Goal: Task Accomplishment & Management: Manage account settings

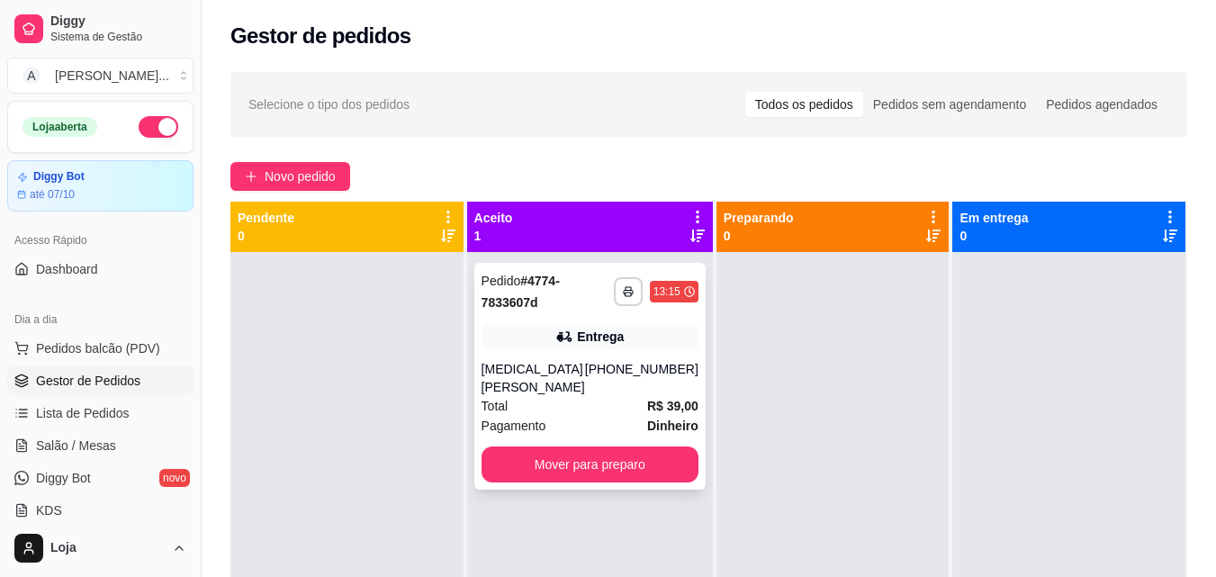
click at [544, 365] on div "[MEDICAL_DATA][PERSON_NAME]" at bounding box center [534, 378] width 104 height 36
click at [553, 396] on div "Total R$ 39,00" at bounding box center [590, 406] width 217 height 20
click at [521, 367] on div "[MEDICAL_DATA][PERSON_NAME]" at bounding box center [534, 378] width 104 height 36
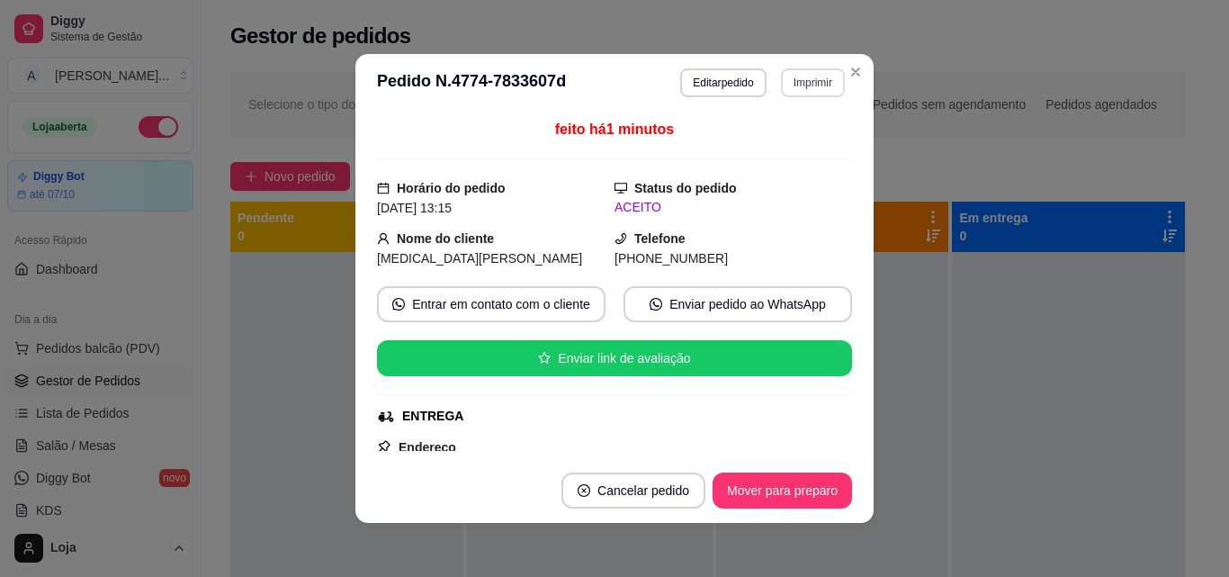
click at [788, 80] on button "Imprimir" at bounding box center [813, 82] width 64 height 29
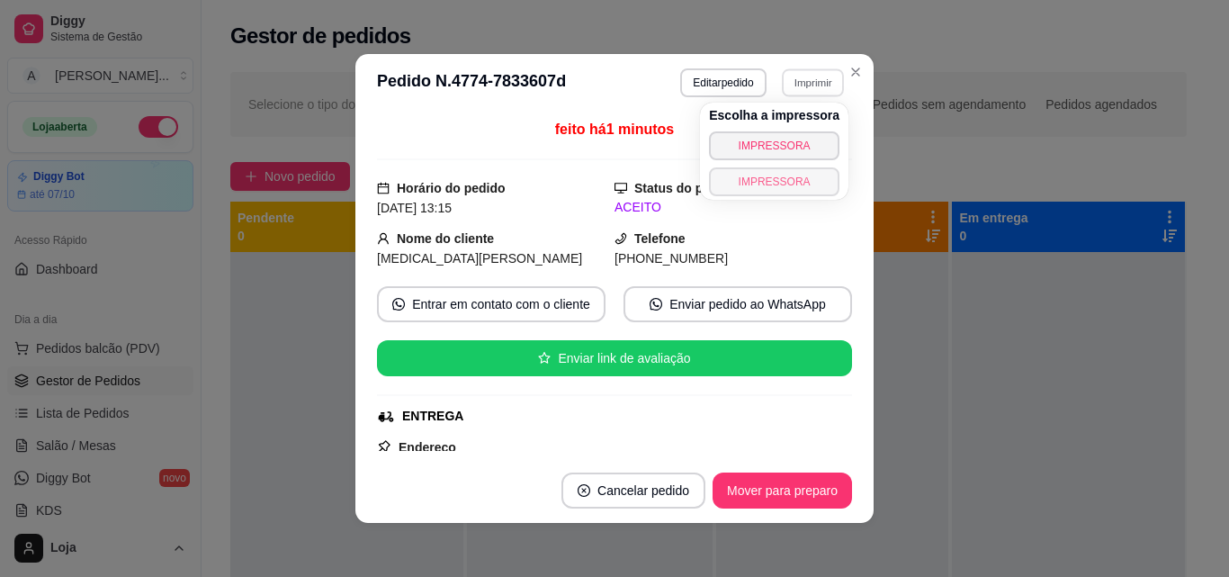
click at [756, 195] on button "IMPRESSORA" at bounding box center [774, 181] width 131 height 29
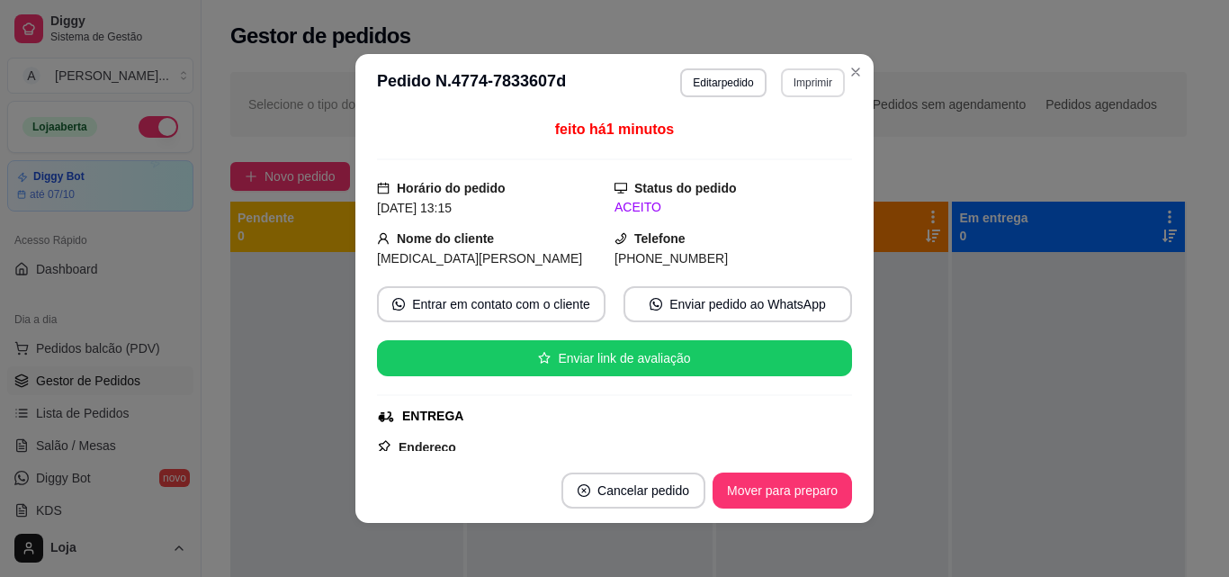
click at [808, 73] on button "Imprimir" at bounding box center [813, 82] width 64 height 29
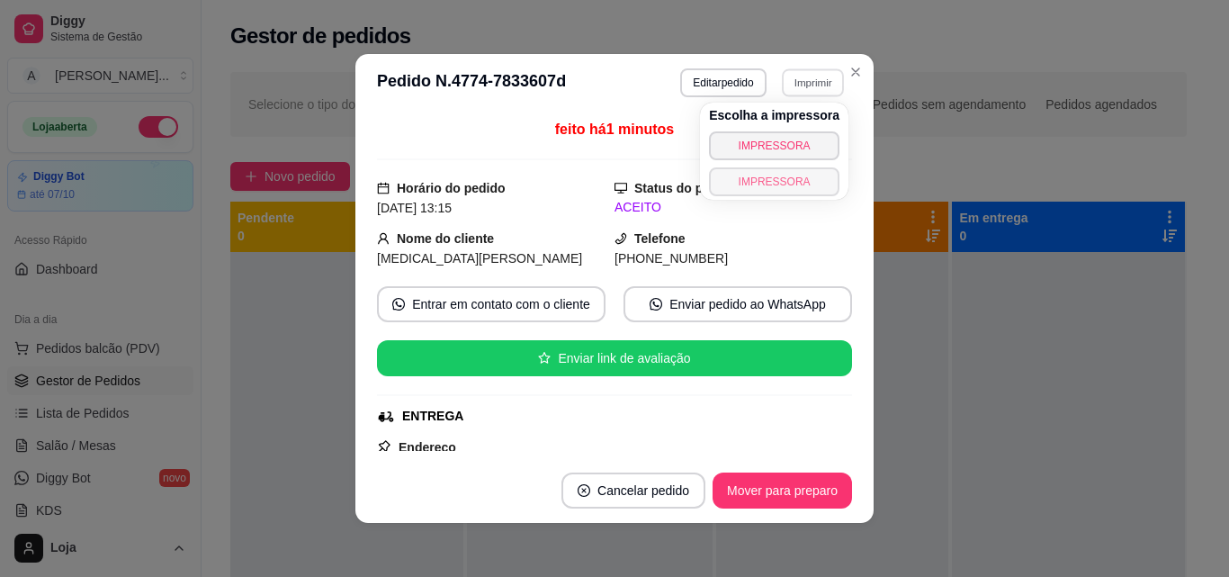
click at [751, 183] on button "IMPRESSORA" at bounding box center [774, 181] width 131 height 29
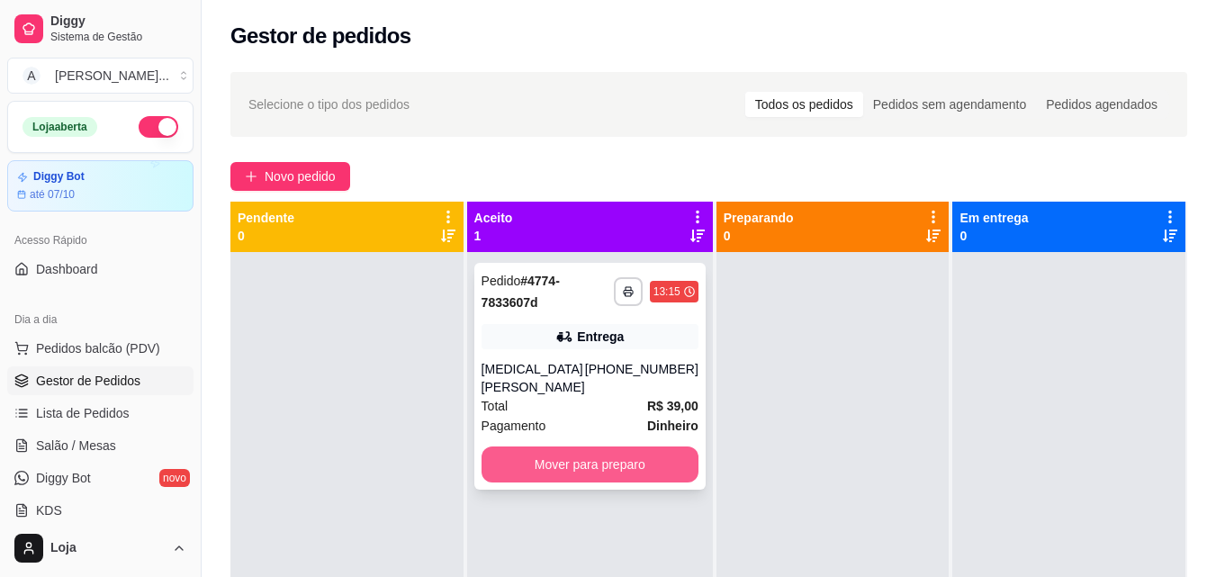
click at [592, 450] on button "Mover para preparo" at bounding box center [590, 464] width 217 height 36
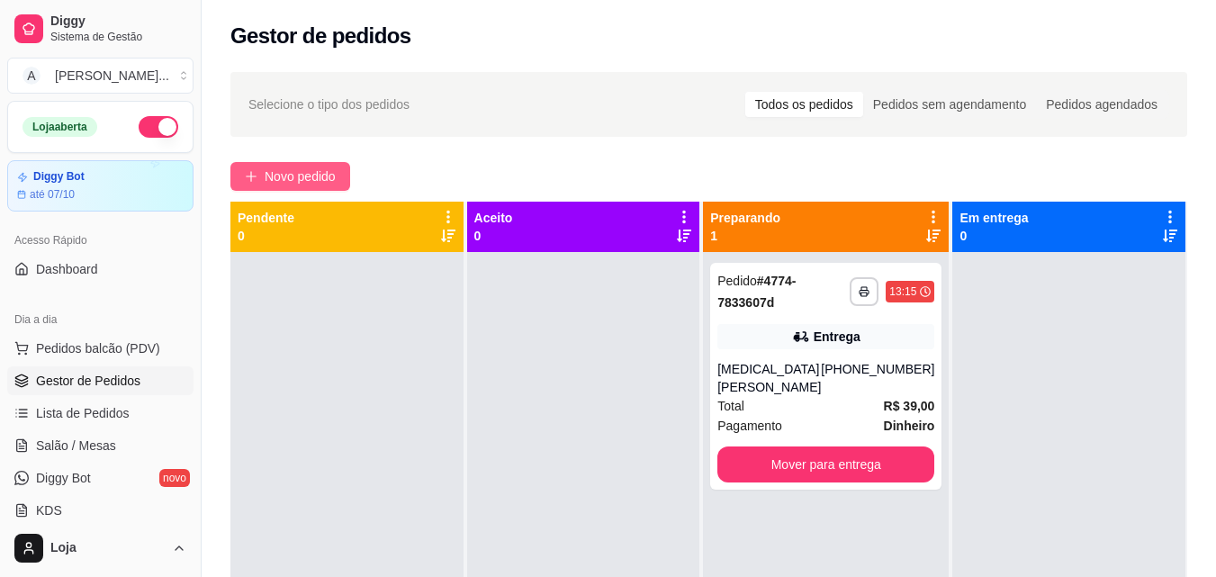
click at [263, 183] on button "Novo pedido" at bounding box center [290, 176] width 120 height 29
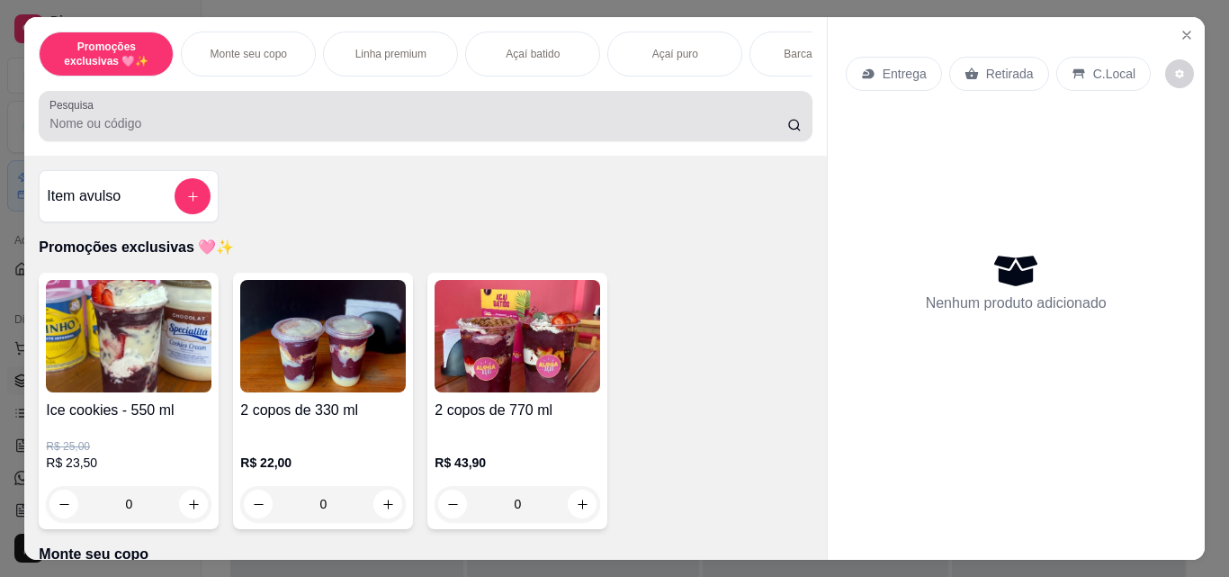
click at [558, 59] on div "Açaí batido" at bounding box center [532, 54] width 135 height 45
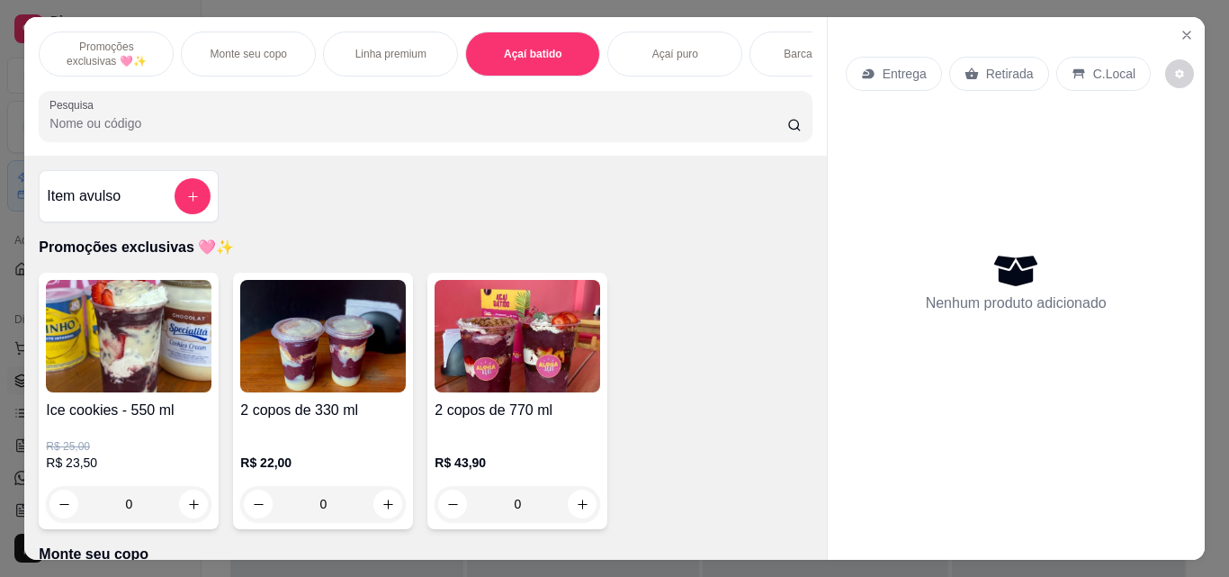
scroll to position [47, 0]
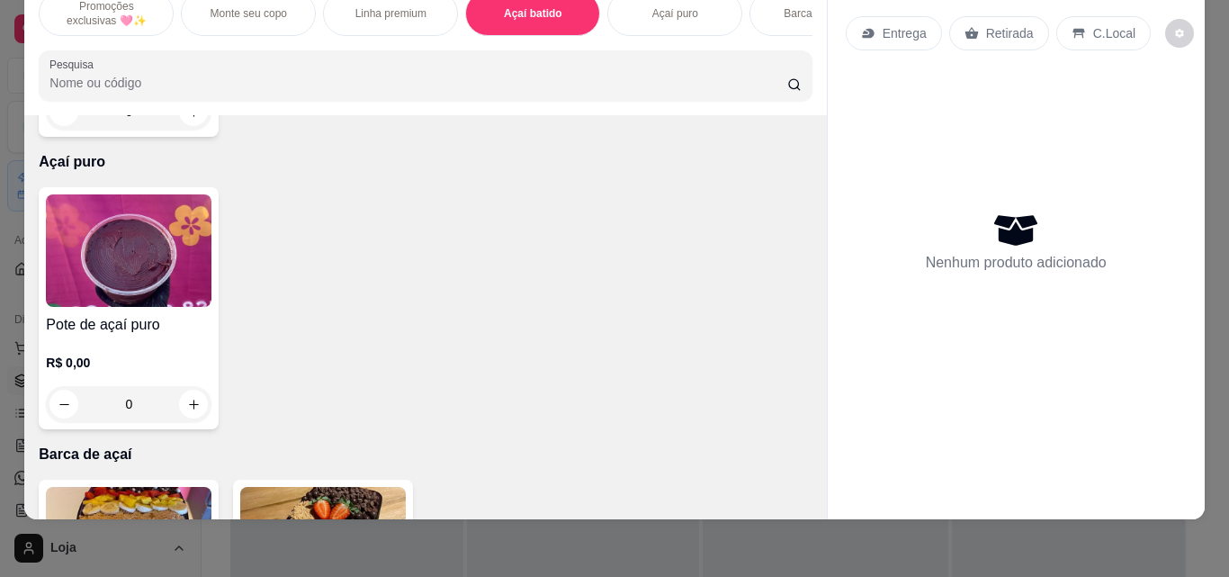
click at [171, 130] on div "R$ 0,00 0" at bounding box center [129, 95] width 166 height 68
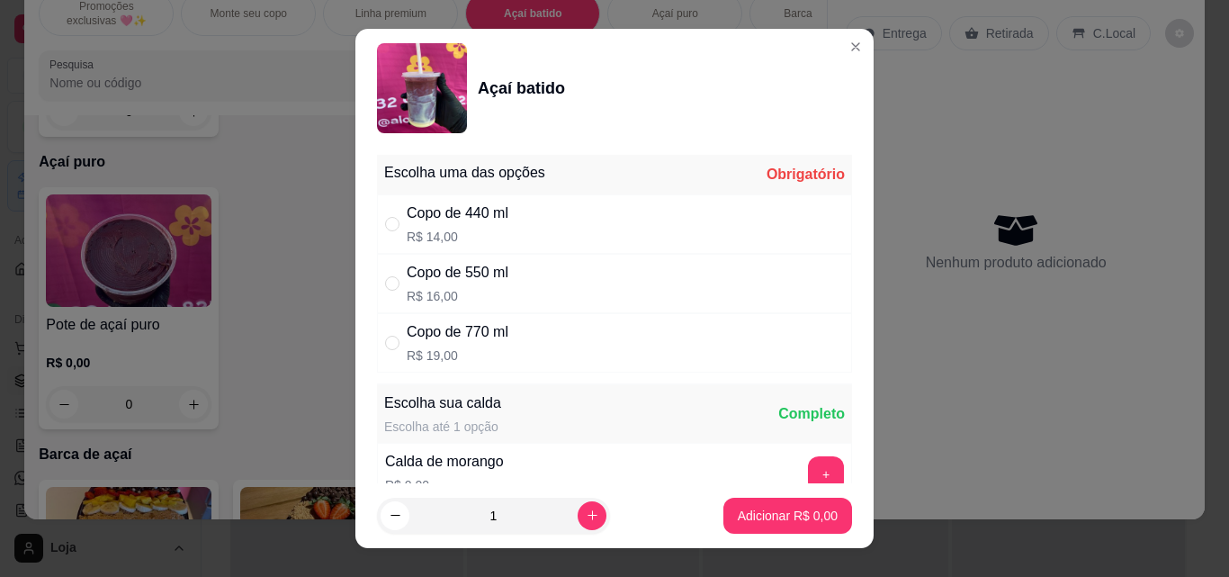
click at [518, 331] on div "Copo de 770 ml R$ 19,00" at bounding box center [614, 342] width 475 height 59
radio input "true"
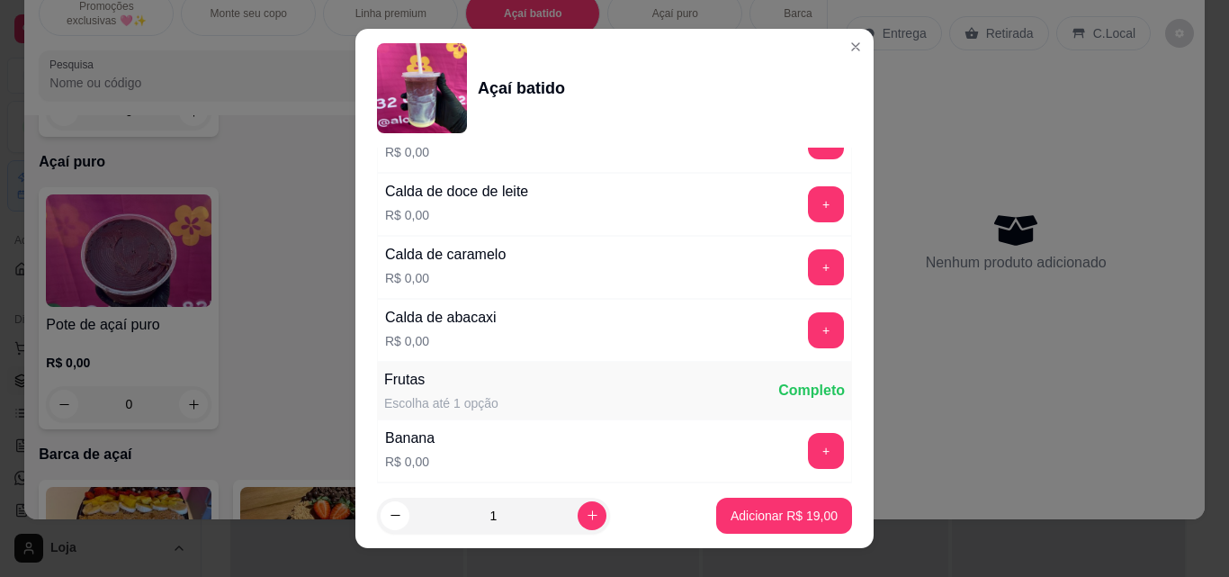
scroll to position [1080, 0]
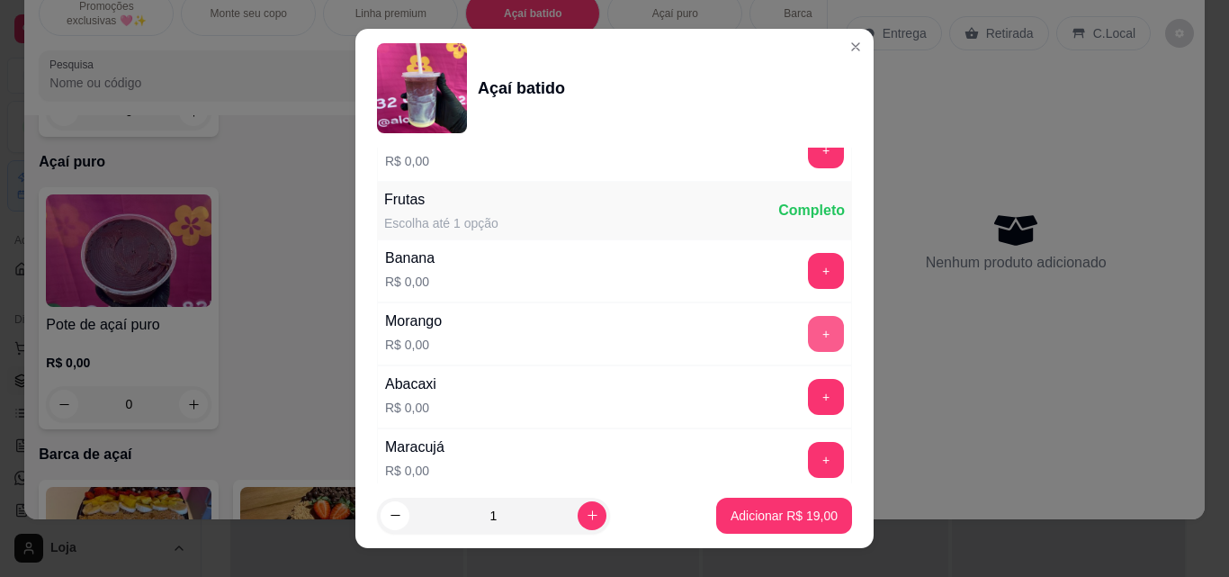
click at [808, 323] on button "+" at bounding box center [826, 334] width 36 height 36
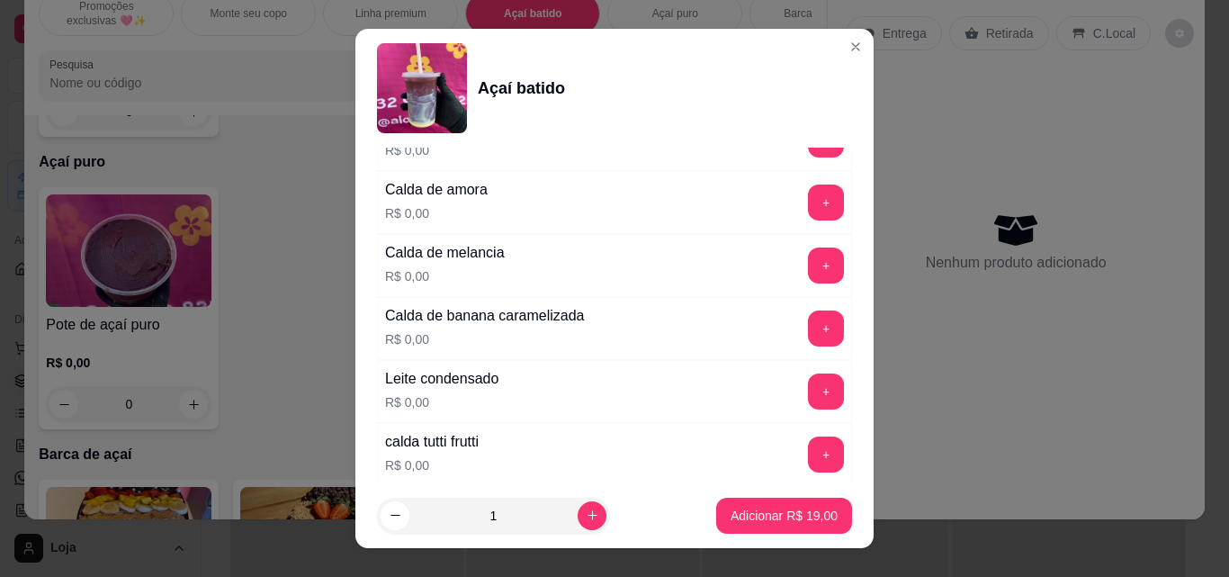
scroll to position [450, 0]
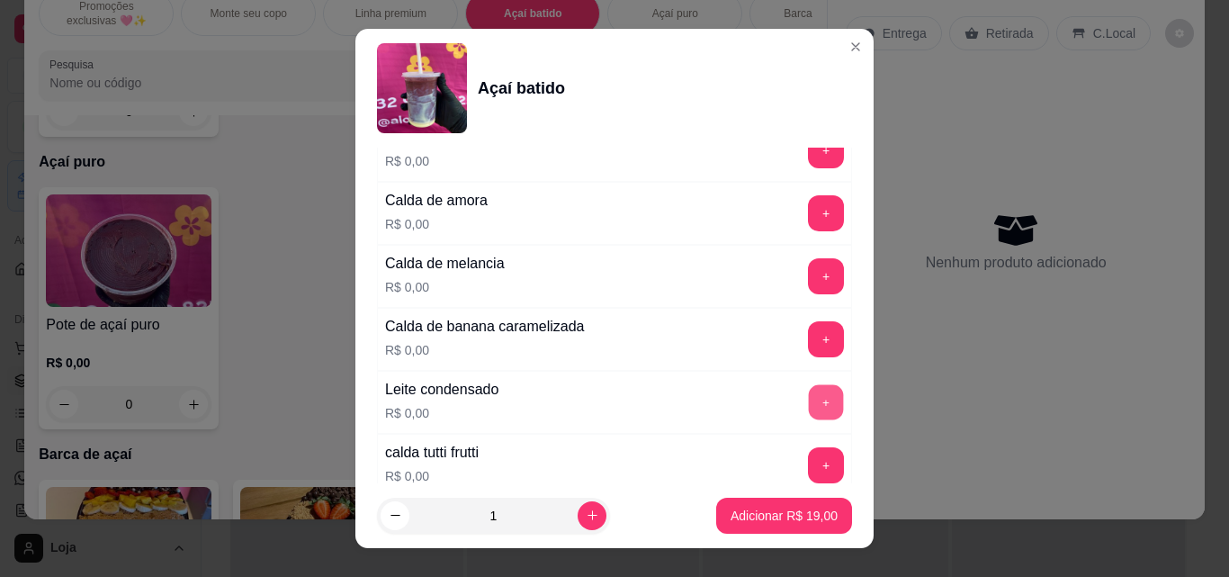
click at [809, 400] on button "+" at bounding box center [826, 402] width 35 height 35
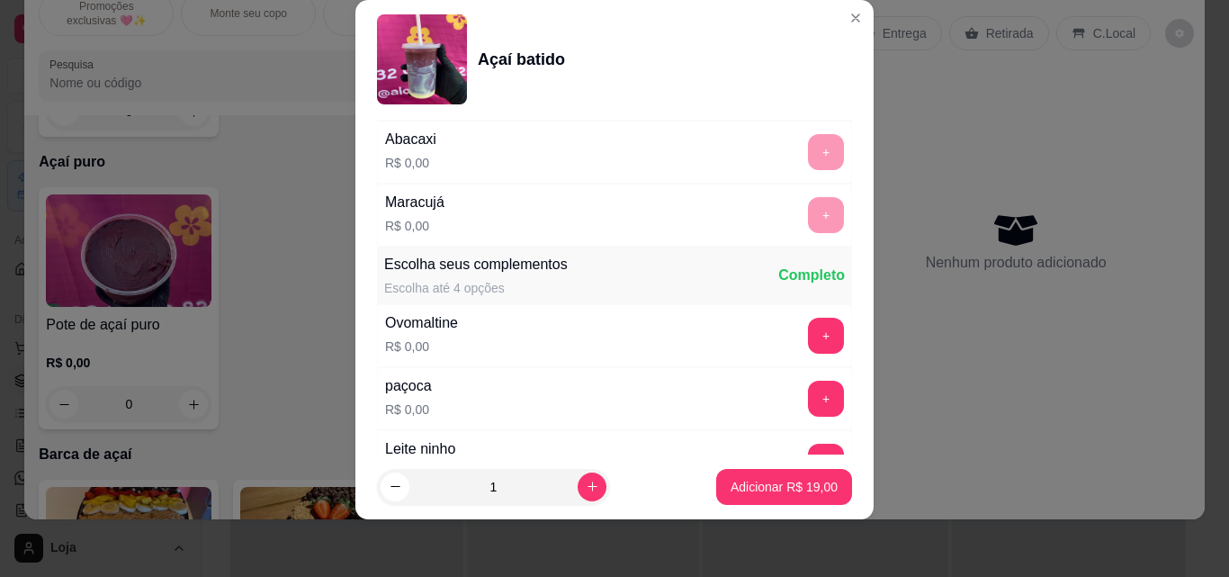
scroll to position [1564, 0]
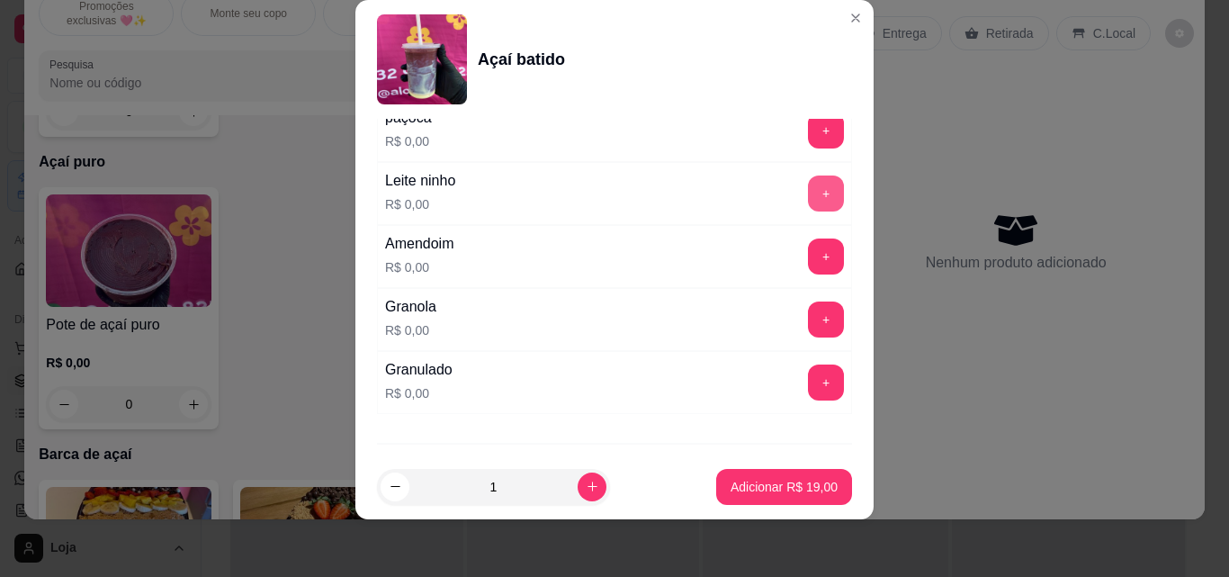
click at [808, 189] on button "+" at bounding box center [826, 194] width 36 height 36
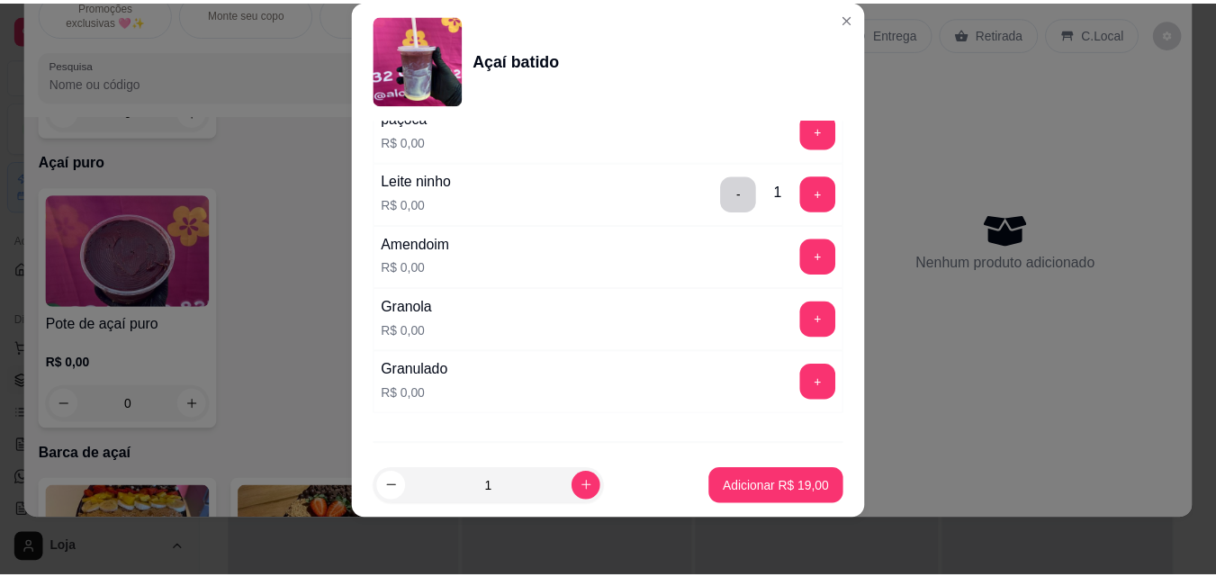
scroll to position [1659, 0]
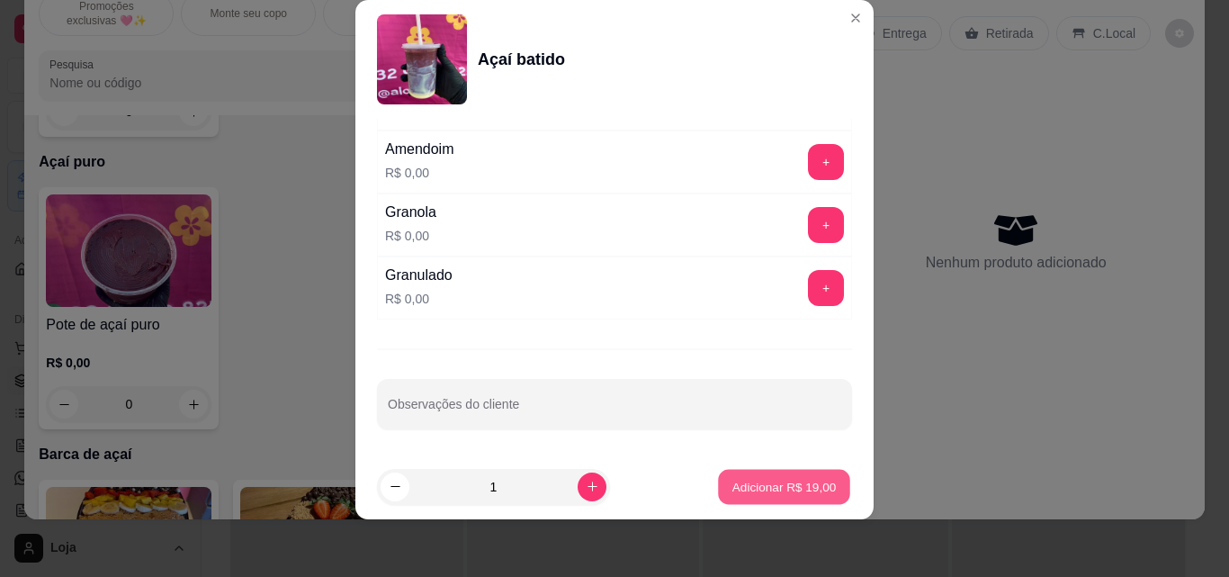
click at [795, 475] on button "Adicionar R$ 19,00" at bounding box center [784, 487] width 132 height 35
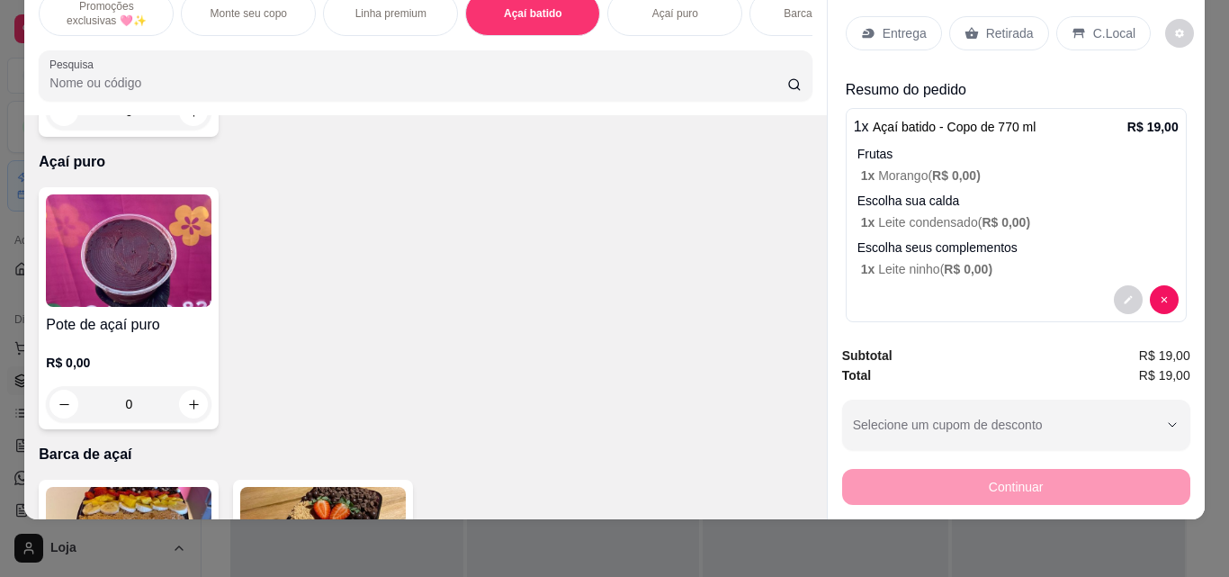
click at [969, 16] on div "Retirada" at bounding box center [1000, 33] width 100 height 34
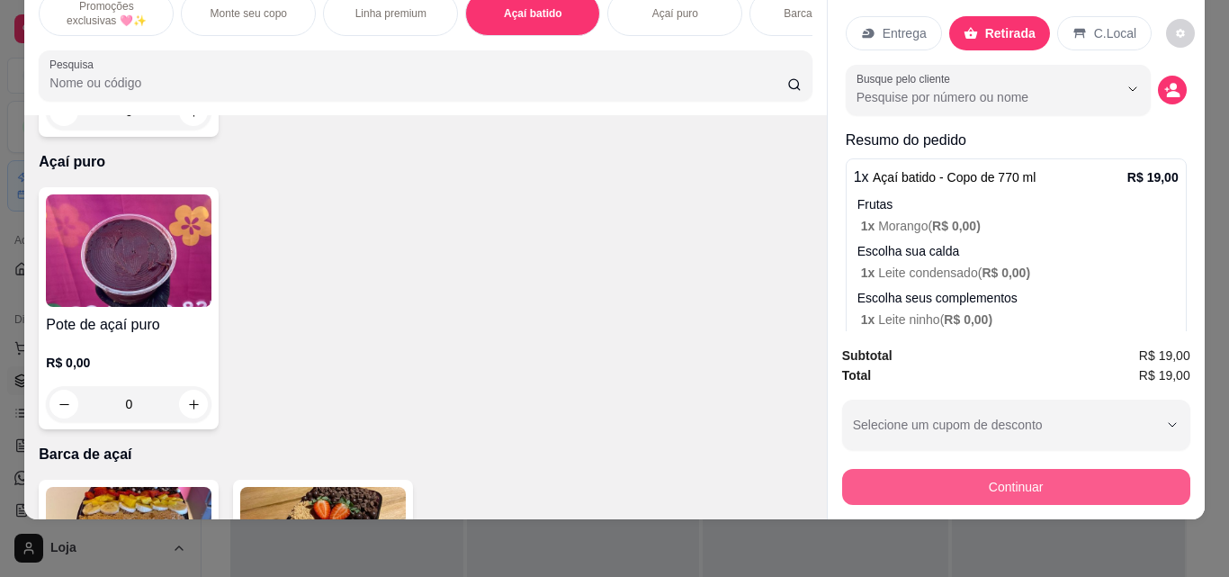
click at [1119, 469] on button "Continuar" at bounding box center [1016, 487] width 348 height 36
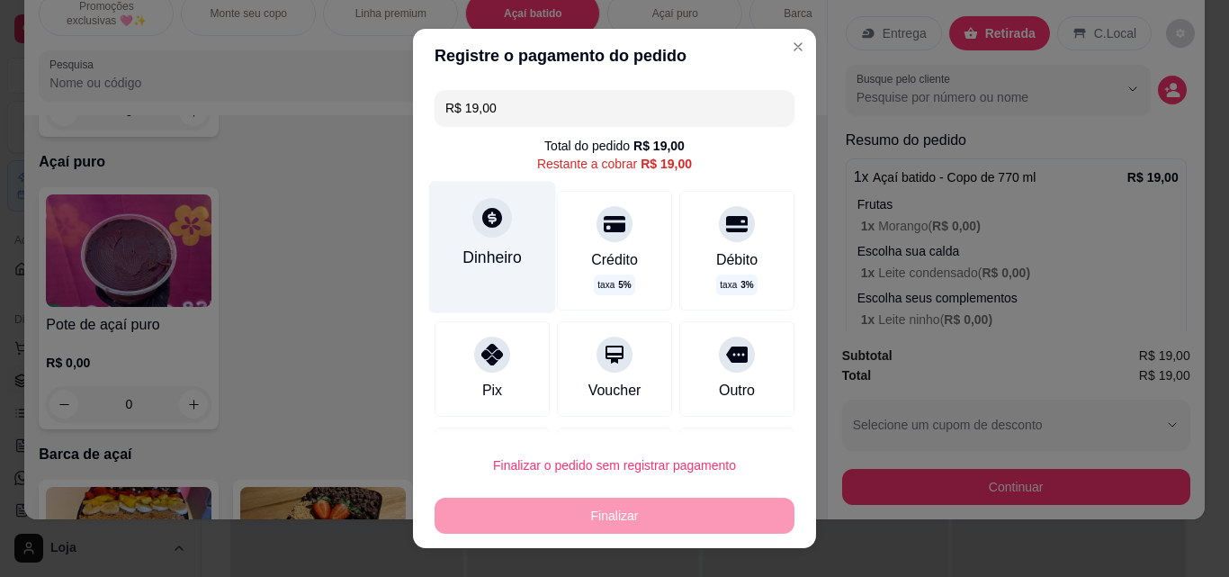
click at [464, 246] on div "Dinheiro" at bounding box center [492, 257] width 59 height 23
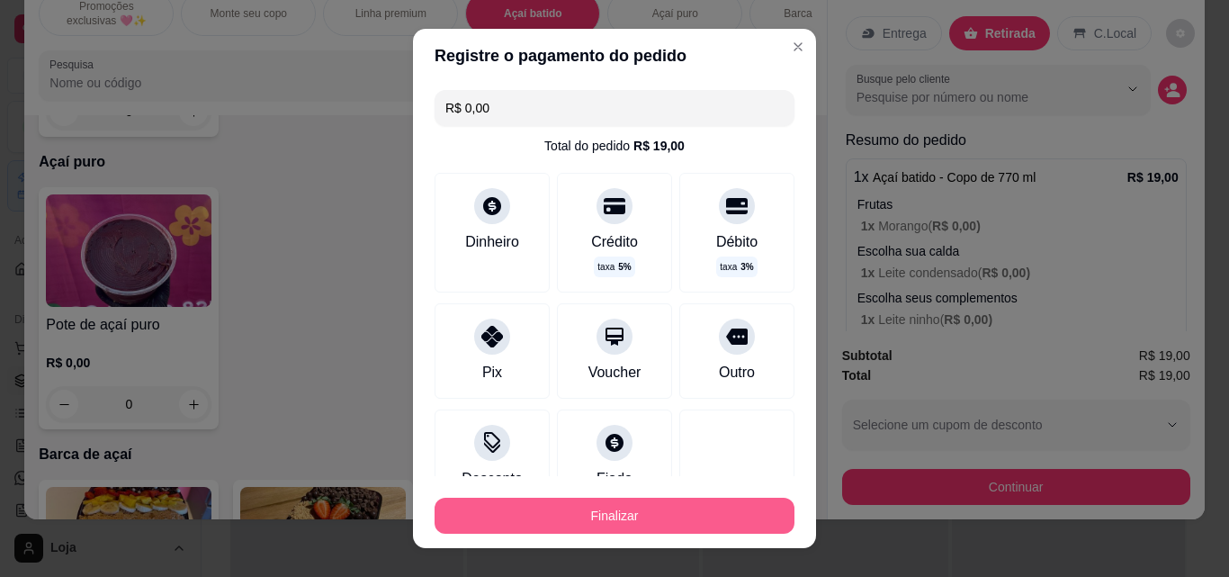
click at [609, 516] on button "Finalizar" at bounding box center [615, 516] width 360 height 36
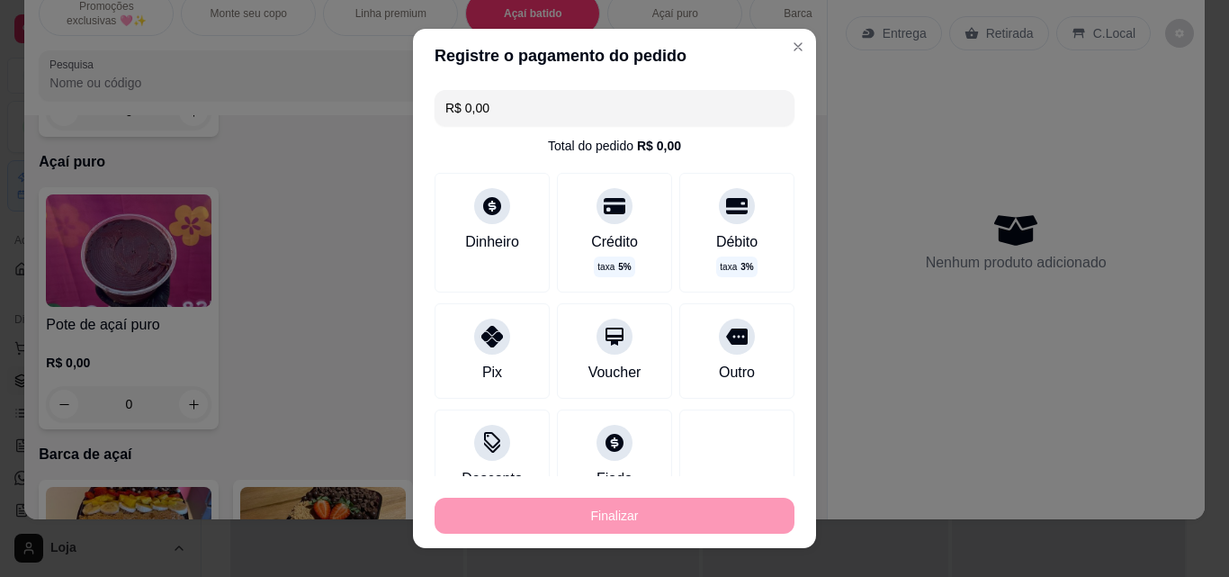
type input "-R$ 19,00"
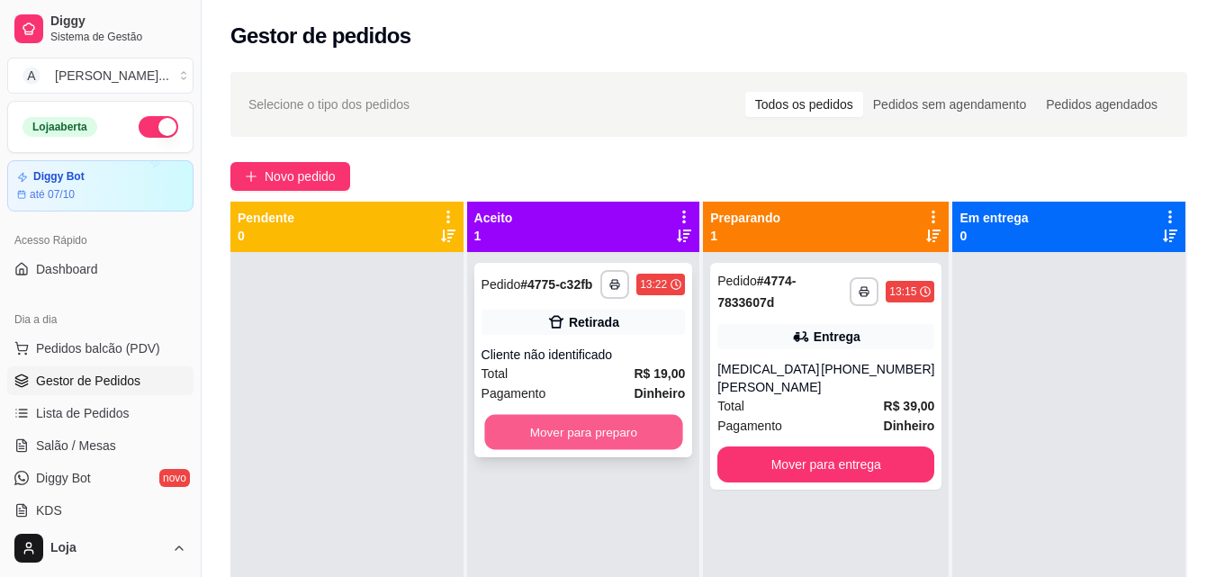
click at [627, 431] on button "Mover para preparo" at bounding box center [583, 432] width 198 height 35
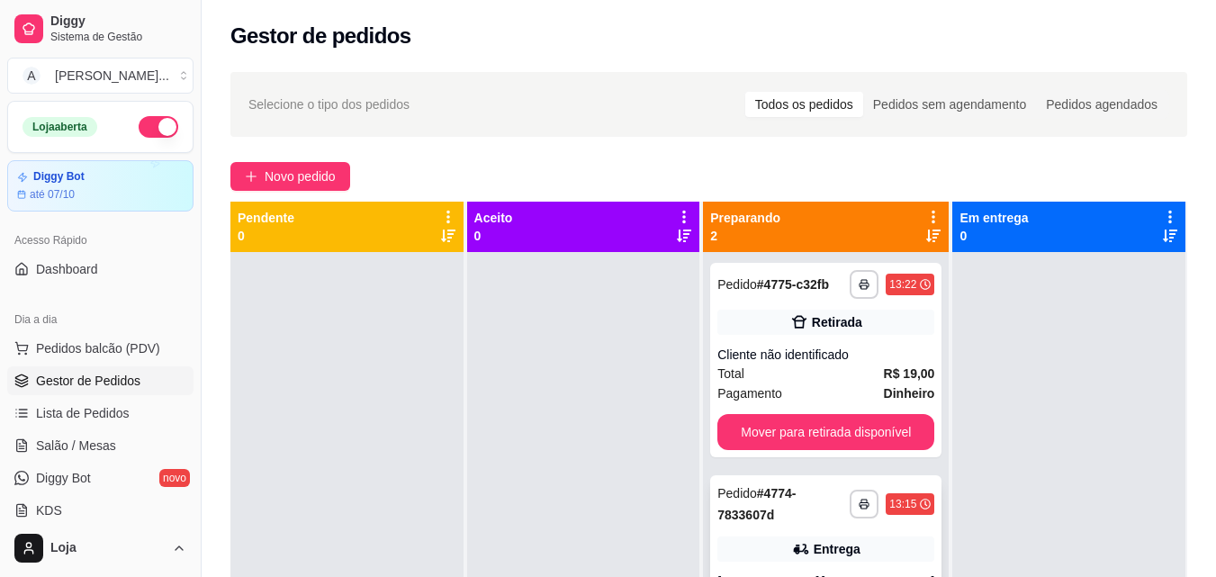
click at [824, 512] on div "Pedido # 4774-7833607d" at bounding box center [783, 503] width 132 height 43
click at [809, 404] on div "**********" at bounding box center [825, 360] width 231 height 194
click at [851, 437] on button "Mover para retirada disponível" at bounding box center [826, 432] width 211 height 35
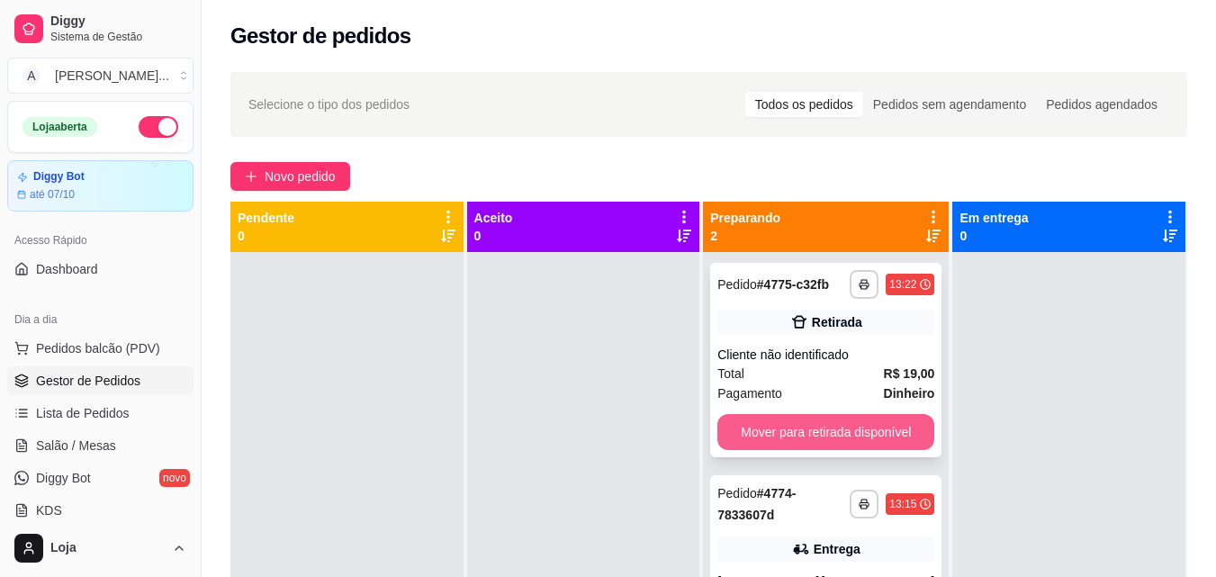
click at [851, 437] on button "Mover para retirada disponível" at bounding box center [825, 432] width 217 height 36
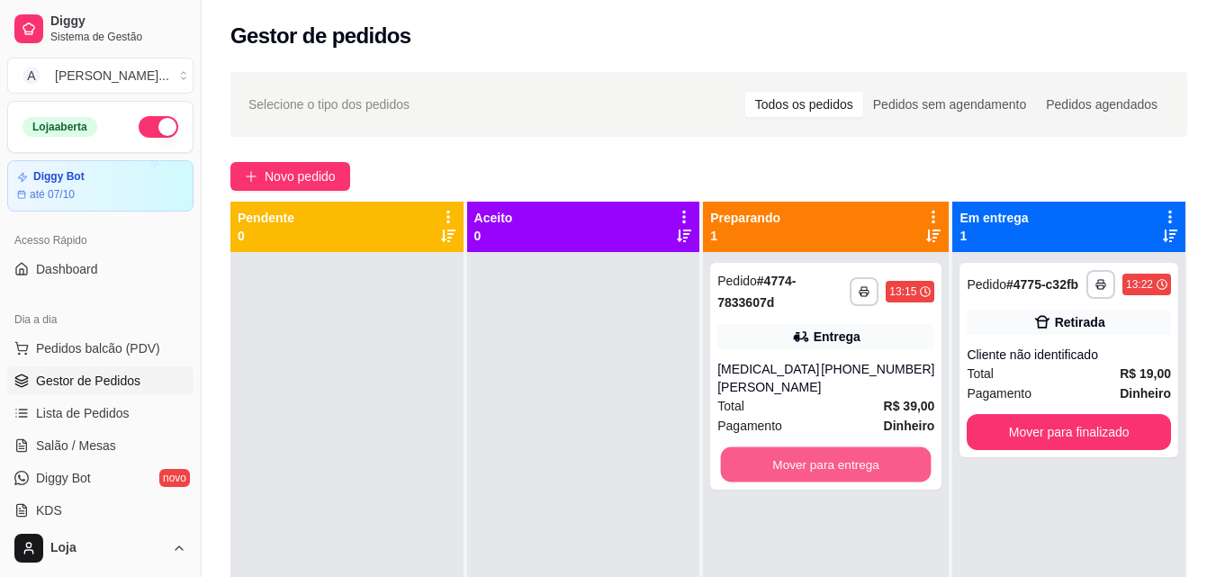
click at [851, 447] on button "Mover para entrega" at bounding box center [826, 464] width 211 height 35
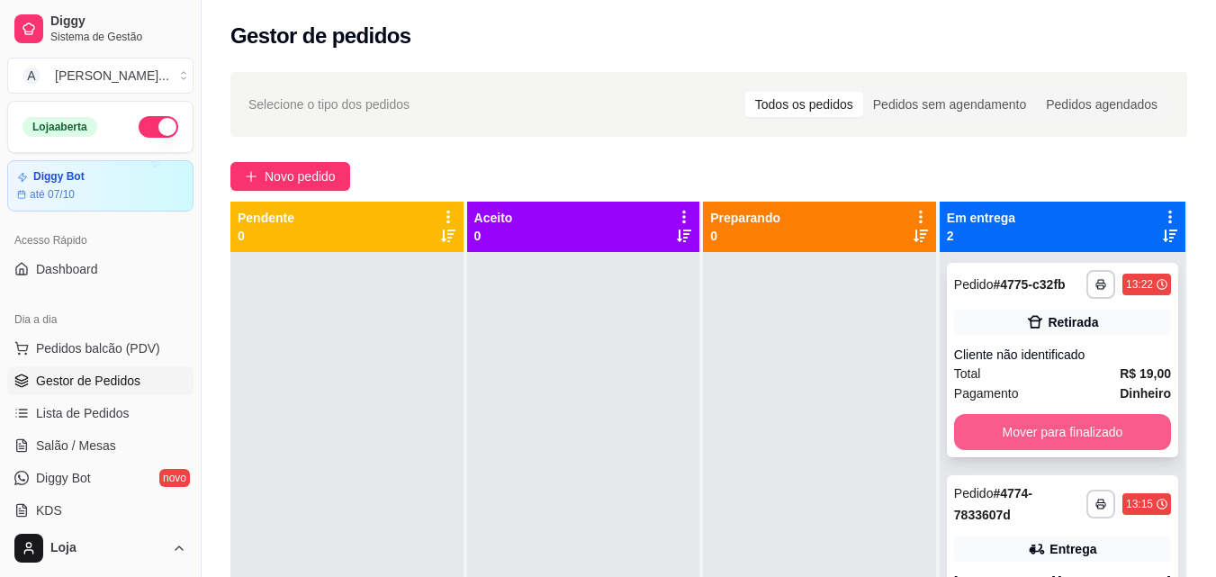
click at [1023, 440] on button "Mover para finalizado" at bounding box center [1062, 432] width 217 height 36
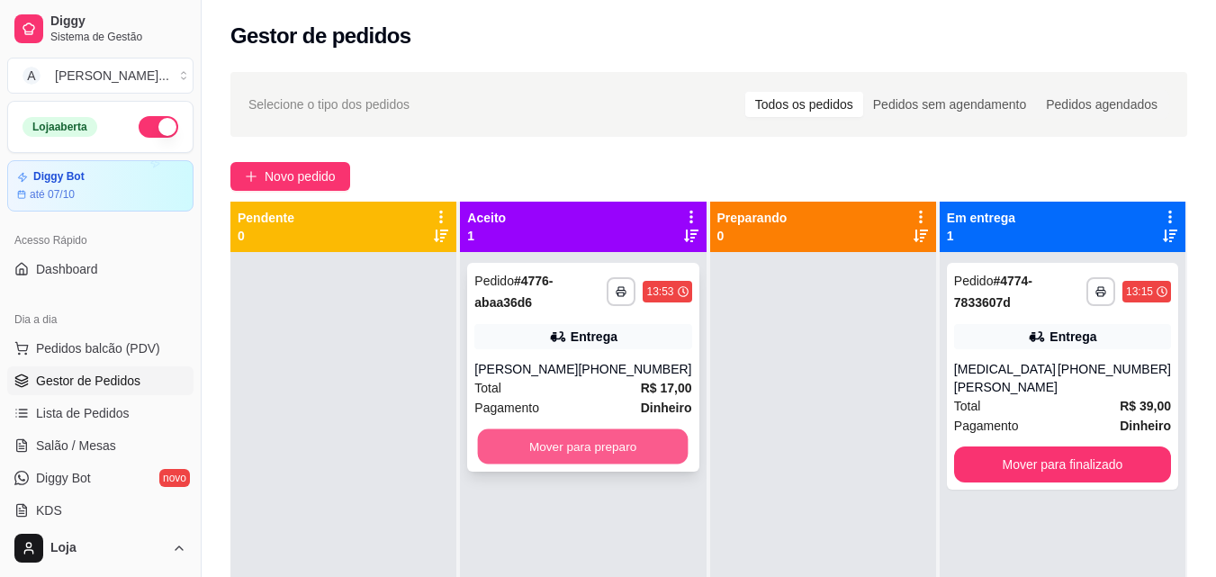
click at [559, 459] on button "Mover para preparo" at bounding box center [583, 446] width 211 height 35
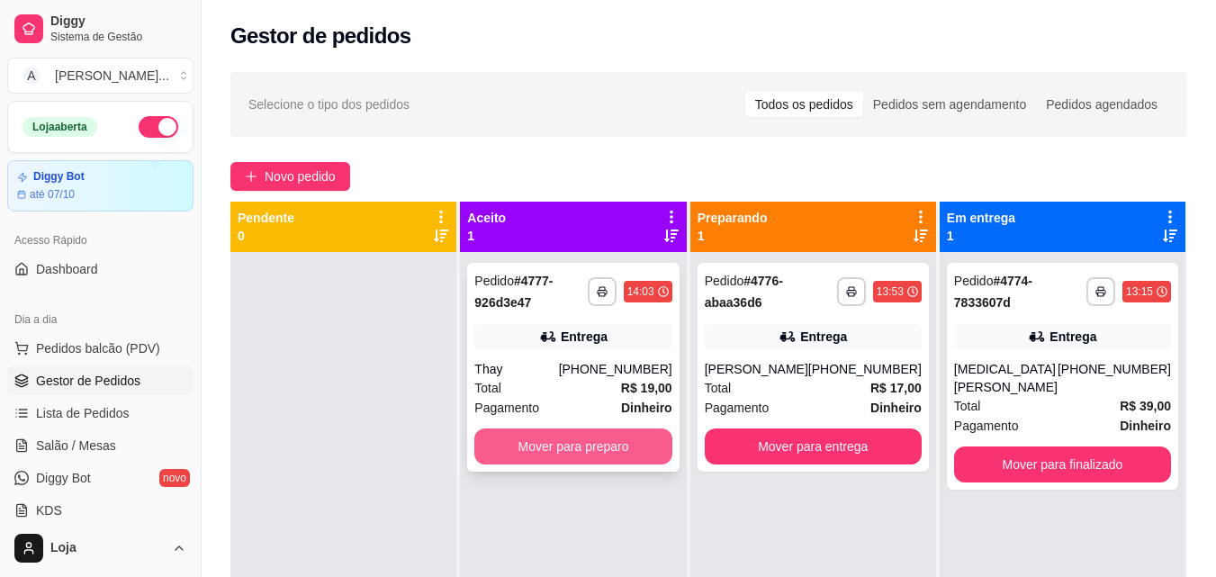
click at [636, 446] on button "Mover para preparo" at bounding box center [572, 446] width 197 height 36
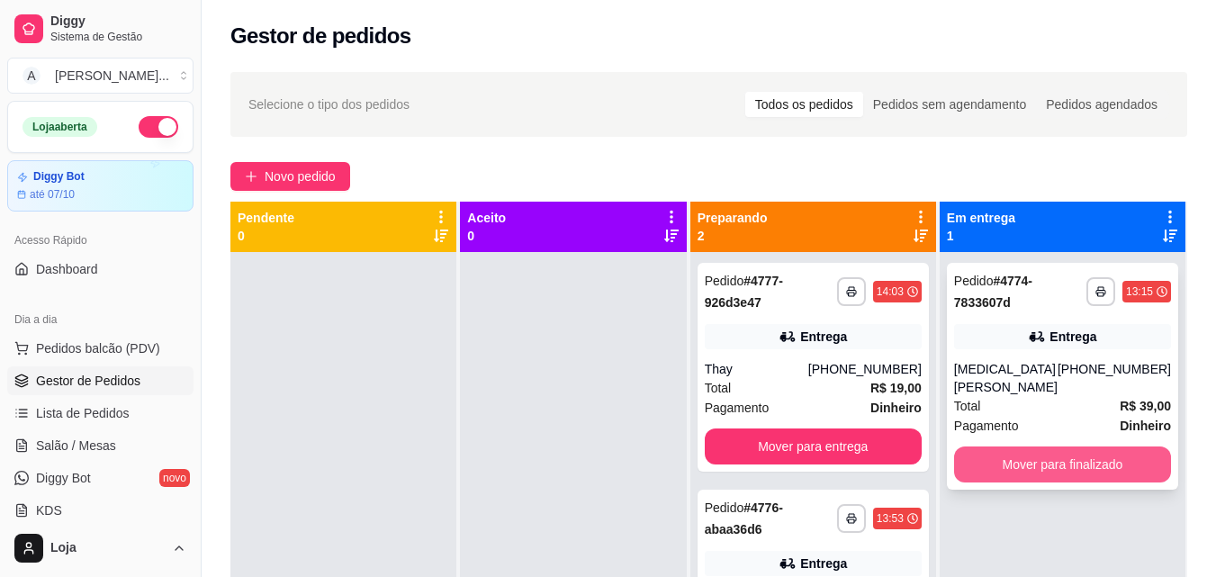
click at [1035, 448] on button "Mover para finalizado" at bounding box center [1062, 464] width 217 height 36
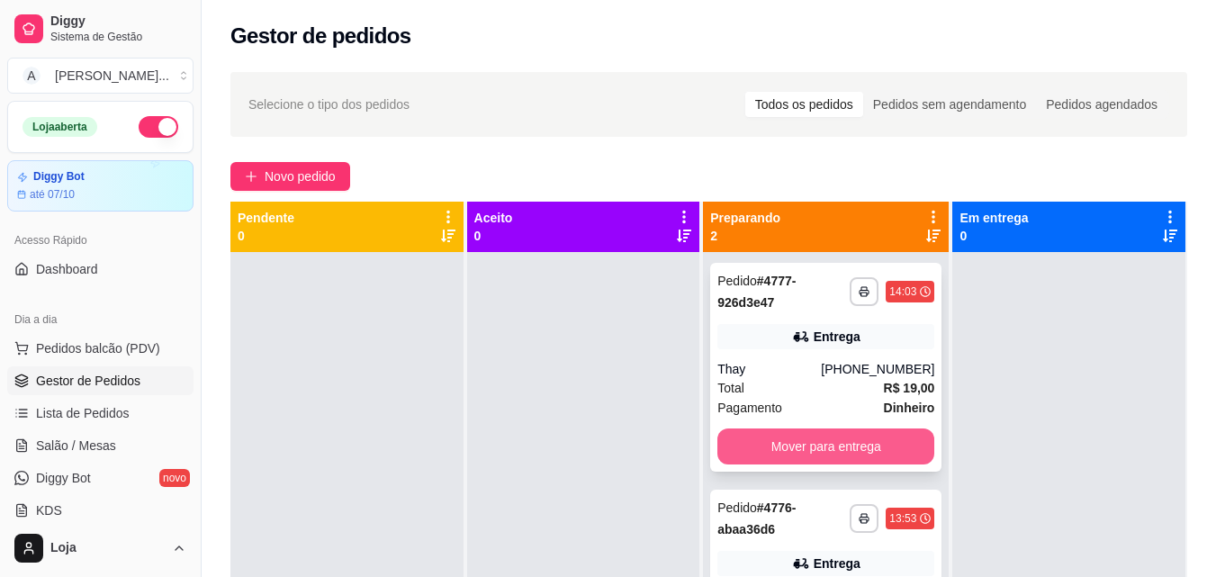
scroll to position [50, 0]
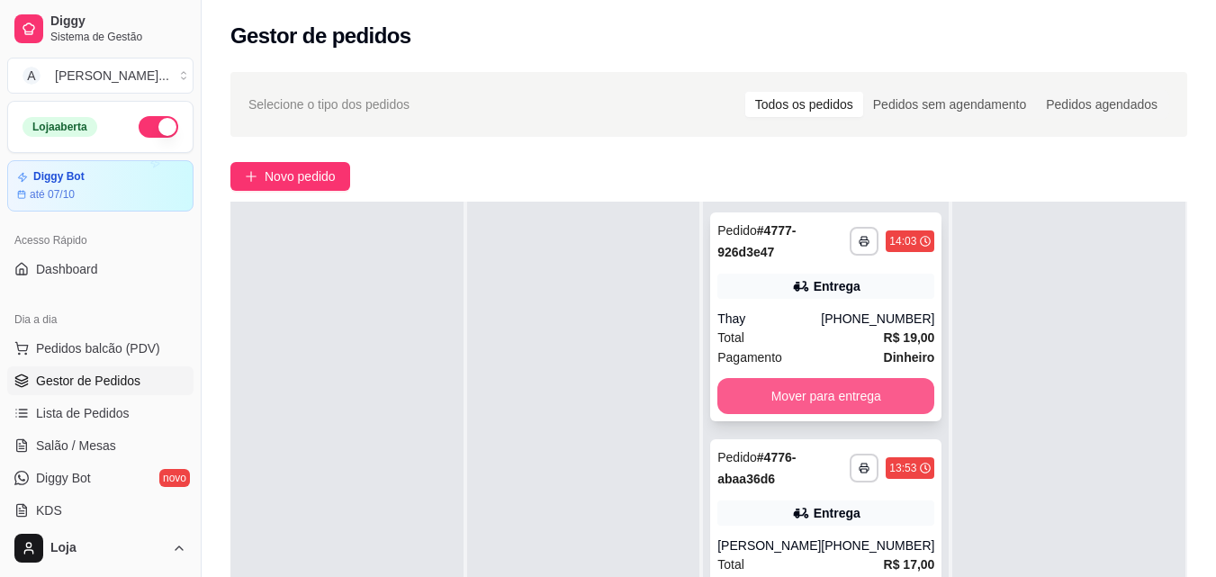
click at [841, 398] on button "Mover para entrega" at bounding box center [825, 396] width 217 height 36
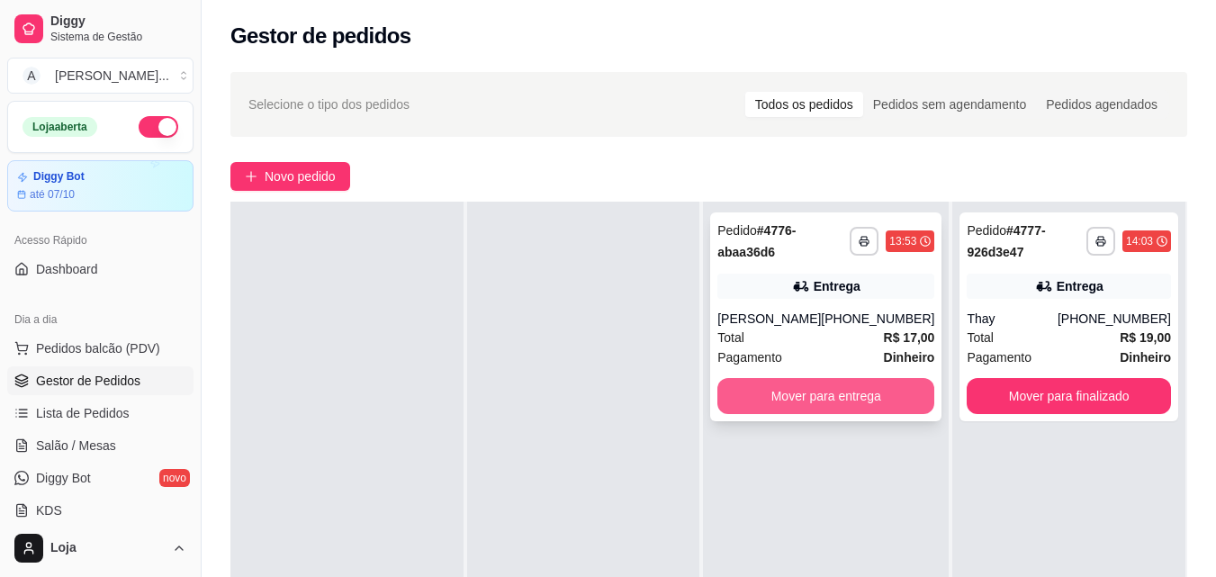
click at [835, 413] on button "Mover para entrega" at bounding box center [825, 396] width 217 height 36
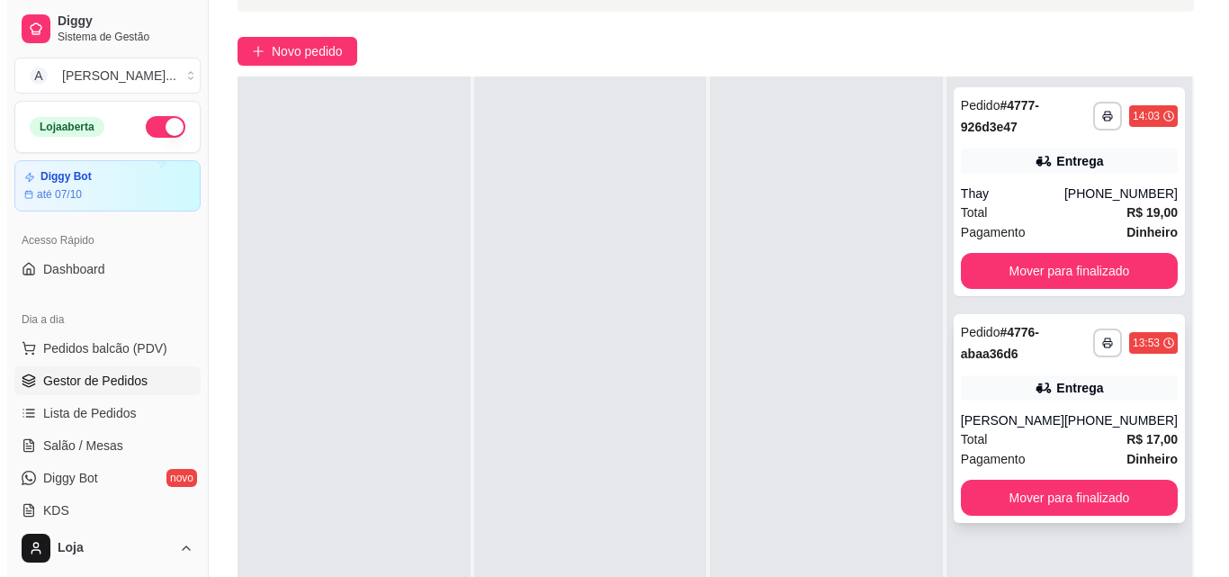
scroll to position [270, 0]
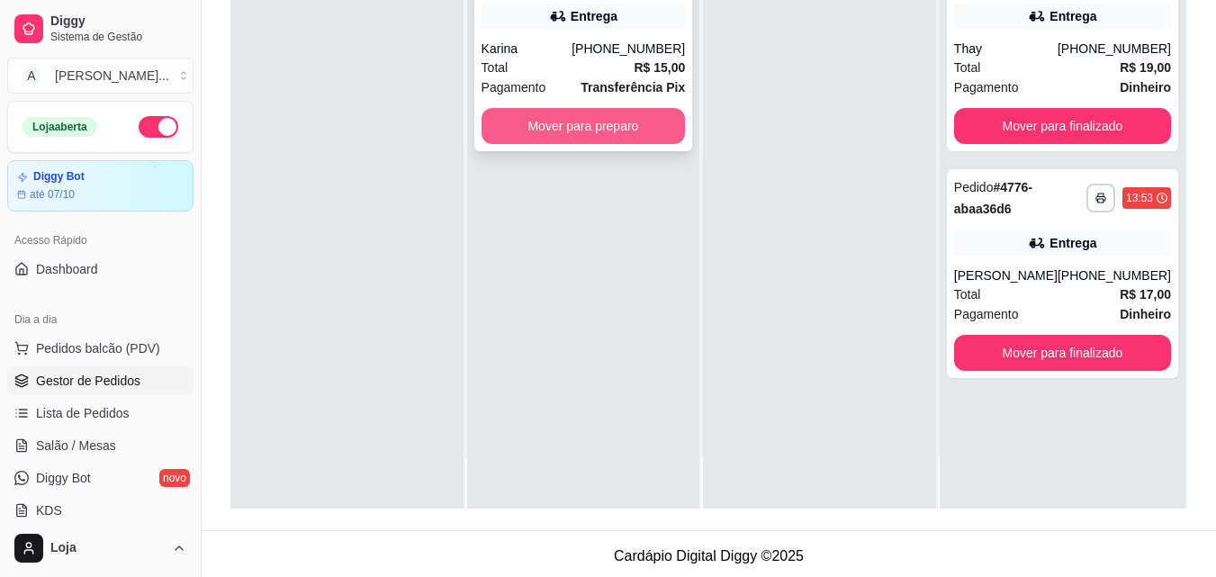
click at [654, 121] on button "Mover para preparo" at bounding box center [584, 126] width 204 height 36
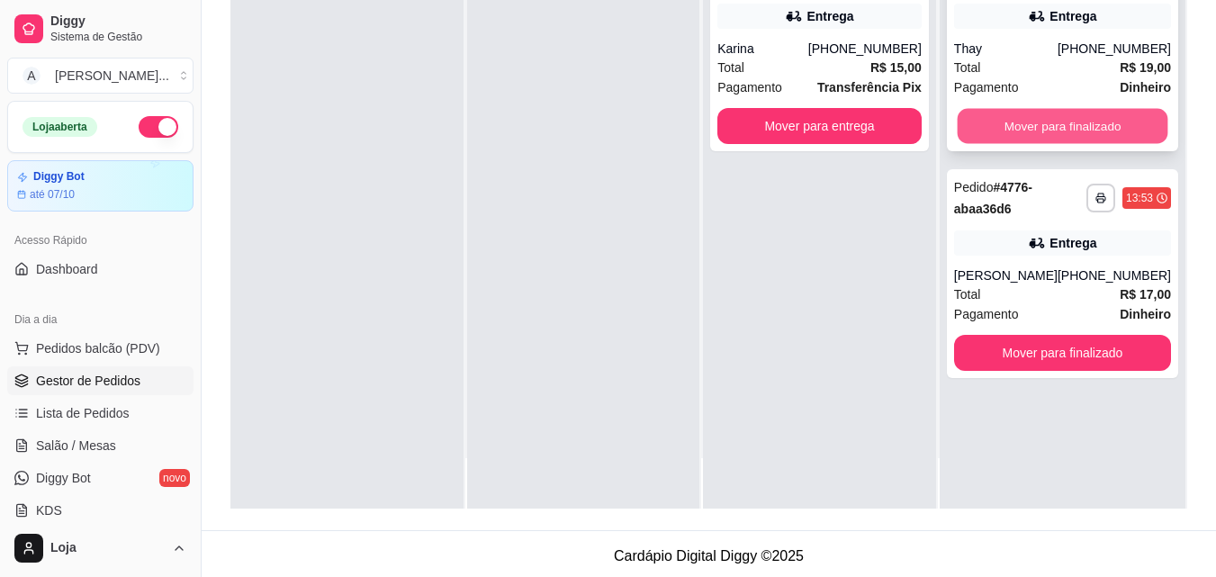
click at [1146, 130] on button "Mover para finalizado" at bounding box center [1062, 126] width 211 height 35
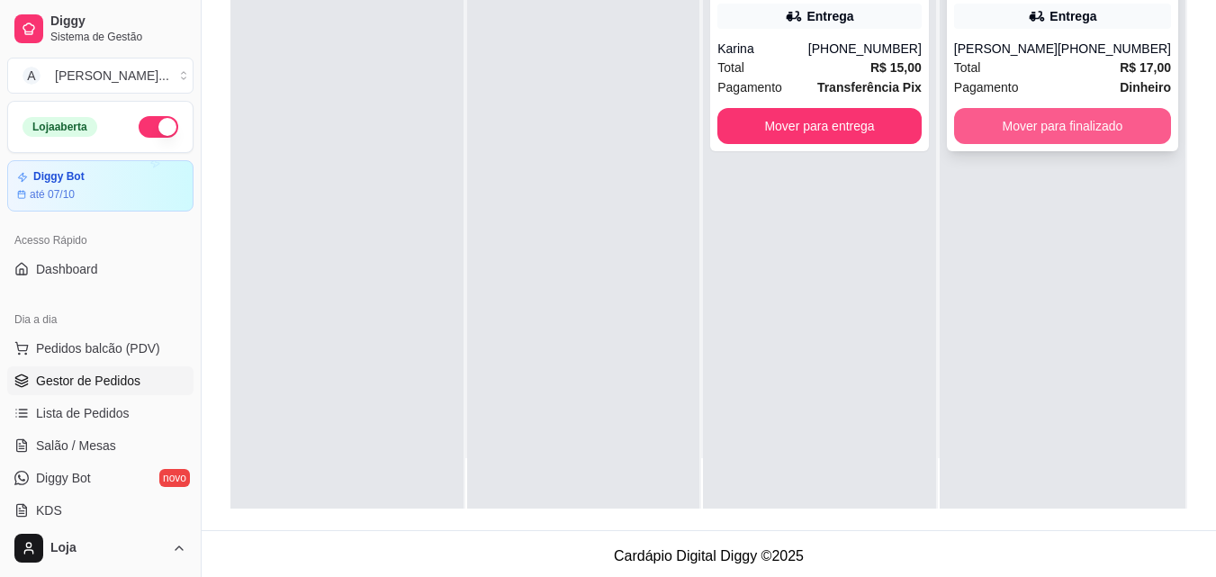
click at [1139, 134] on button "Mover para finalizado" at bounding box center [1062, 126] width 217 height 36
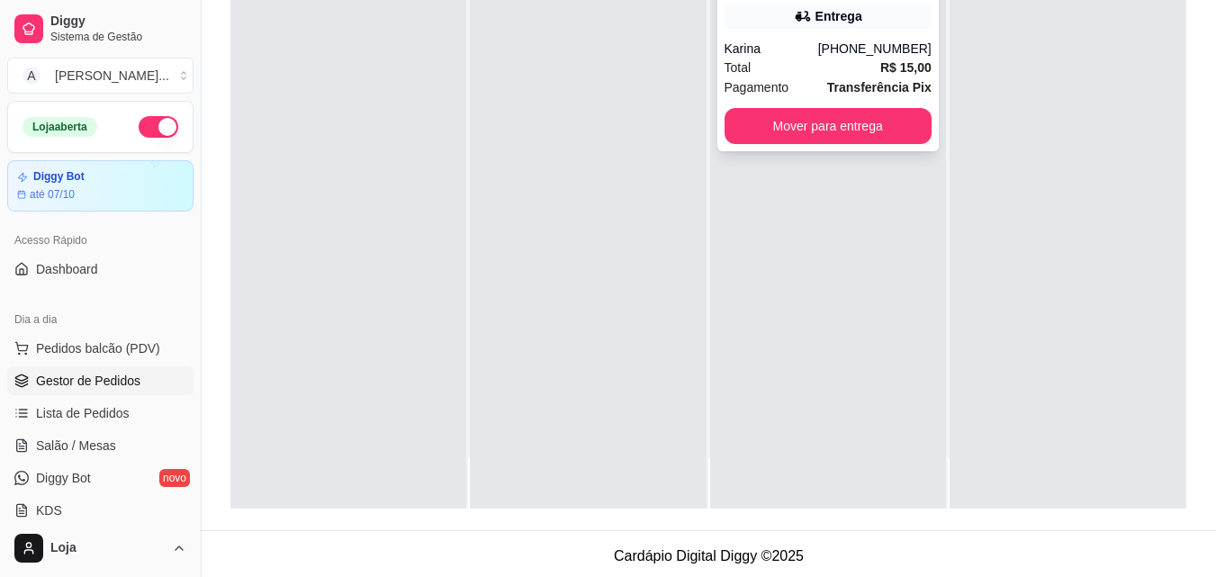
click at [757, 55] on div "Karina" at bounding box center [772, 49] width 94 height 18
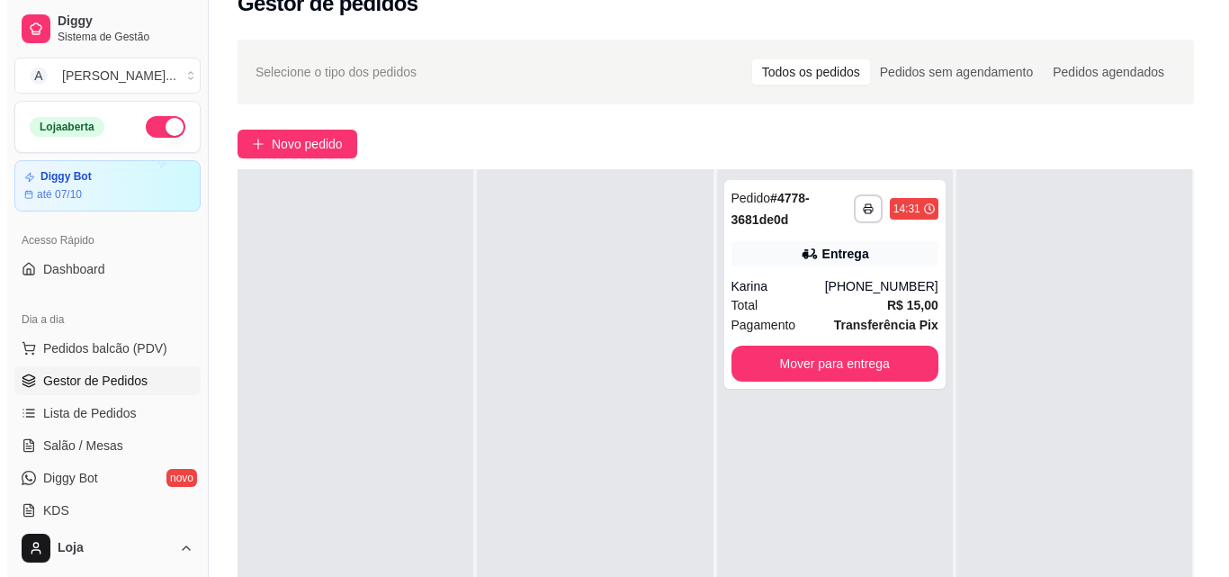
scroll to position [5, 0]
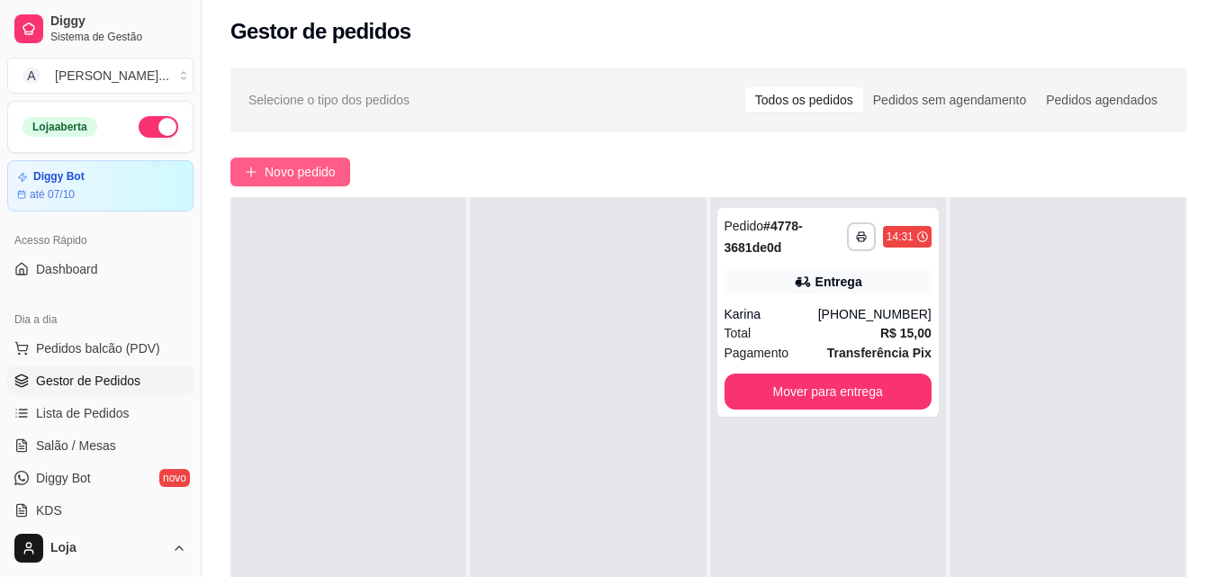
click at [318, 177] on span "Novo pedido" at bounding box center [300, 172] width 71 height 20
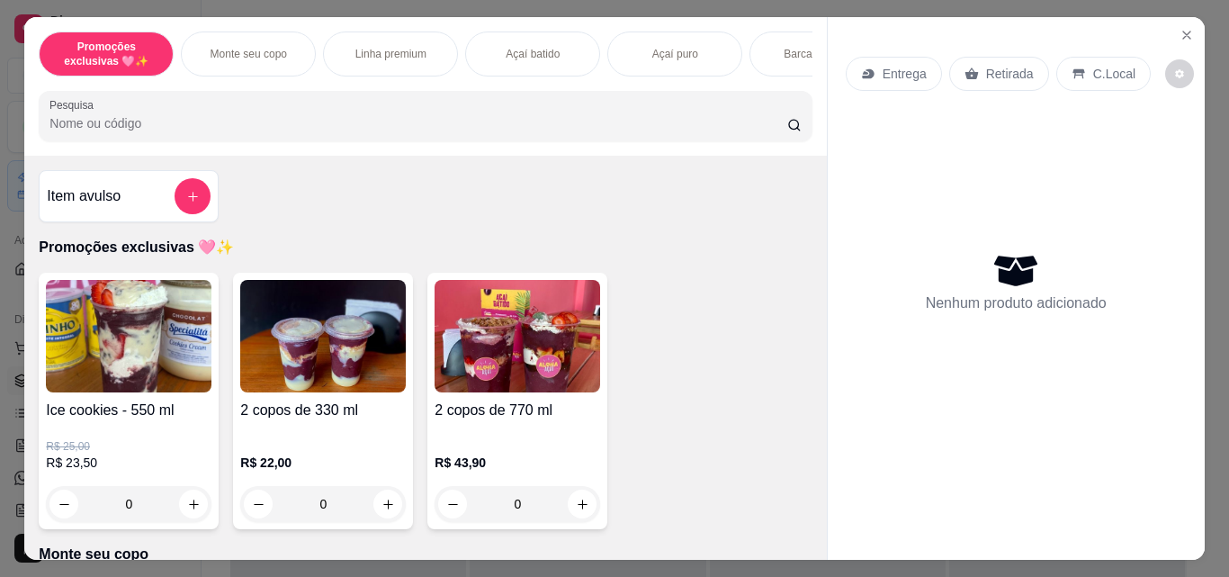
click at [359, 361] on img at bounding box center [323, 336] width 166 height 113
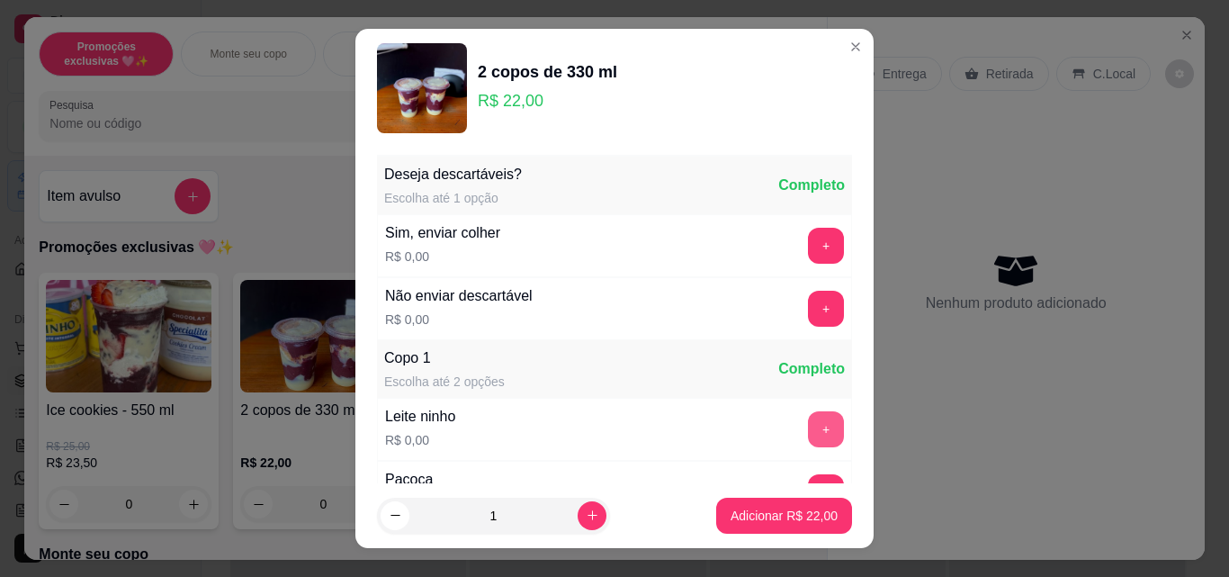
click at [808, 434] on button "+" at bounding box center [826, 429] width 36 height 36
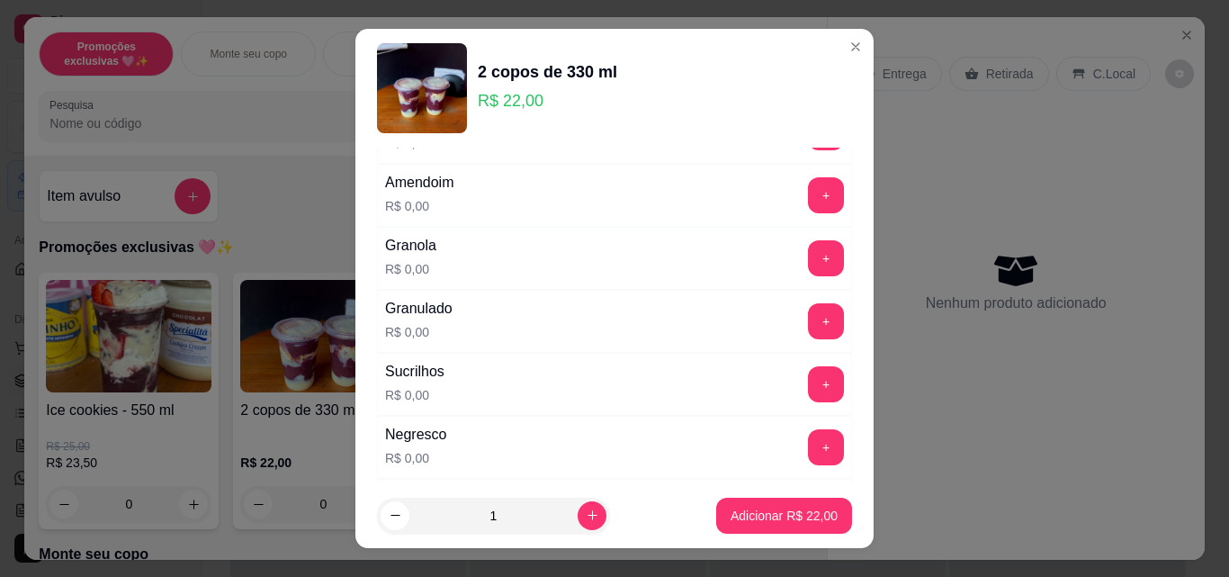
scroll to position [540, 0]
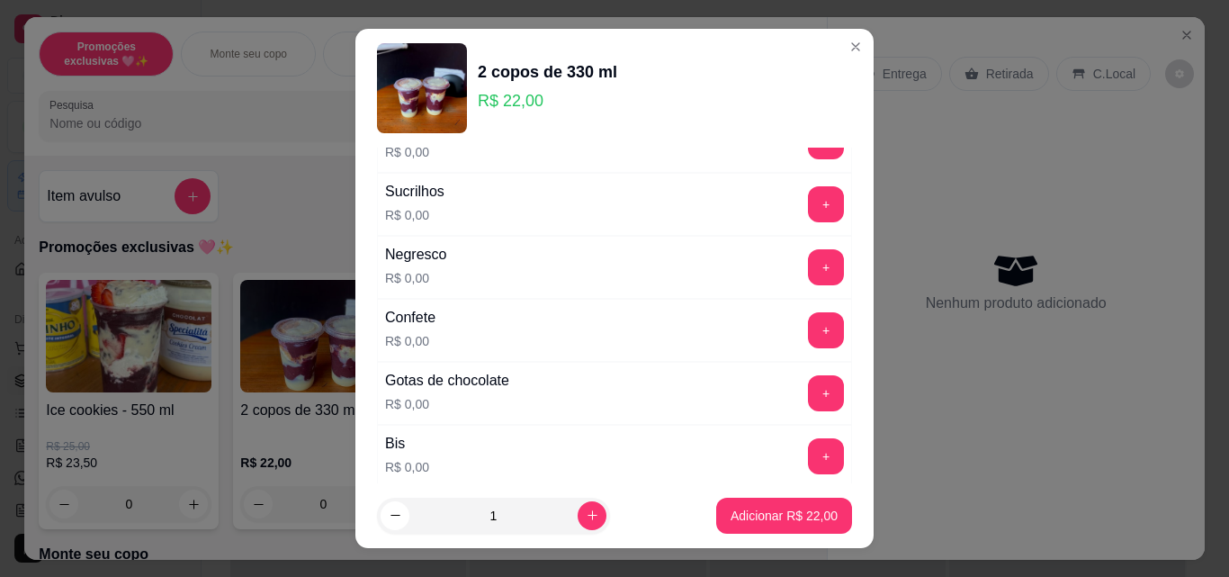
click at [801, 392] on div "+" at bounding box center [826, 393] width 50 height 36
click at [801, 391] on div "+" at bounding box center [826, 393] width 50 height 36
click at [808, 392] on button "+" at bounding box center [826, 393] width 36 height 36
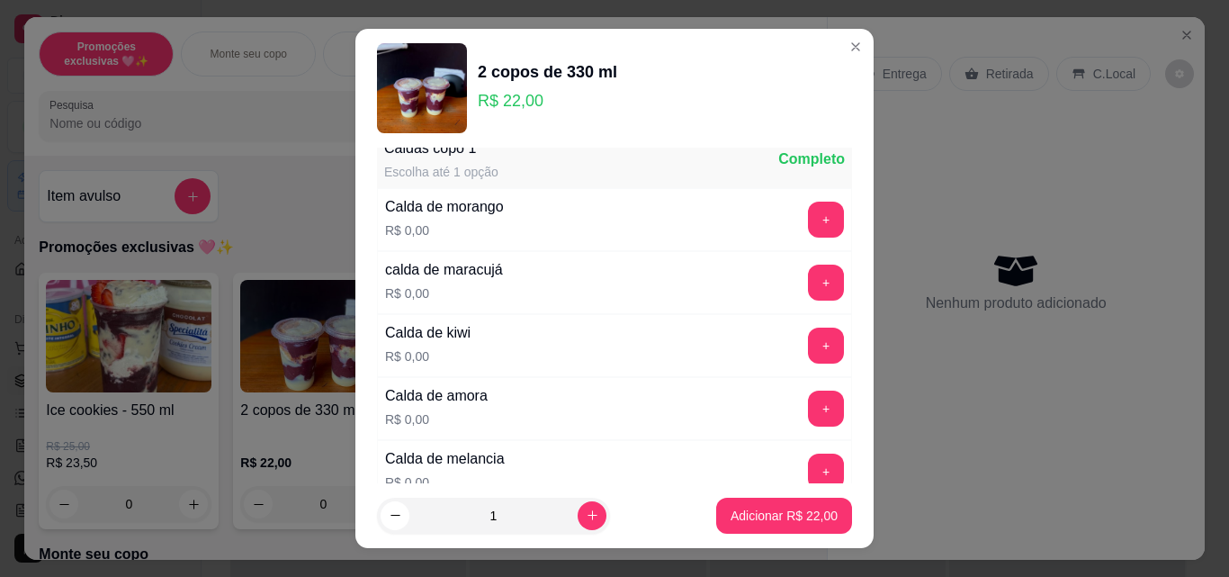
scroll to position [990, 0]
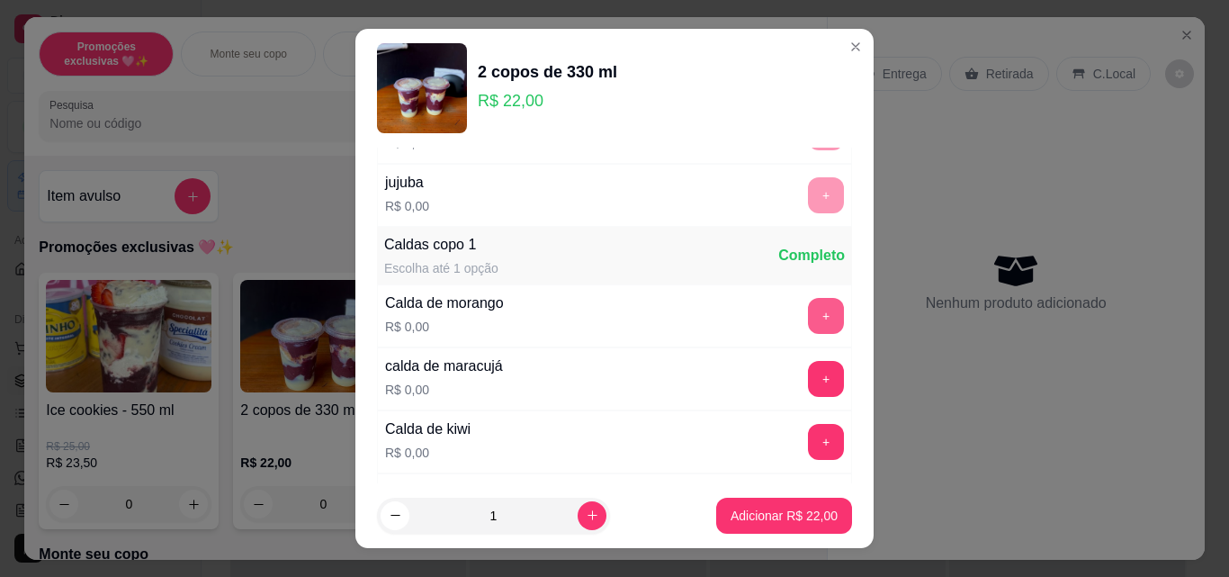
click at [808, 316] on button "+" at bounding box center [826, 316] width 36 height 36
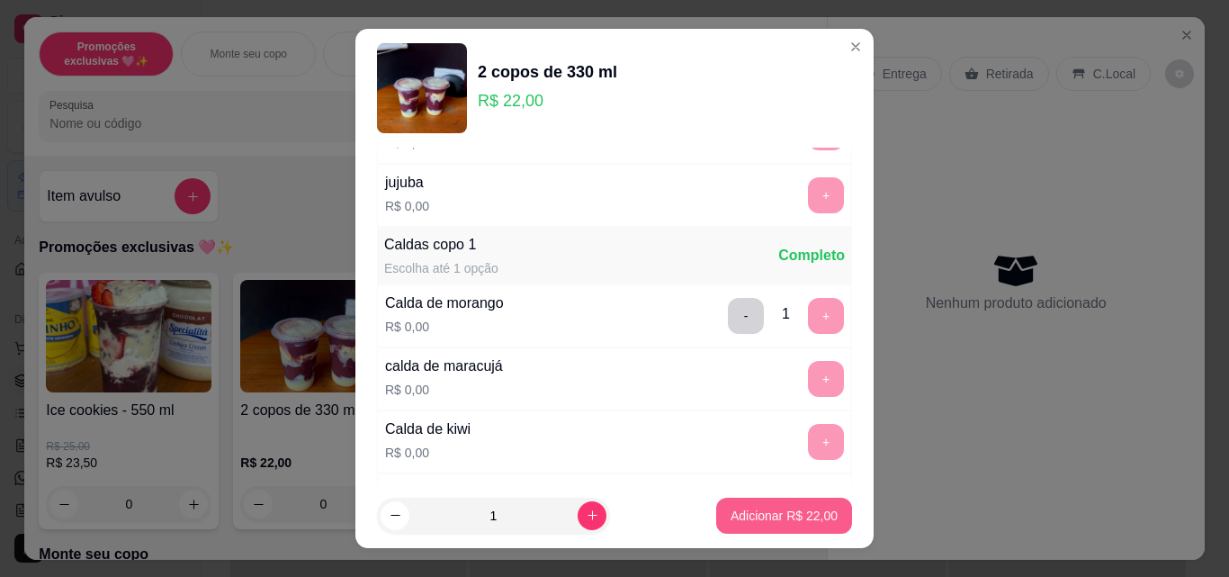
click at [788, 509] on p "Adicionar R$ 22,00" at bounding box center [784, 516] width 107 height 18
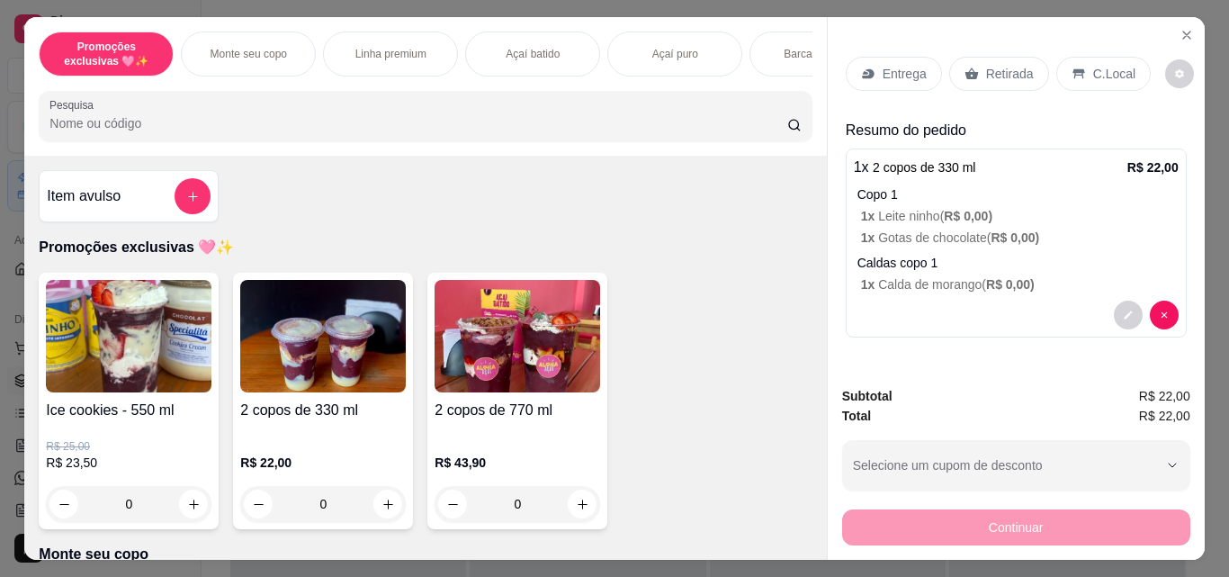
click at [888, 257] on p "Caldas copo 1" at bounding box center [1018, 263] width 321 height 18
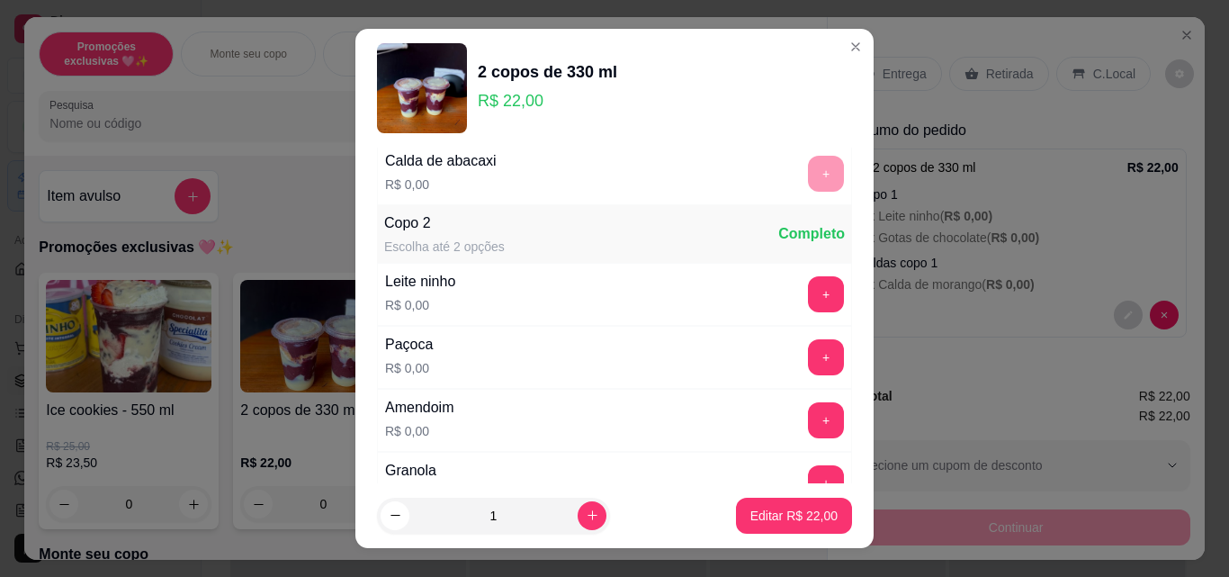
scroll to position [1890, 0]
click at [808, 298] on button "+" at bounding box center [826, 293] width 36 height 36
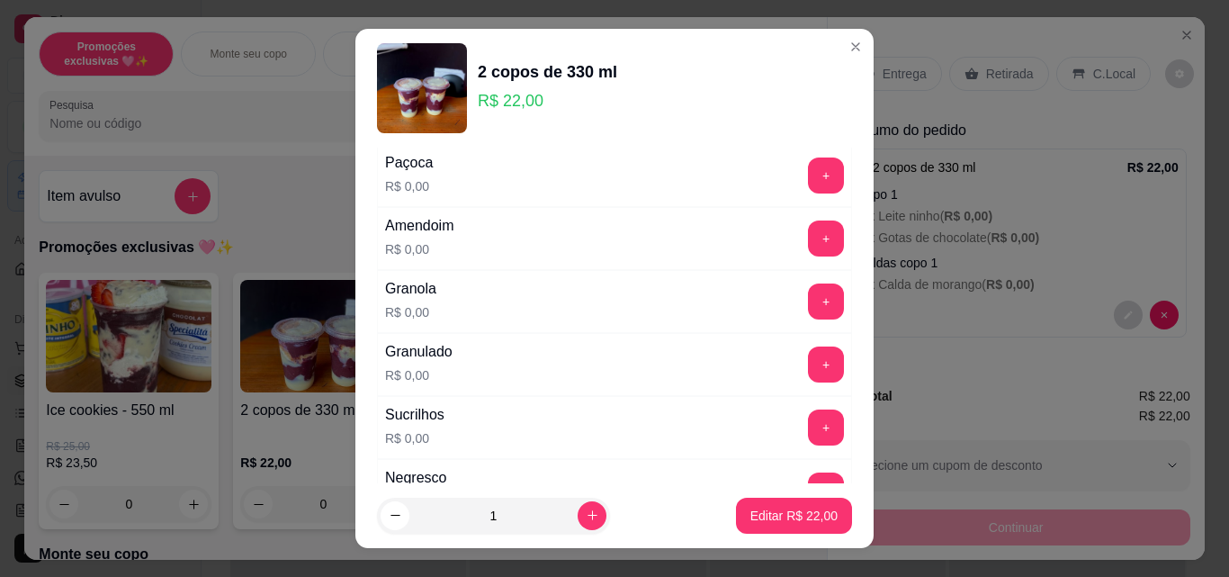
scroll to position [2250, 0]
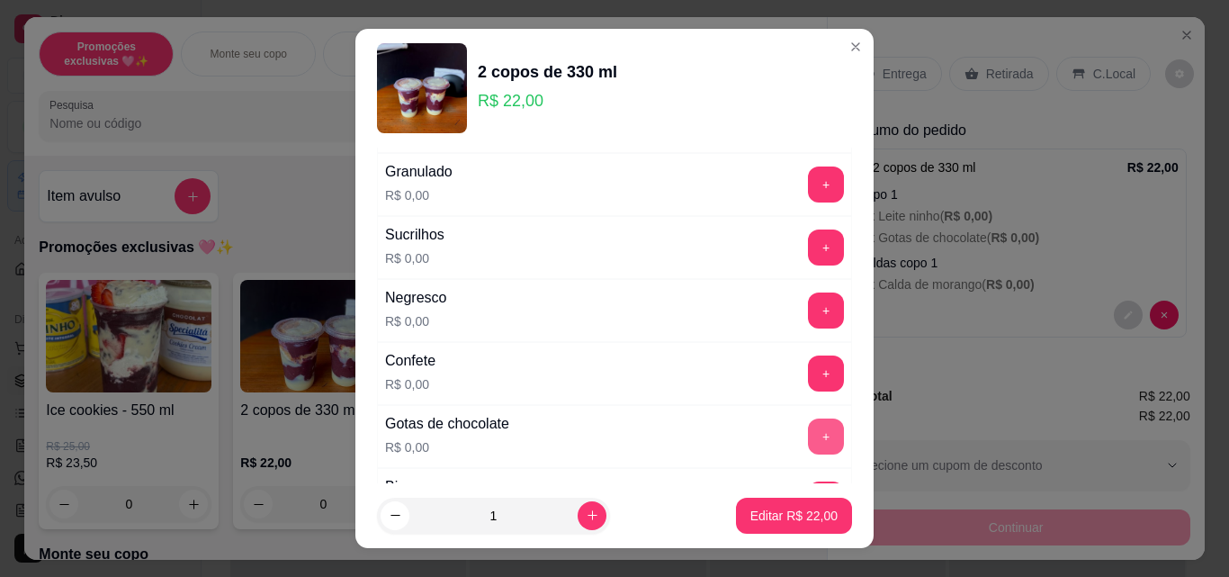
click at [808, 443] on button "+" at bounding box center [826, 437] width 36 height 36
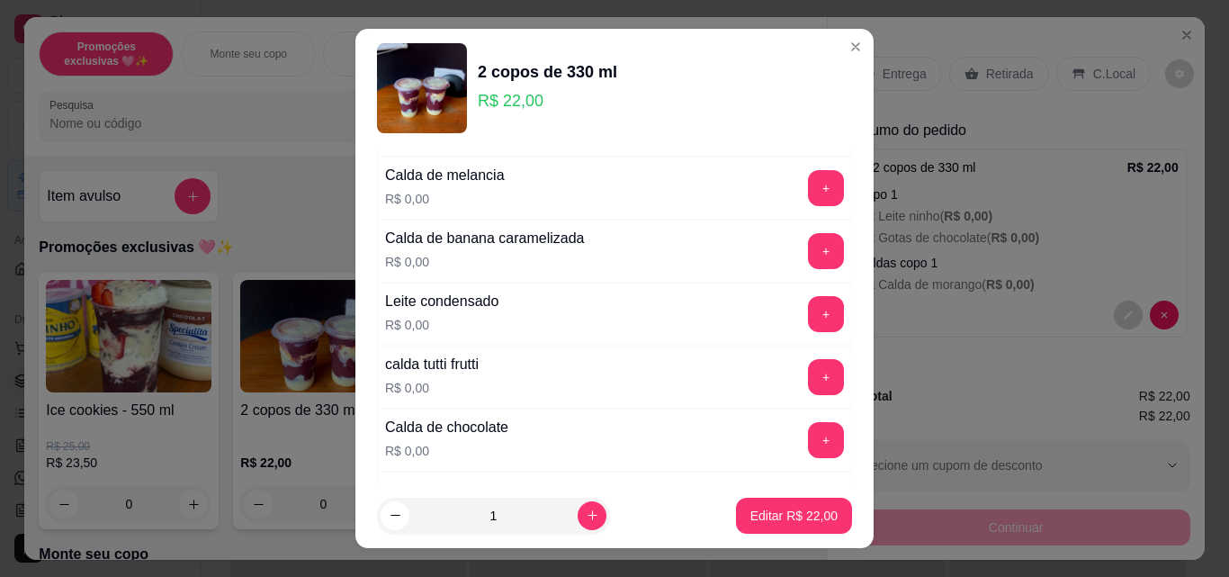
scroll to position [3330, 0]
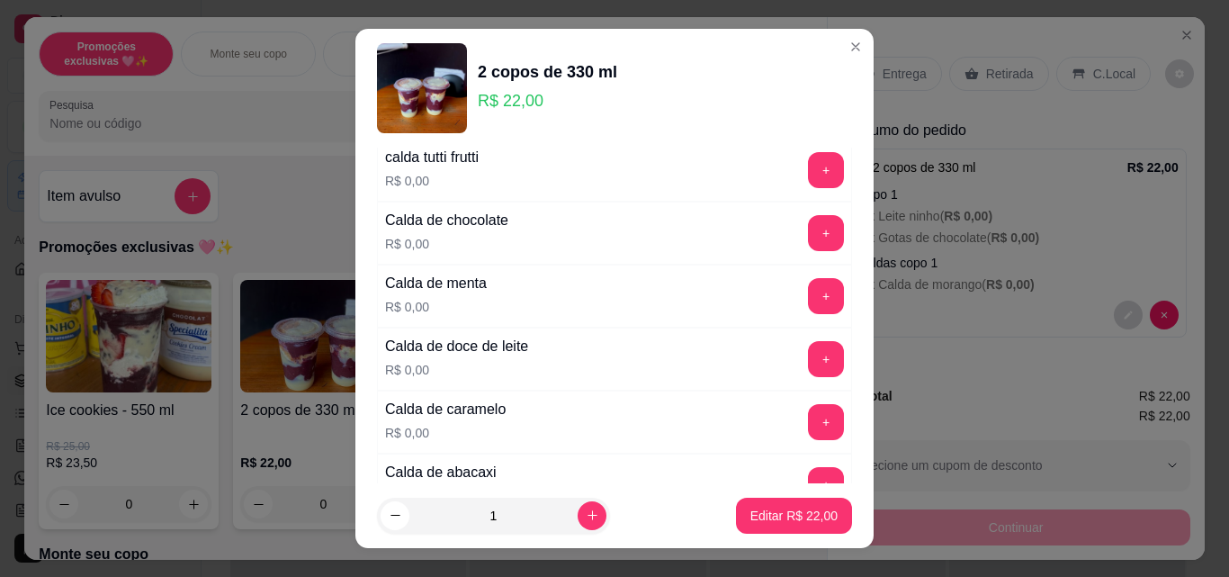
click at [811, 223] on div "+" at bounding box center [826, 233] width 50 height 36
click at [808, 232] on button "+" at bounding box center [826, 233] width 36 height 36
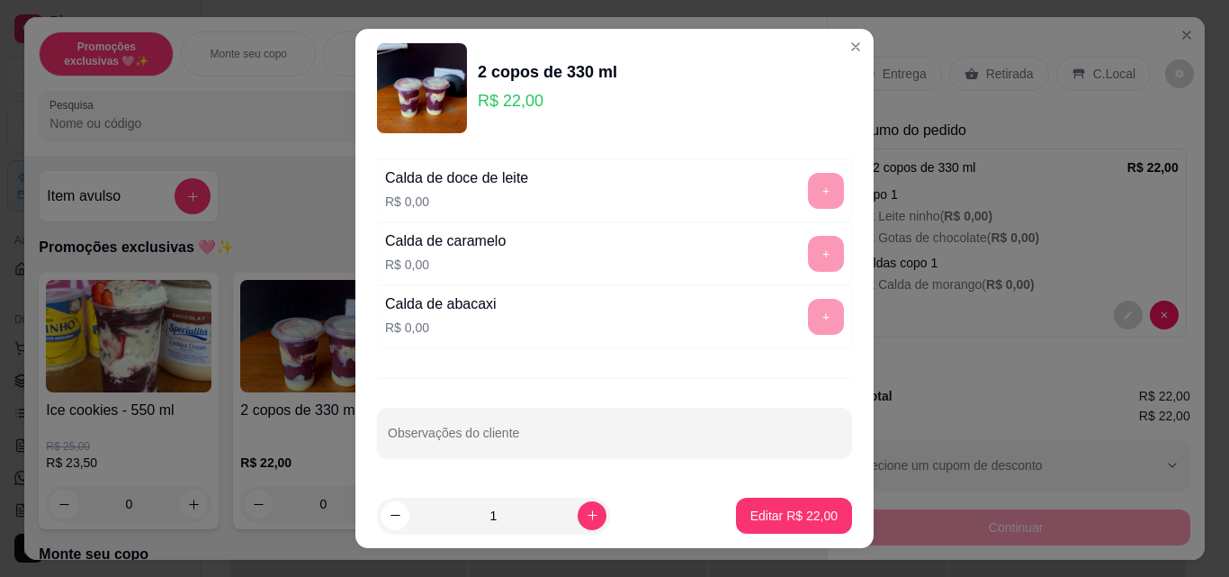
scroll to position [29, 0]
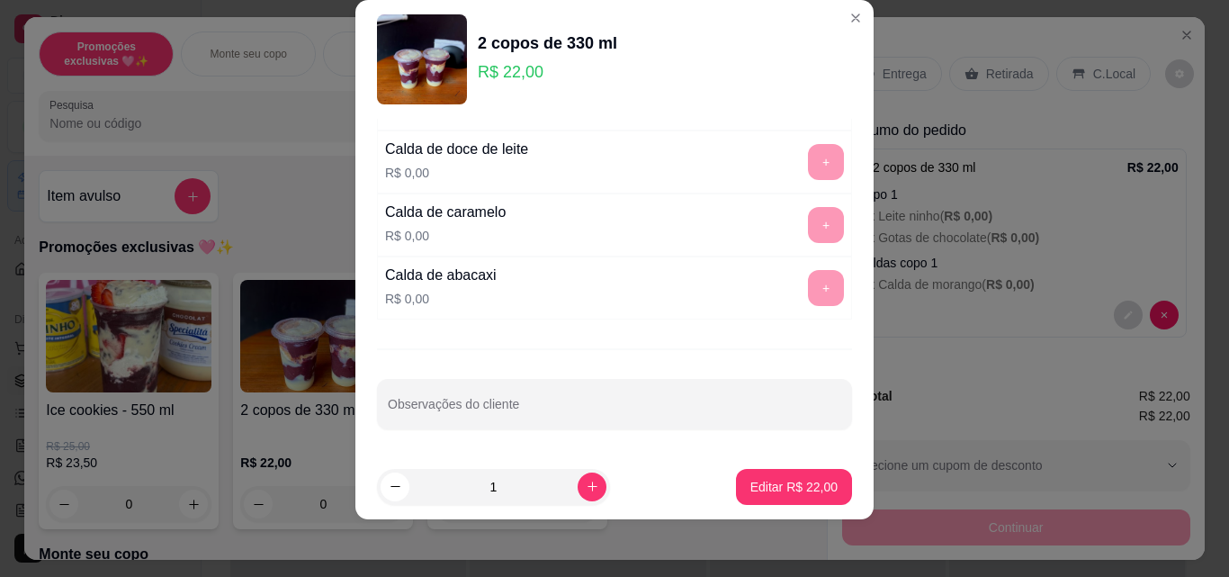
click at [669, 418] on input "Observações do cliente" at bounding box center [615, 411] width 454 height 18
type input "leite condessado"
click at [758, 493] on p "Editar R$ 22,00" at bounding box center [794, 487] width 87 height 18
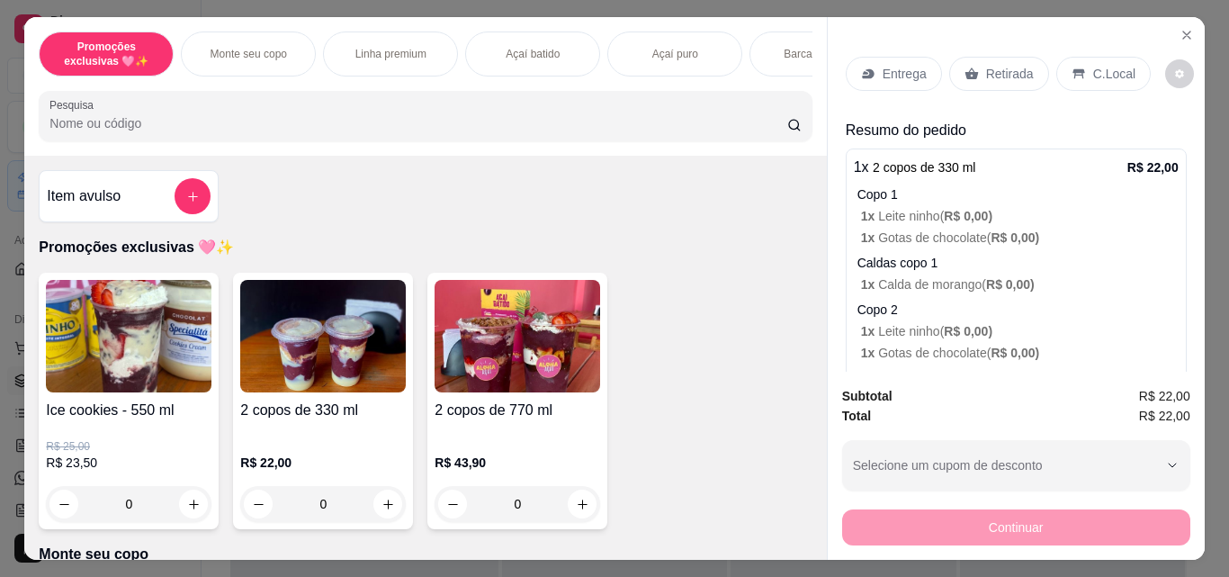
click at [924, 61] on div "Entrega" at bounding box center [894, 74] width 96 height 34
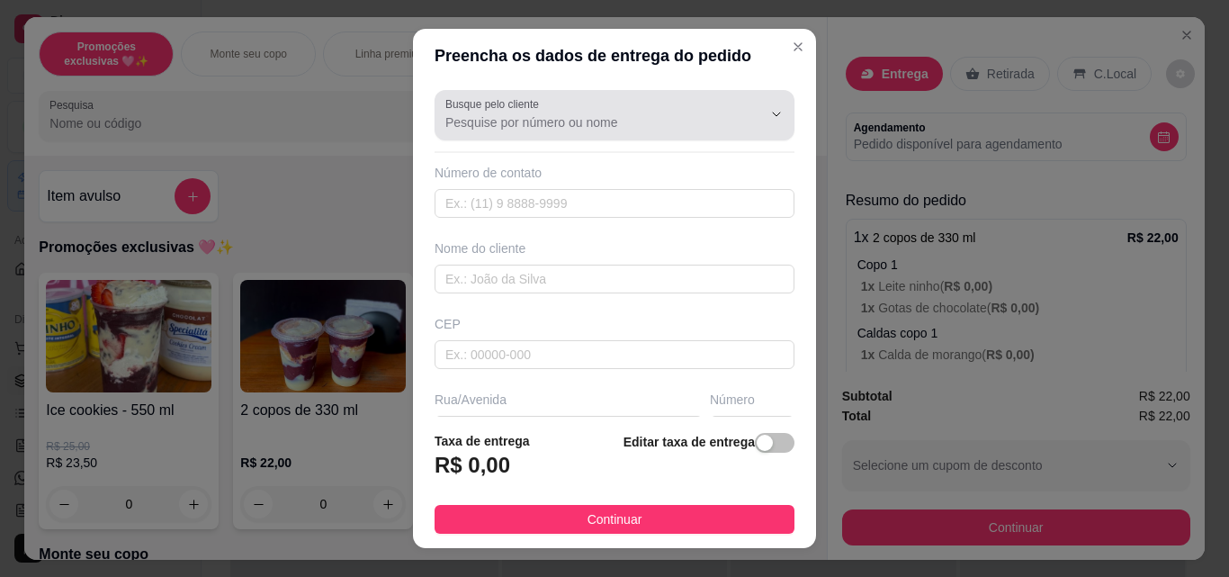
click at [591, 117] on input "Busque pelo cliente" at bounding box center [590, 122] width 288 height 18
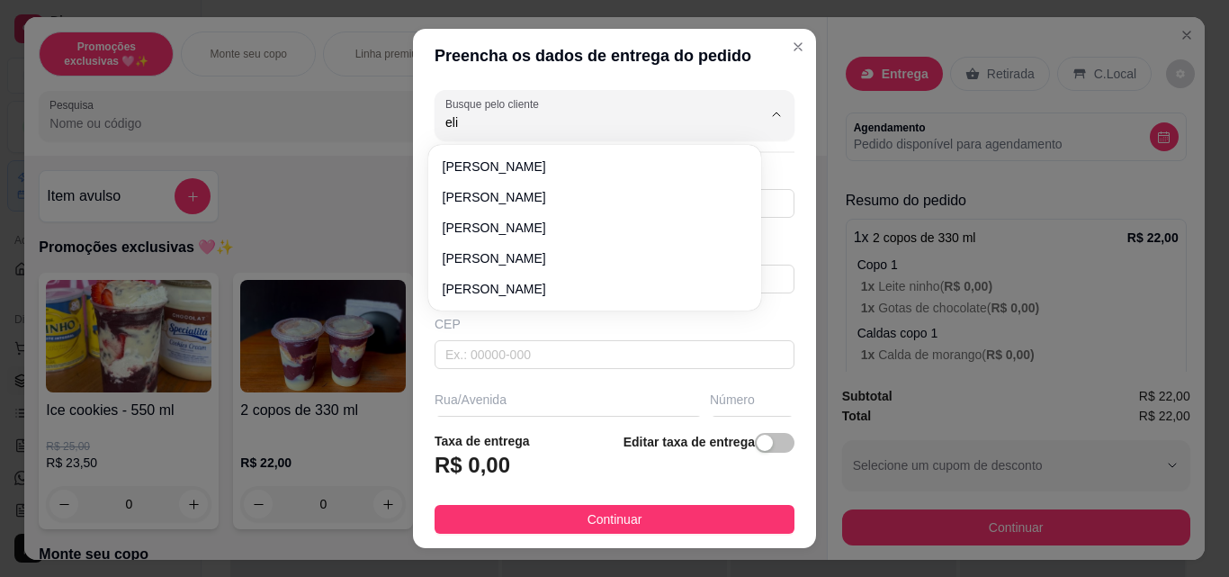
type input "eli"
click at [493, 121] on input "Busque pelo cliente" at bounding box center [590, 122] width 288 height 18
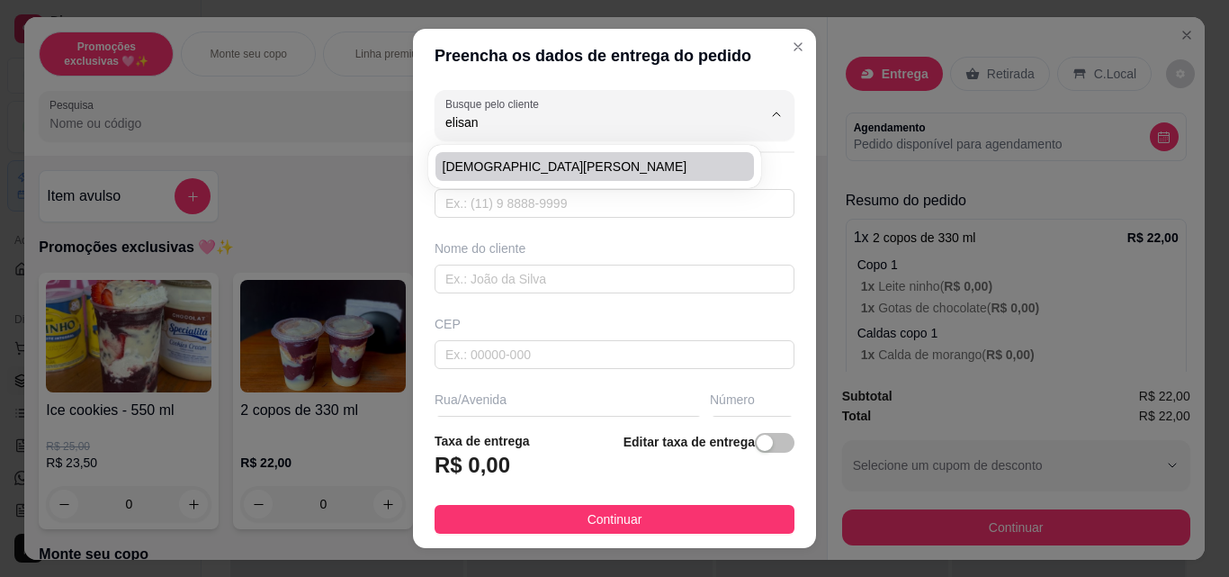
click at [509, 175] on span "[DEMOGRAPHIC_DATA][PERSON_NAME]" at bounding box center [586, 167] width 286 height 18
type input "[DEMOGRAPHIC_DATA][PERSON_NAME]"
type input "32991758316"
type input "[DEMOGRAPHIC_DATA][PERSON_NAME]"
type input "36048110"
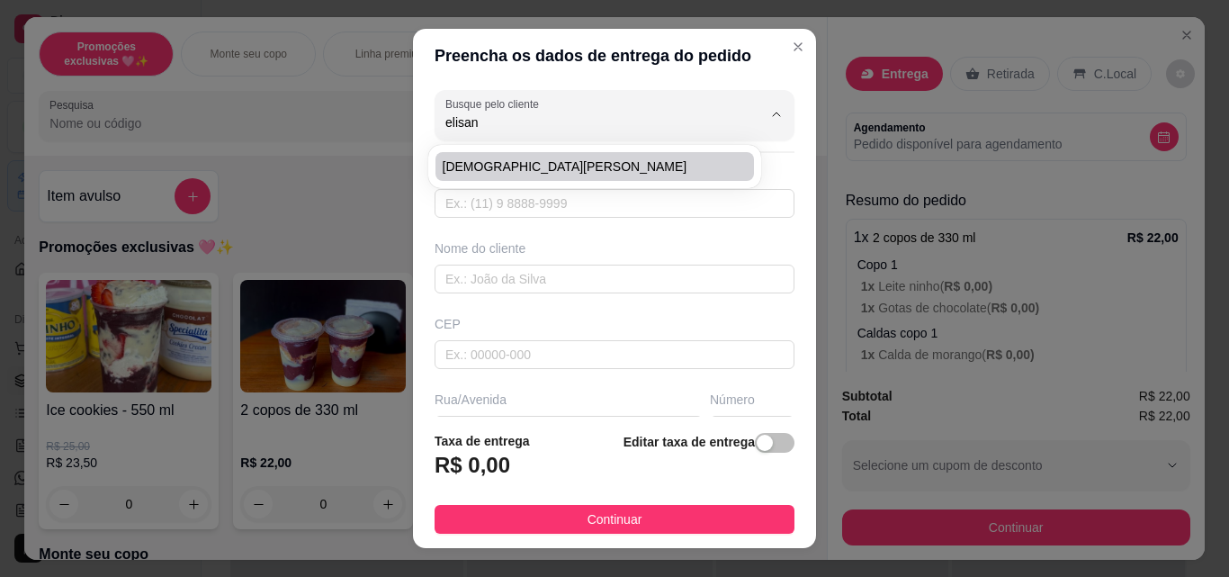
type input "Rua Irmã [PERSON_NAME]"
type input "69"
type input "Muçunge da Grama"
type input "Juiz de Fora"
type input "Casa 02 o mais rápido possível capricha no leite em pó por favor"
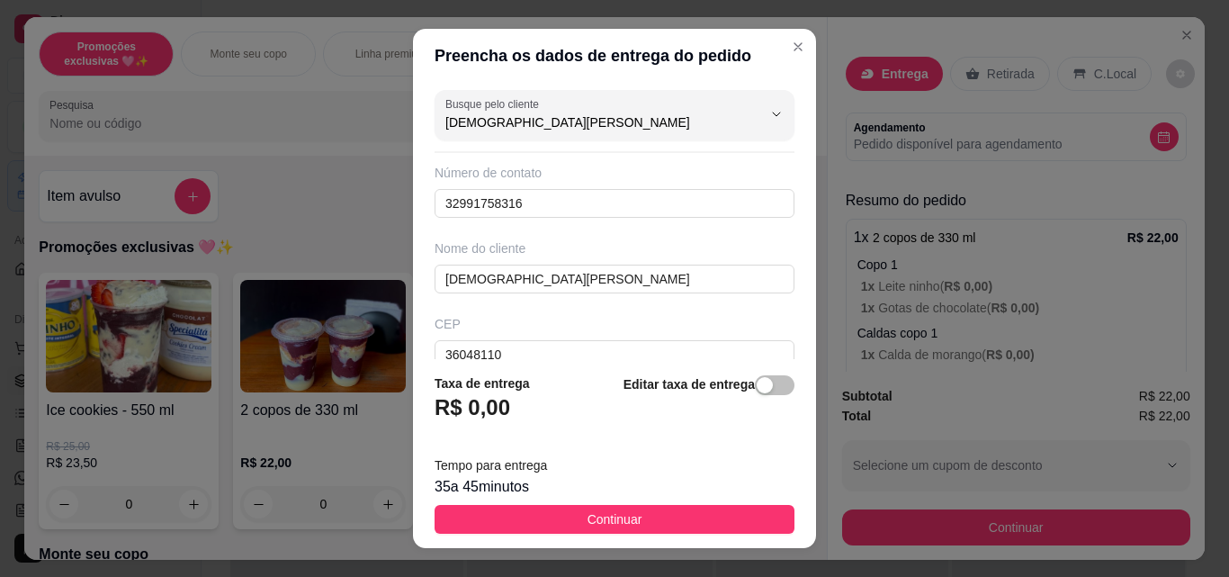
type input "[DEMOGRAPHIC_DATA][PERSON_NAME]"
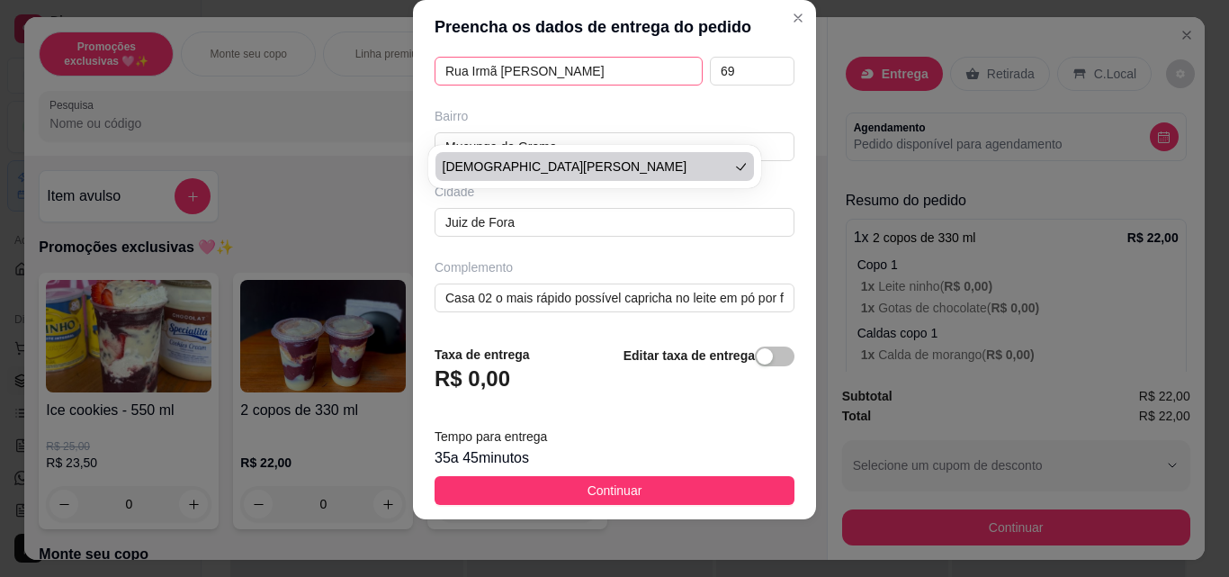
click at [636, 71] on input "Rua Irmã [PERSON_NAME]" at bounding box center [569, 71] width 268 height 29
click at [637, 71] on input "Rua Irmã [PERSON_NAME]" at bounding box center [569, 71] width 268 height 29
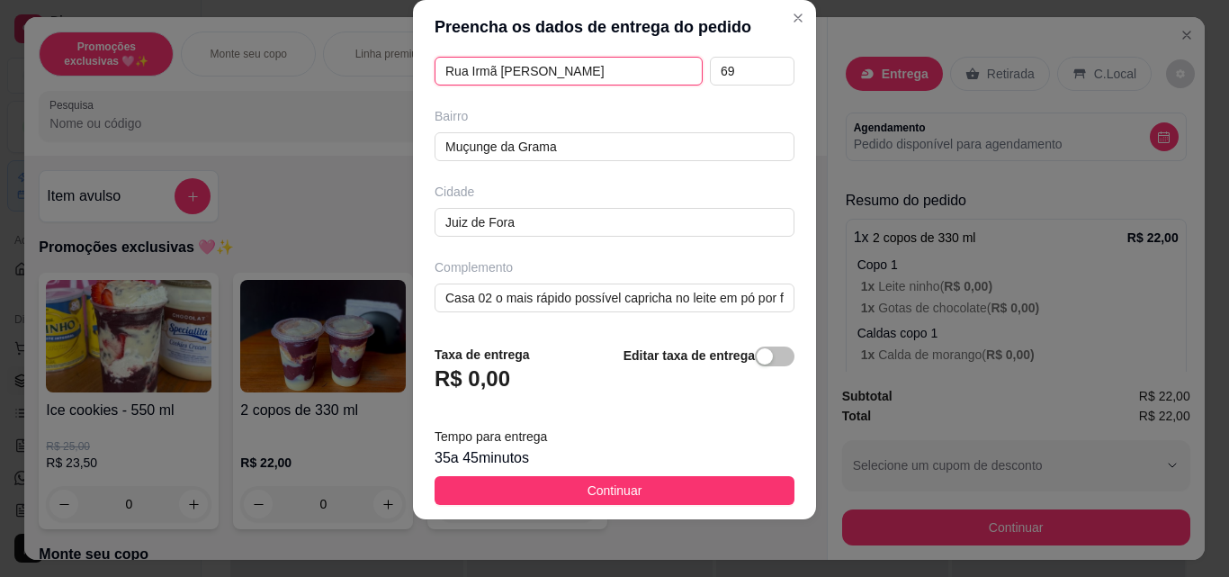
click at [637, 71] on input "Rua Irmã [PERSON_NAME]" at bounding box center [569, 71] width 268 height 29
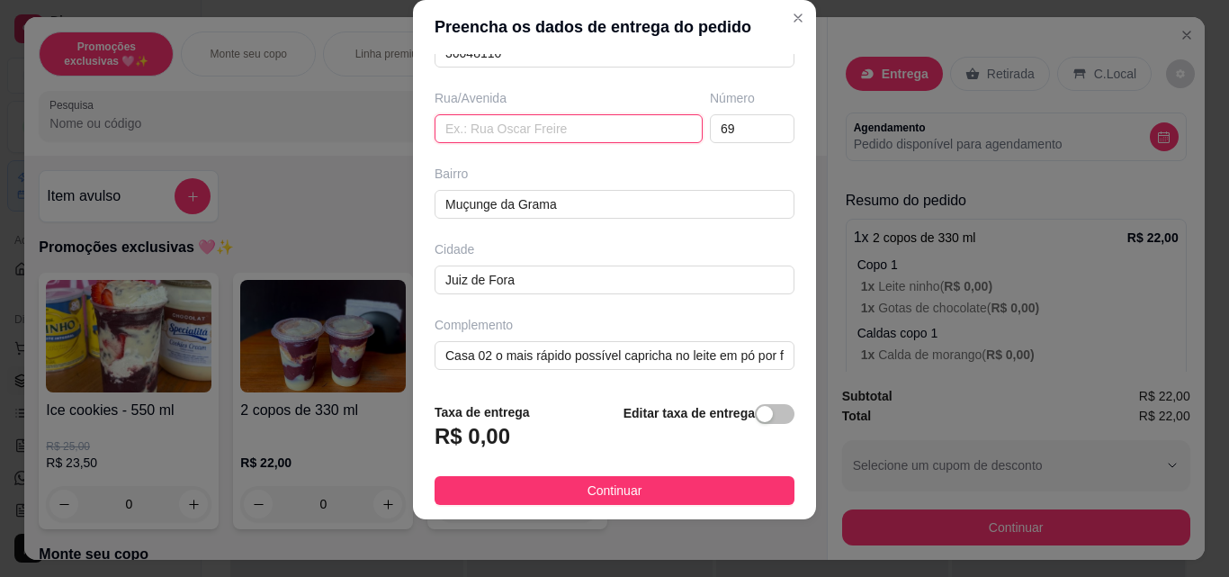
scroll to position [273, 0]
paste input "[STREET_ADDRESS]"
type input "[STREET_ADDRESS]"
click at [741, 126] on input "69" at bounding box center [752, 128] width 85 height 29
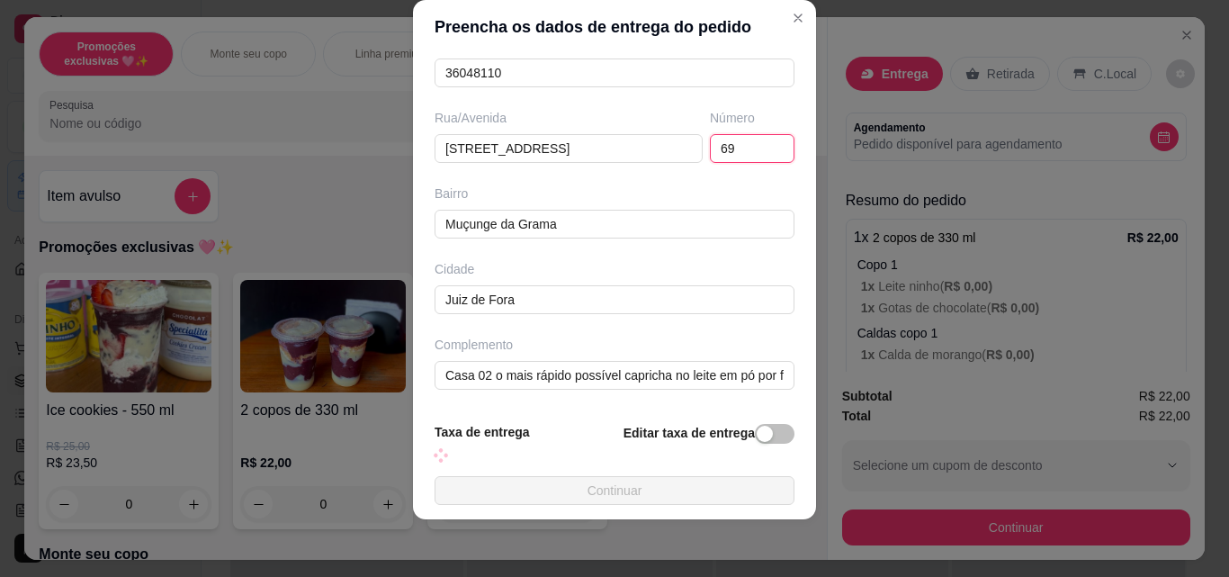
scroll to position [253, 0]
click at [741, 126] on div "Número" at bounding box center [752, 118] width 85 height 18
click at [732, 155] on input "69" at bounding box center [752, 148] width 85 height 29
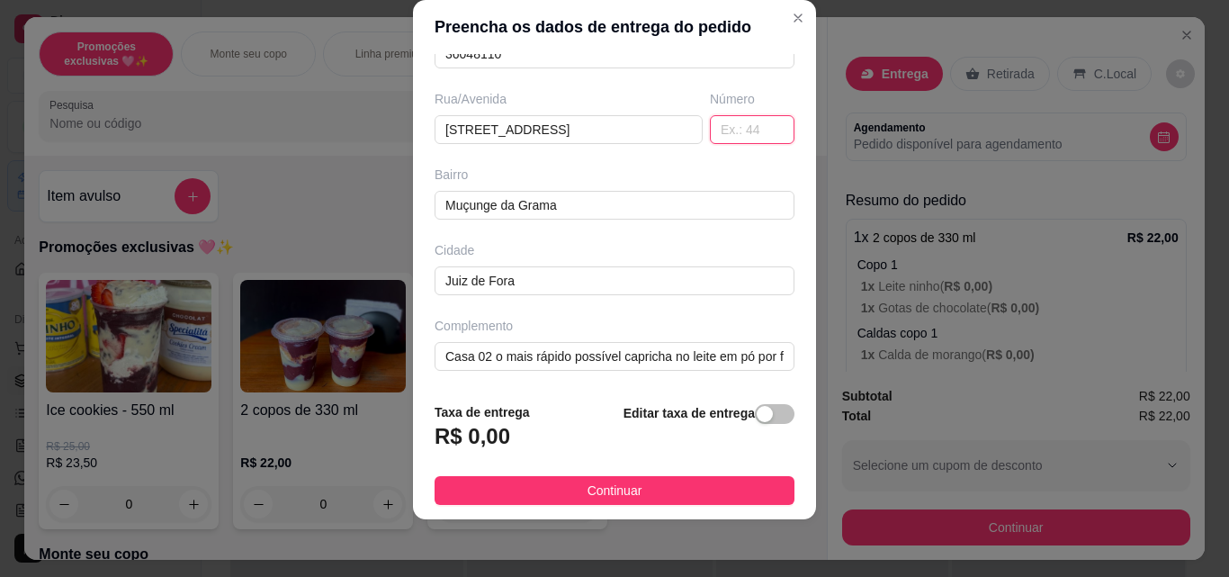
scroll to position [273, 0]
click at [648, 351] on input "Casa 02 o mais rápido possível capricha no leite em pó por favor" at bounding box center [615, 355] width 360 height 29
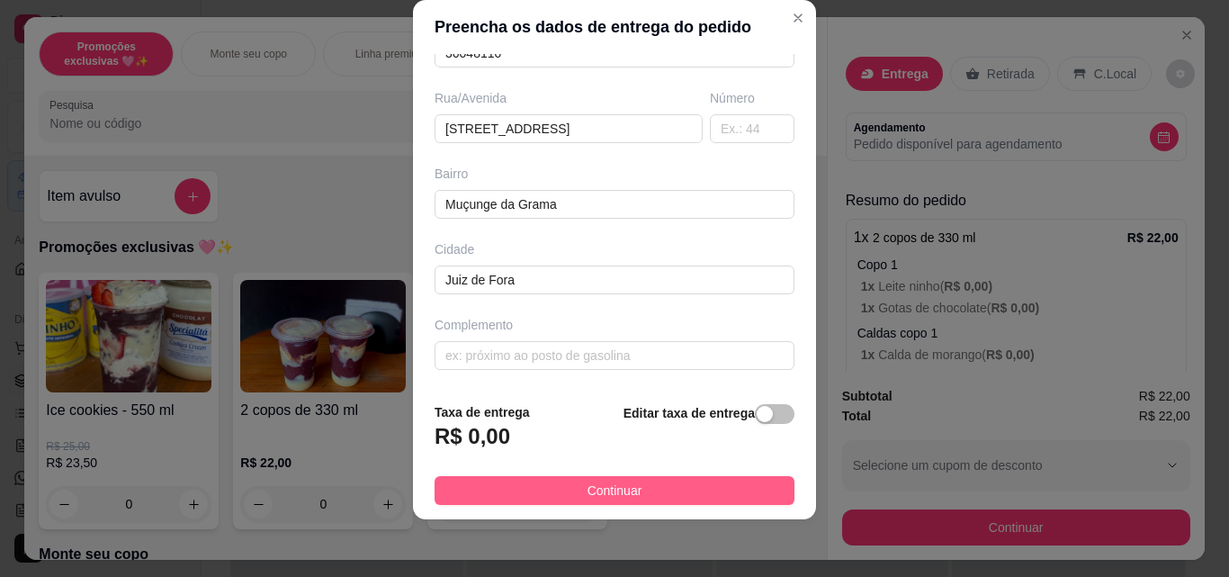
click at [609, 489] on span "Continuar" at bounding box center [615, 491] width 55 height 20
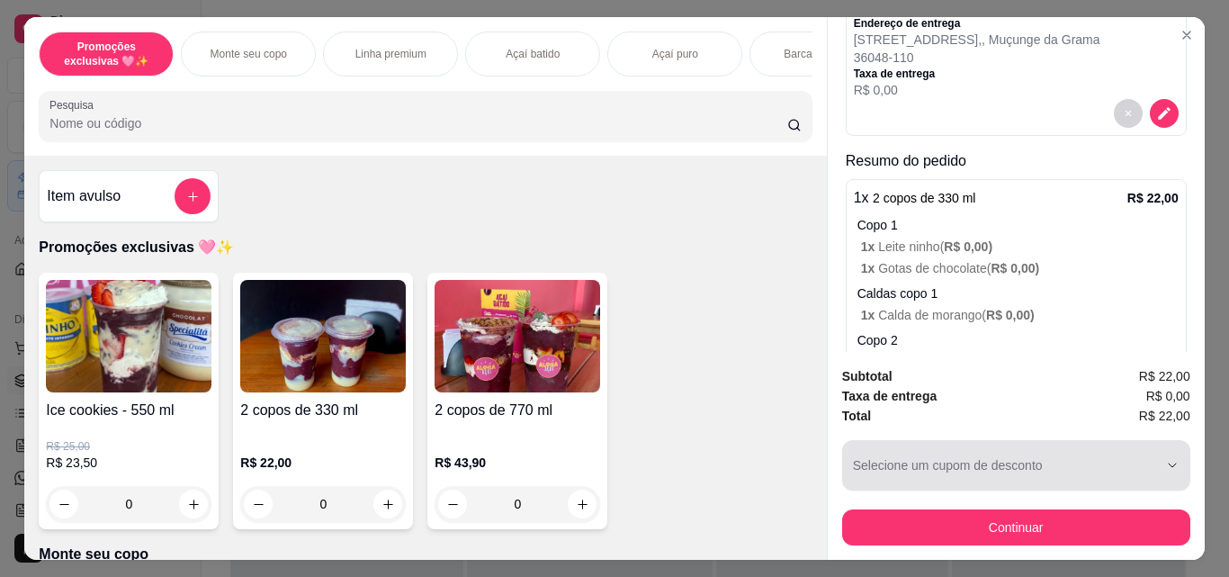
scroll to position [467, 0]
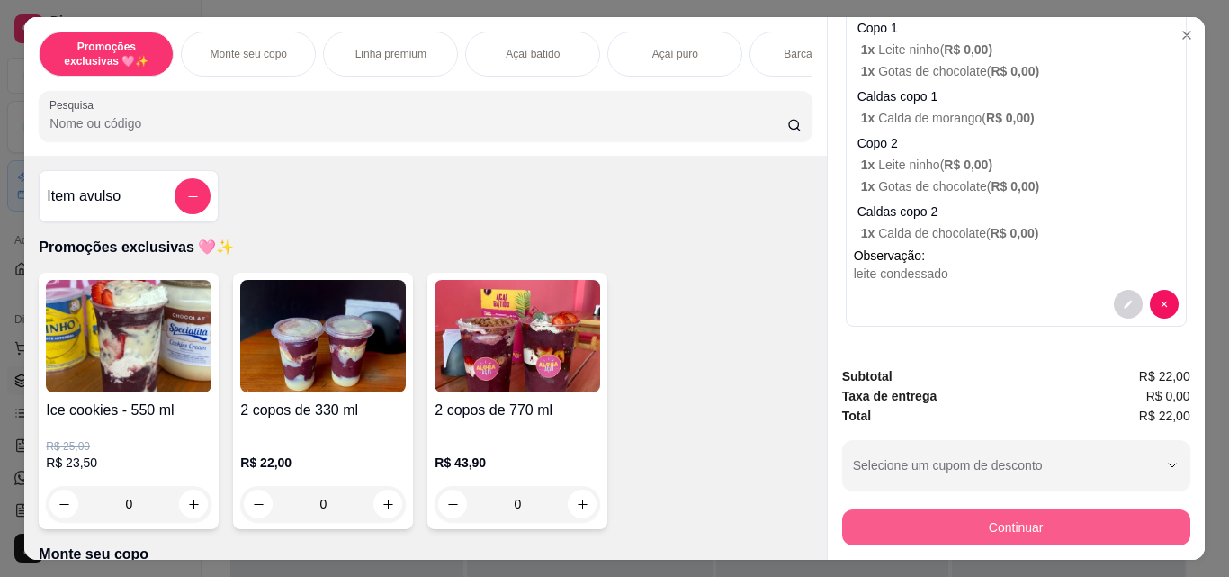
click at [913, 512] on button "Continuar" at bounding box center [1016, 527] width 348 height 36
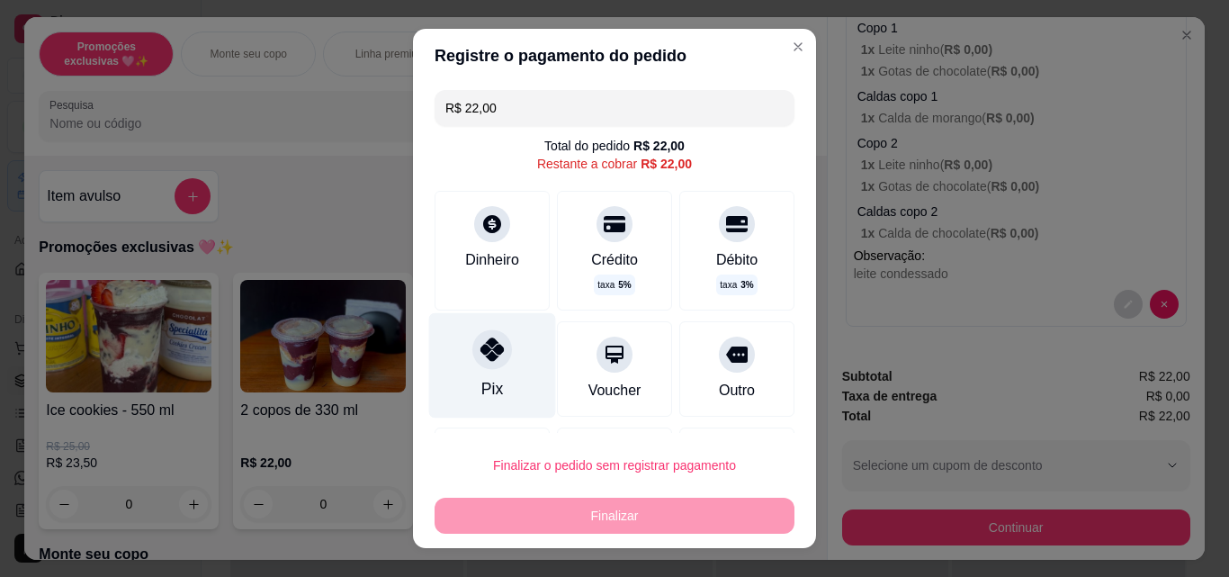
click at [485, 349] on icon at bounding box center [492, 349] width 23 height 23
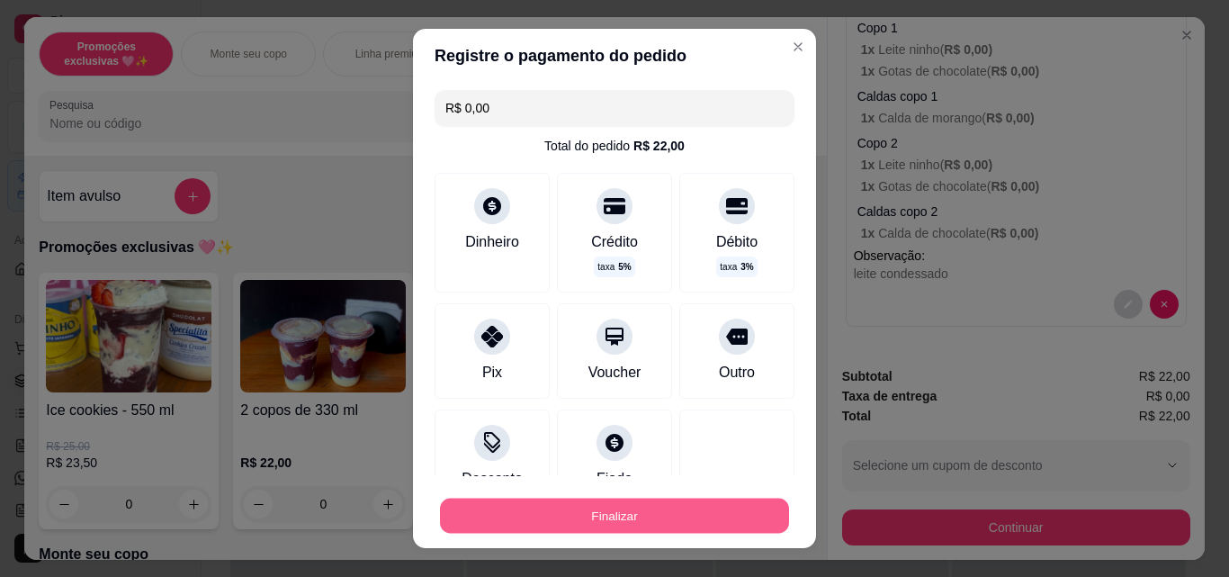
click at [660, 521] on button "Finalizar" at bounding box center [614, 516] width 349 height 35
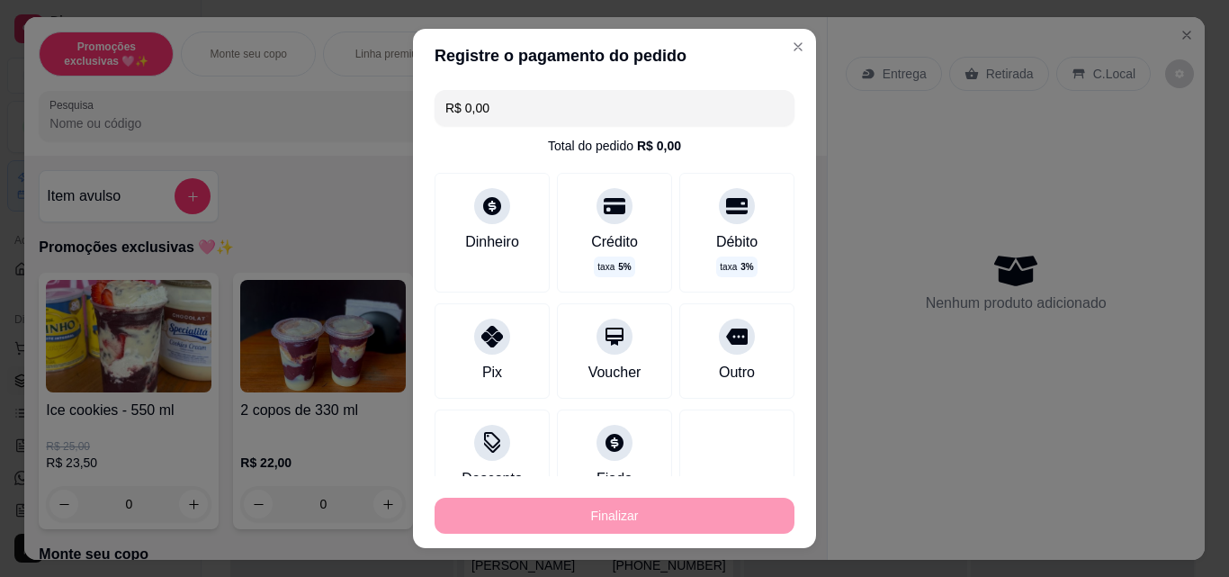
type input "-R$ 22,00"
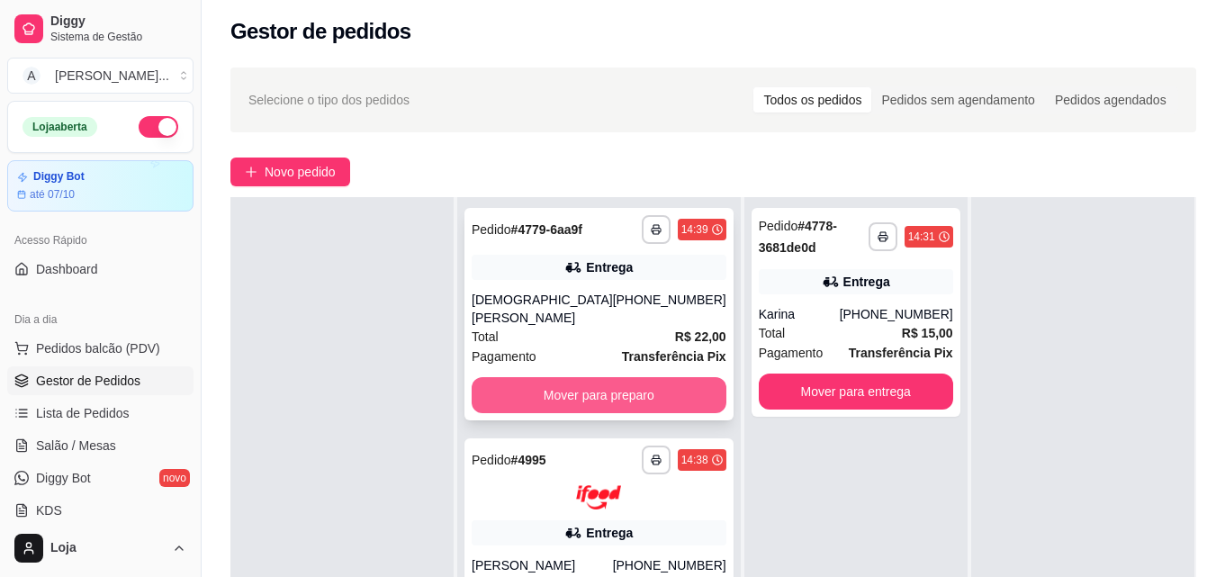
click at [611, 397] on button "Mover para preparo" at bounding box center [599, 395] width 255 height 36
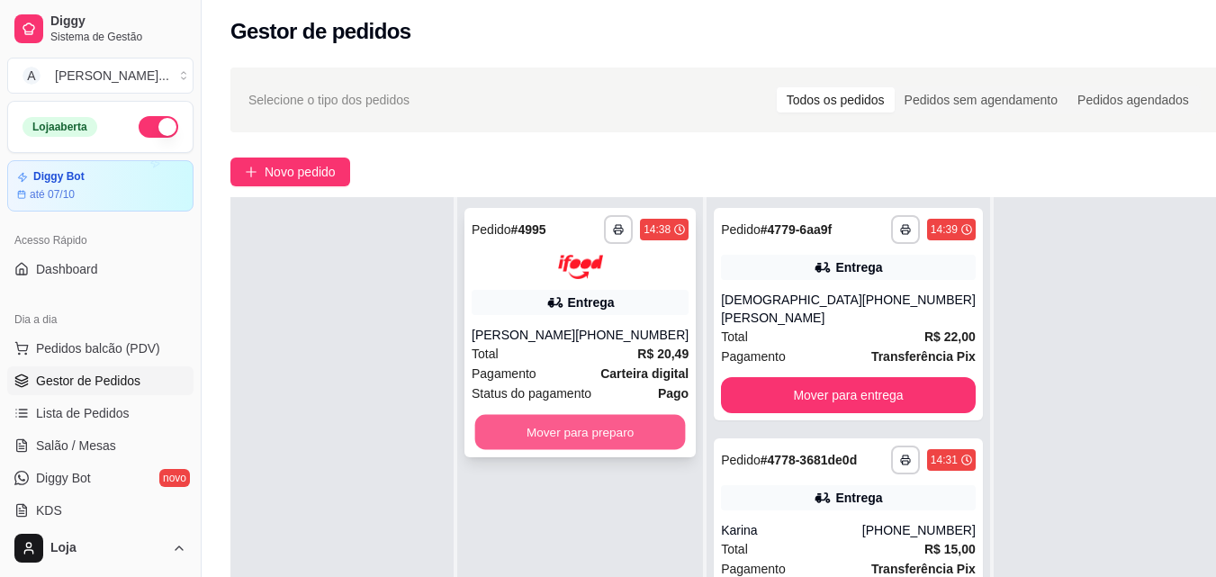
click at [634, 444] on button "Mover para preparo" at bounding box center [580, 431] width 211 height 35
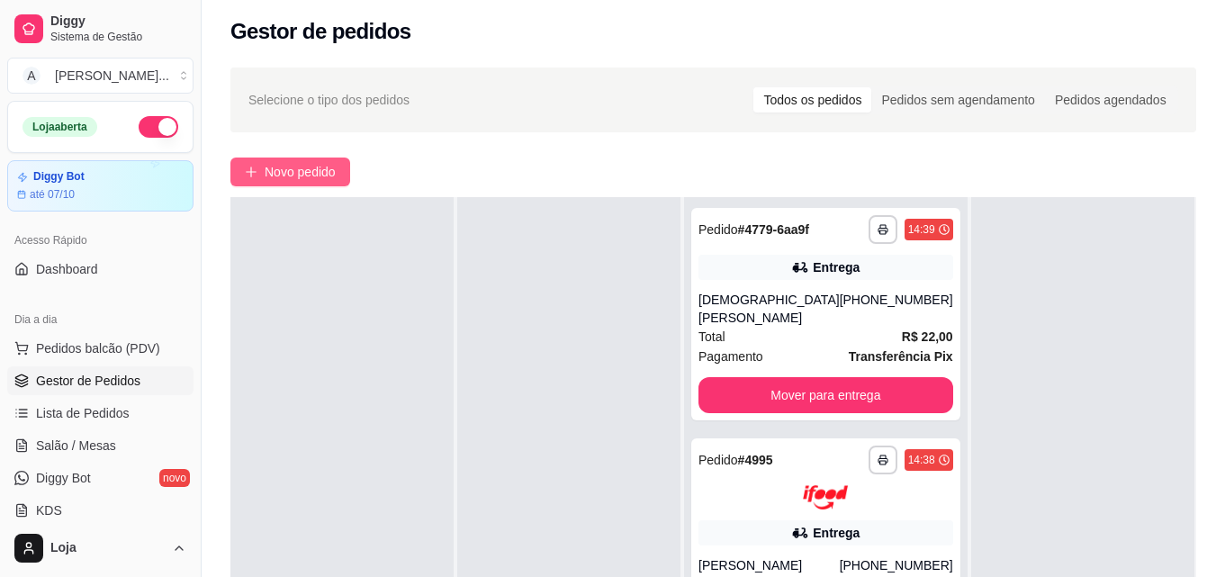
click at [293, 169] on span "Novo pedido" at bounding box center [300, 172] width 71 height 20
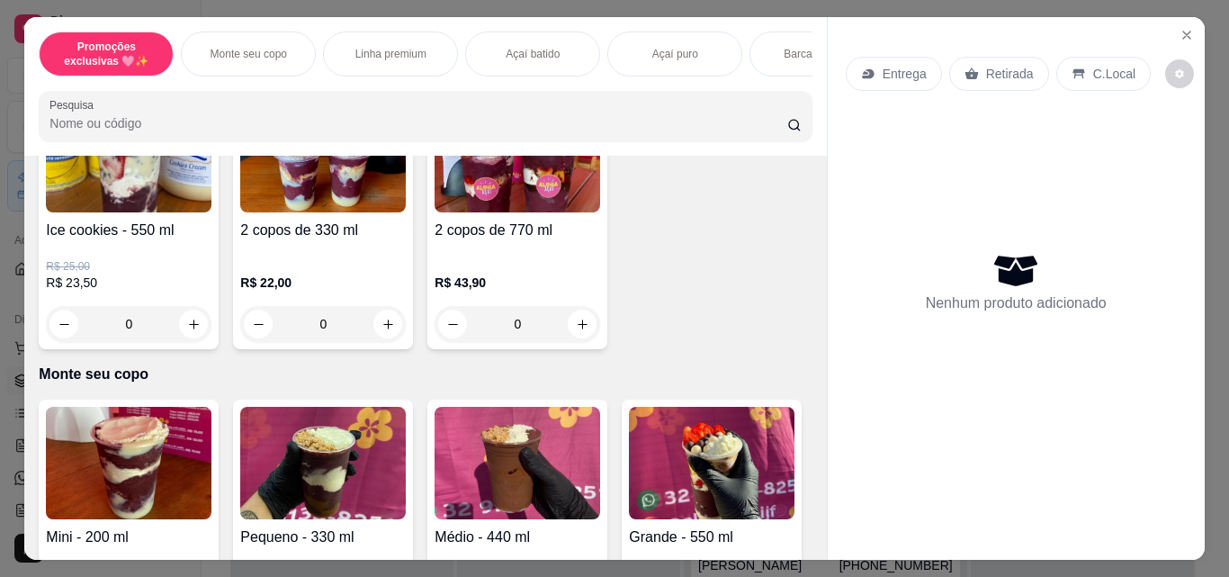
scroll to position [360, 0]
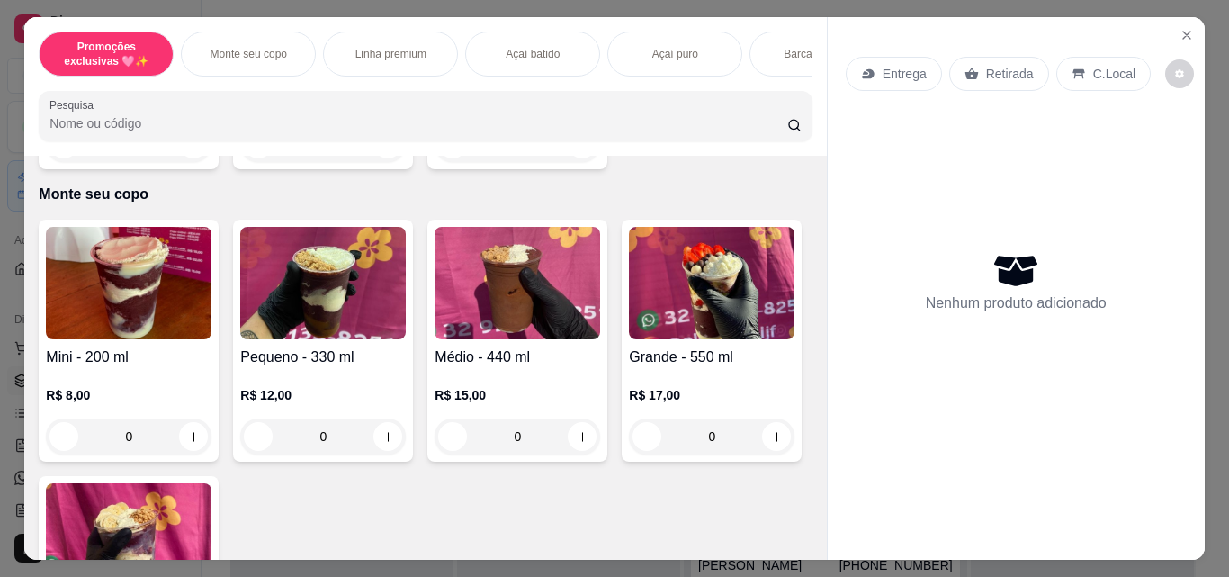
click at [135, 404] on p "R$ 8,00" at bounding box center [129, 395] width 166 height 18
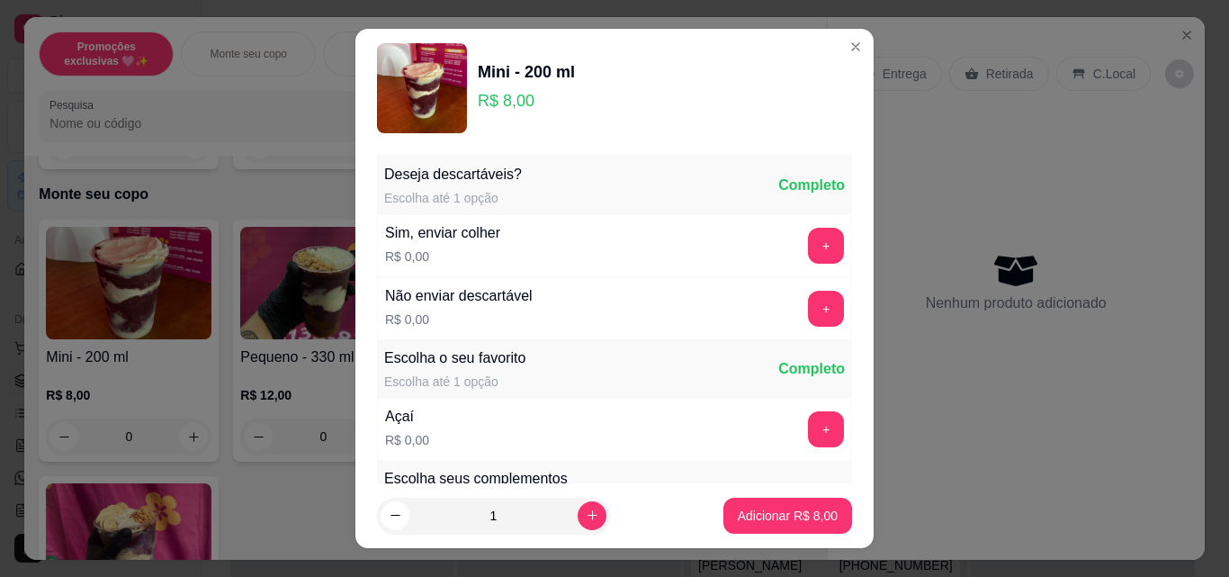
click at [738, 524] on p "Adicionar R$ 8,00" at bounding box center [788, 516] width 100 height 18
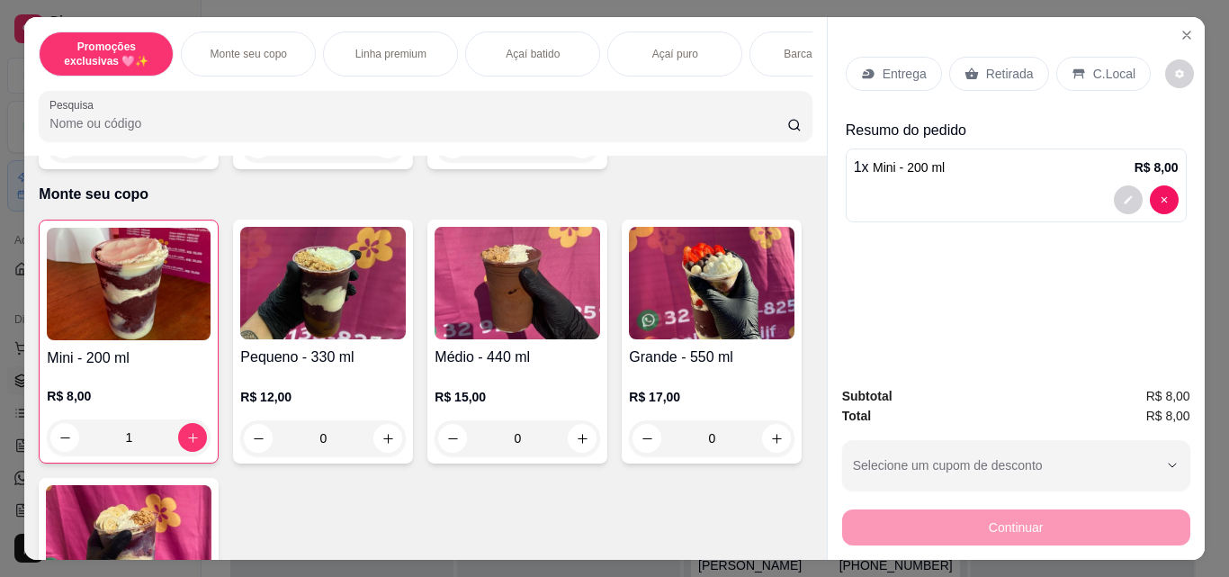
type input "1"
click at [1024, 77] on div "Retirada" at bounding box center [1000, 74] width 100 height 34
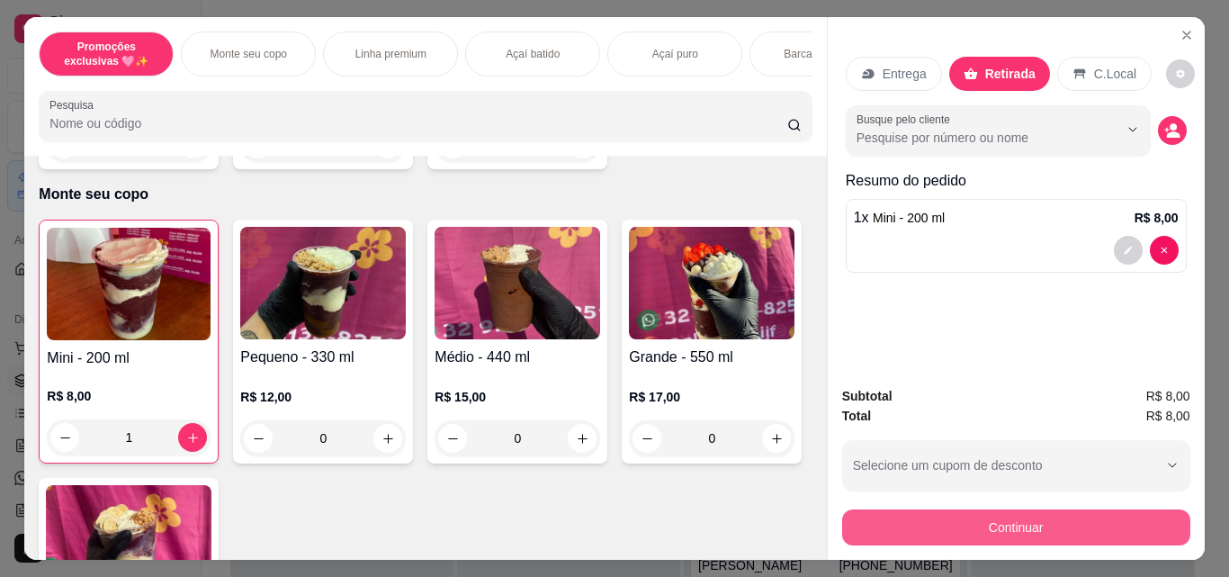
click at [895, 524] on button "Continuar" at bounding box center [1016, 527] width 348 height 36
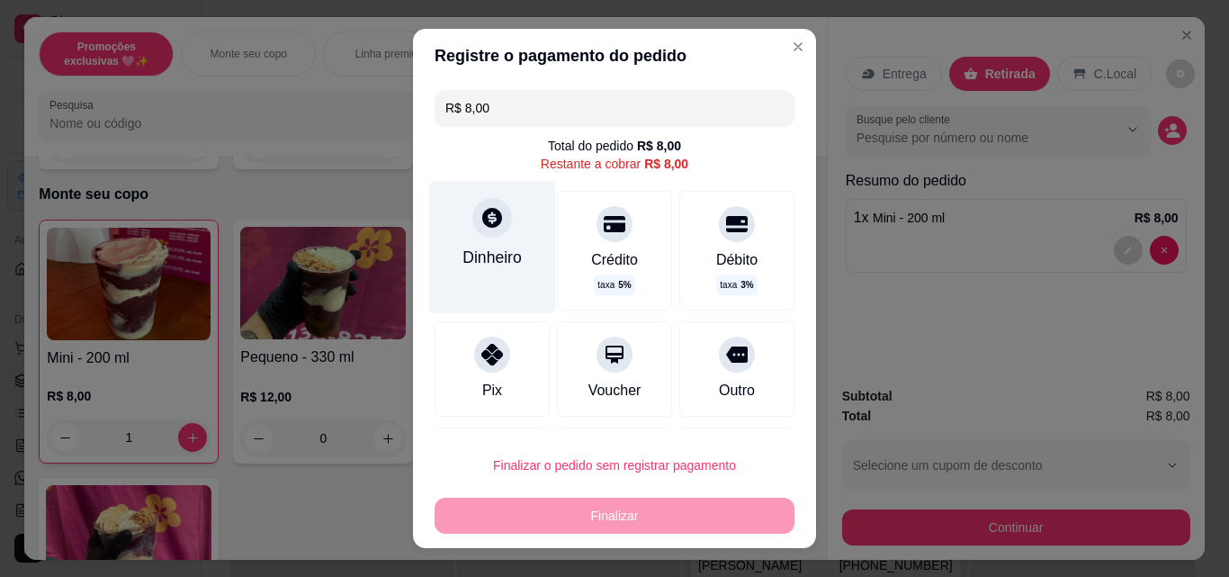
click at [510, 255] on div "Dinheiro" at bounding box center [492, 246] width 127 height 131
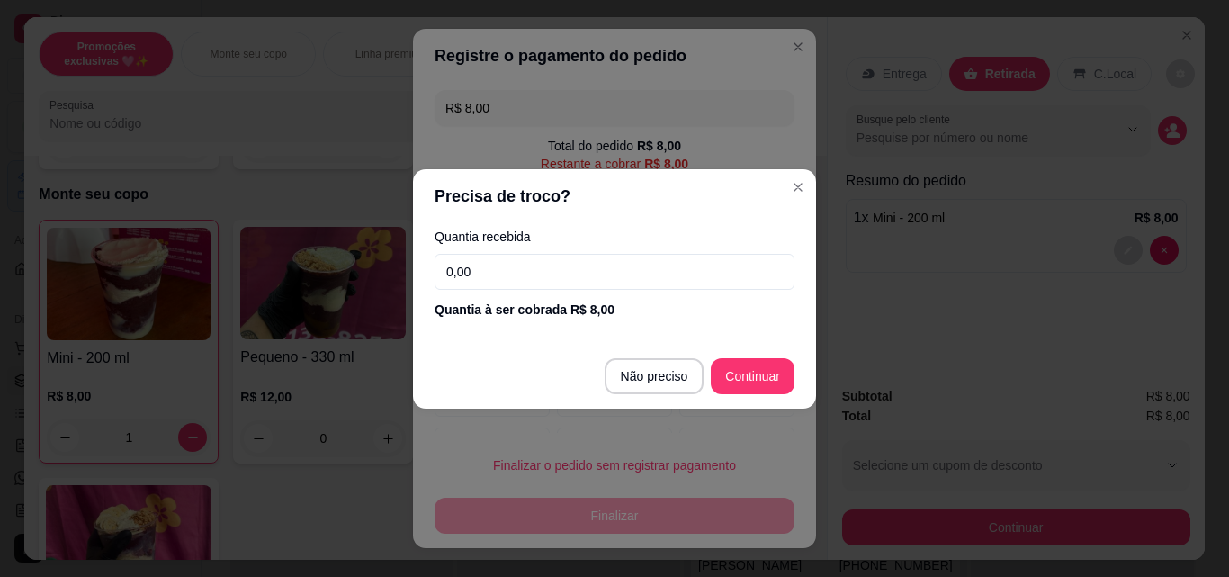
click at [652, 395] on footer "Não preciso Continuar" at bounding box center [614, 376] width 403 height 65
type input "R$ 0,00"
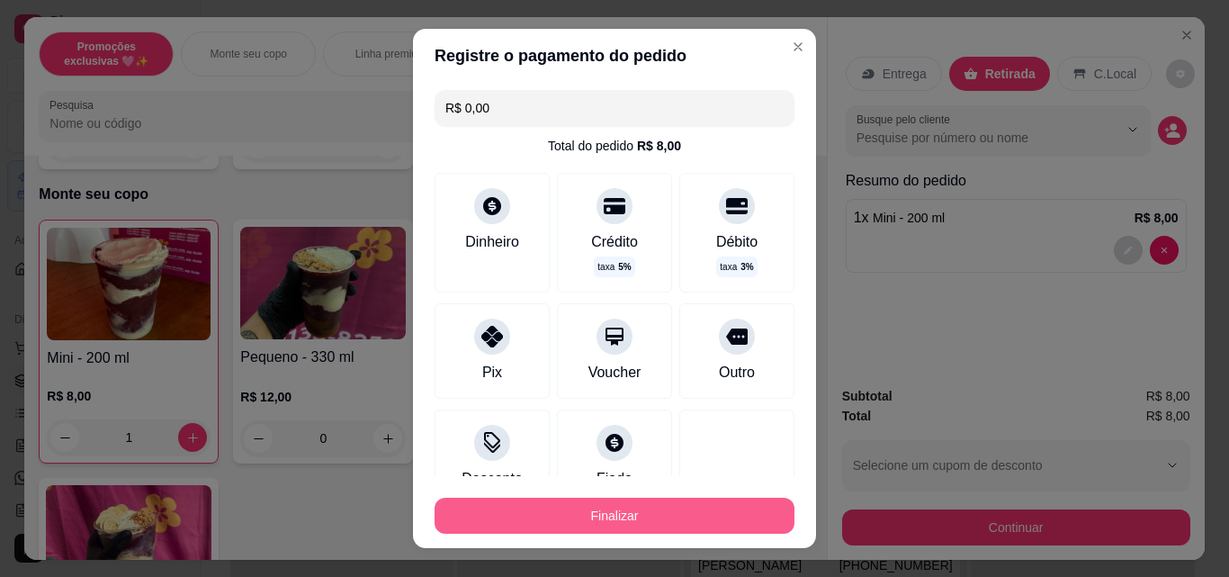
click at [650, 524] on button "Finalizar" at bounding box center [615, 516] width 360 height 36
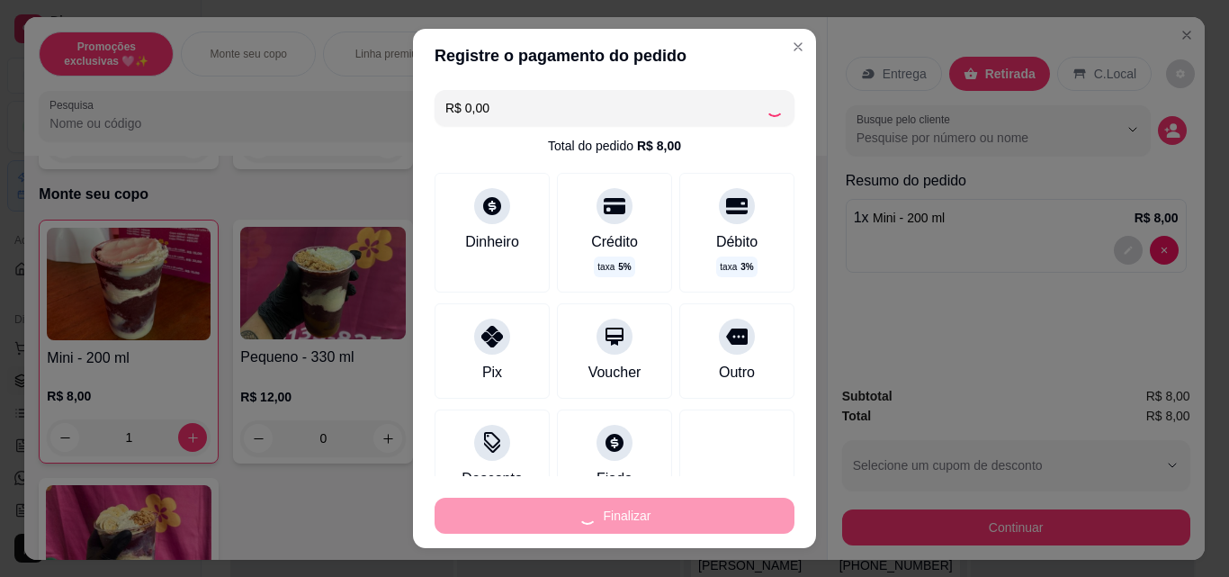
type input "0"
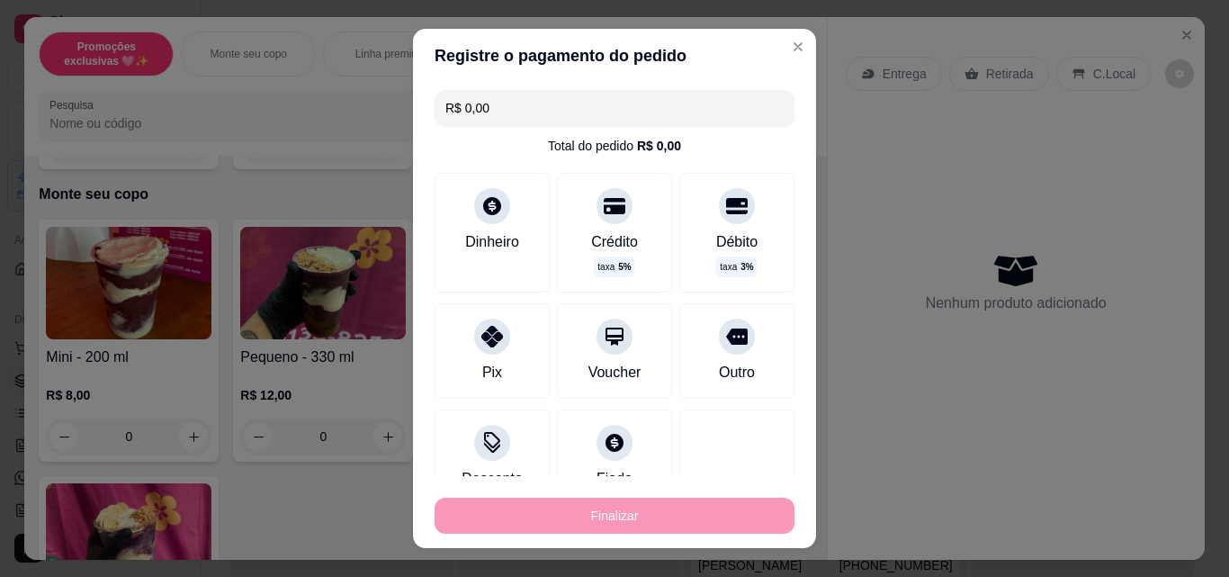
type input "-R$ 8,00"
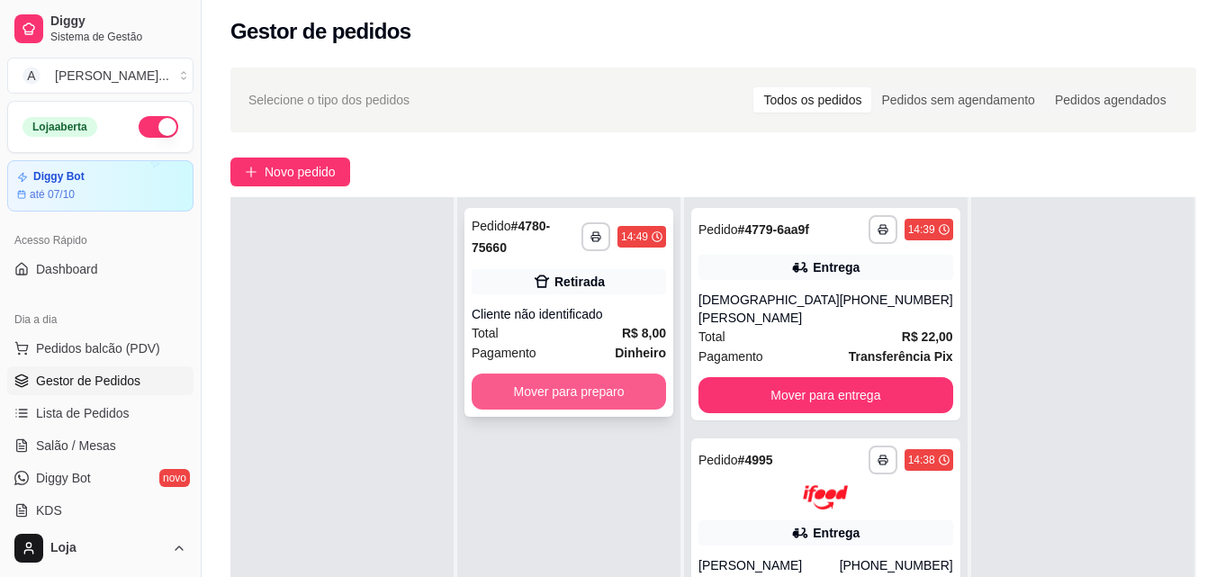
click at [563, 380] on button "Mover para preparo" at bounding box center [569, 392] width 194 height 36
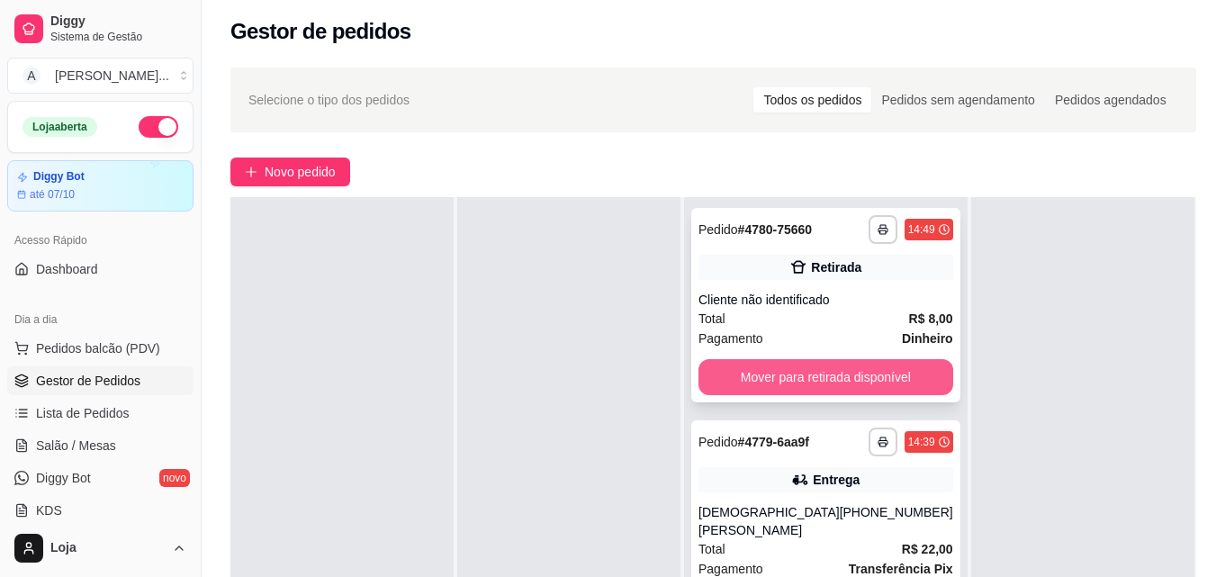
click at [836, 395] on button "Mover para retirada disponível" at bounding box center [825, 377] width 255 height 36
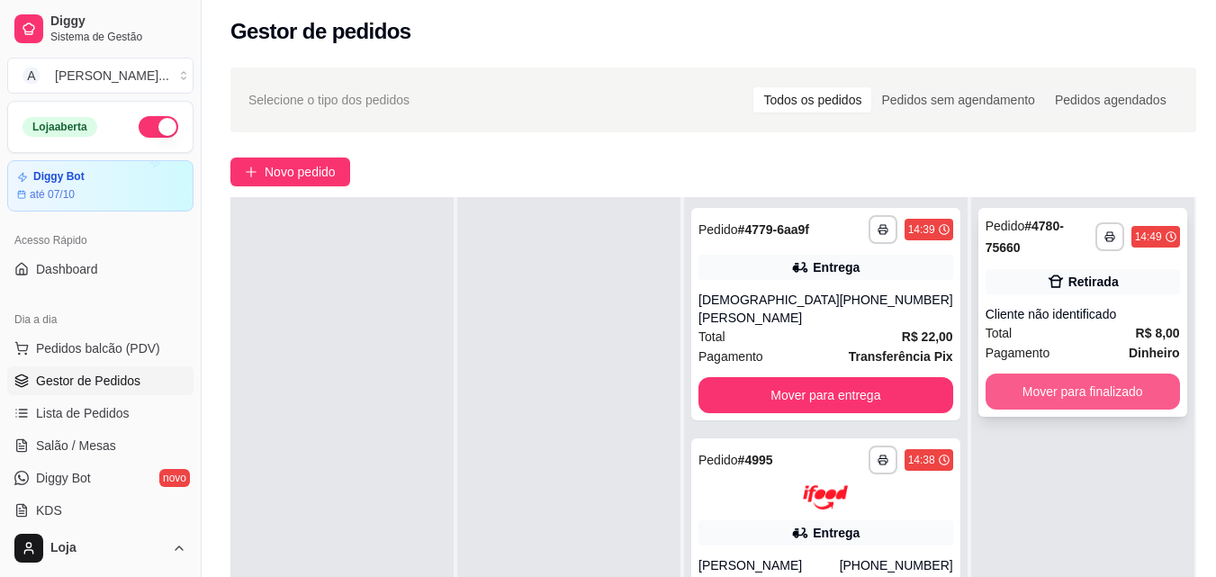
click at [1031, 383] on button "Mover para finalizado" at bounding box center [1083, 392] width 194 height 36
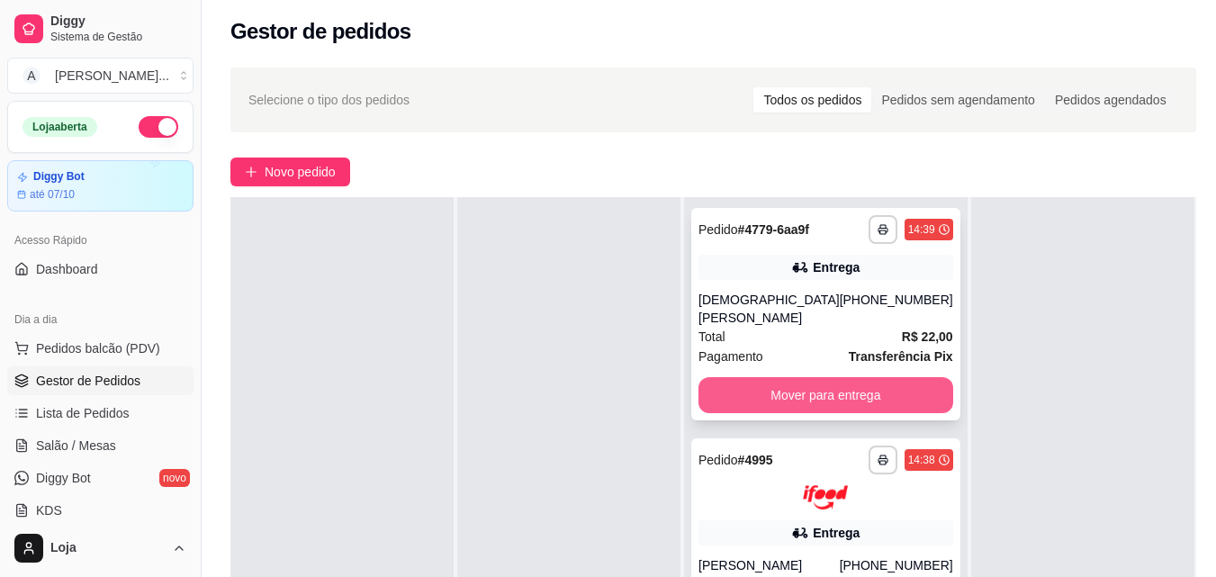
click at [887, 410] on button "Mover para entrega" at bounding box center [825, 395] width 255 height 36
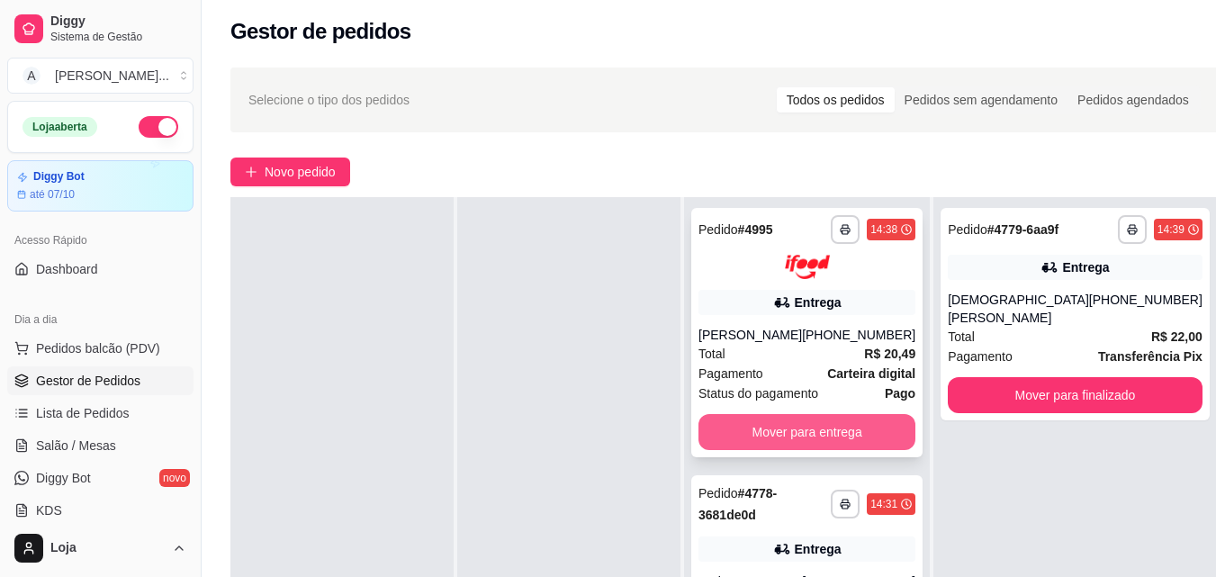
click at [878, 445] on button "Mover para entrega" at bounding box center [806, 432] width 217 height 36
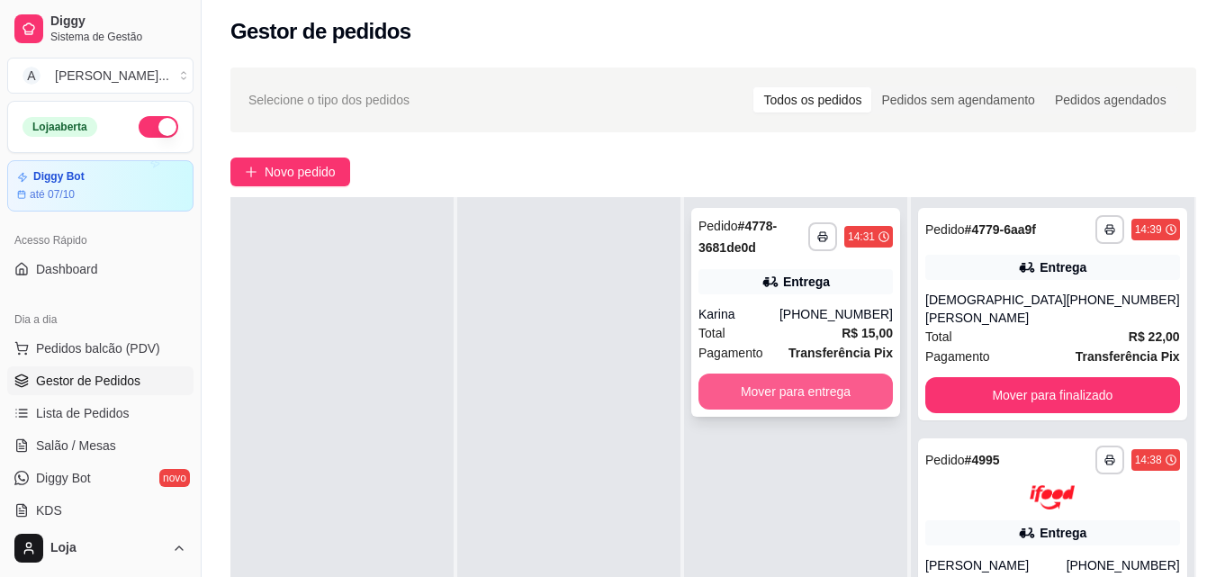
click at [869, 408] on button "Mover para entrega" at bounding box center [795, 392] width 194 height 36
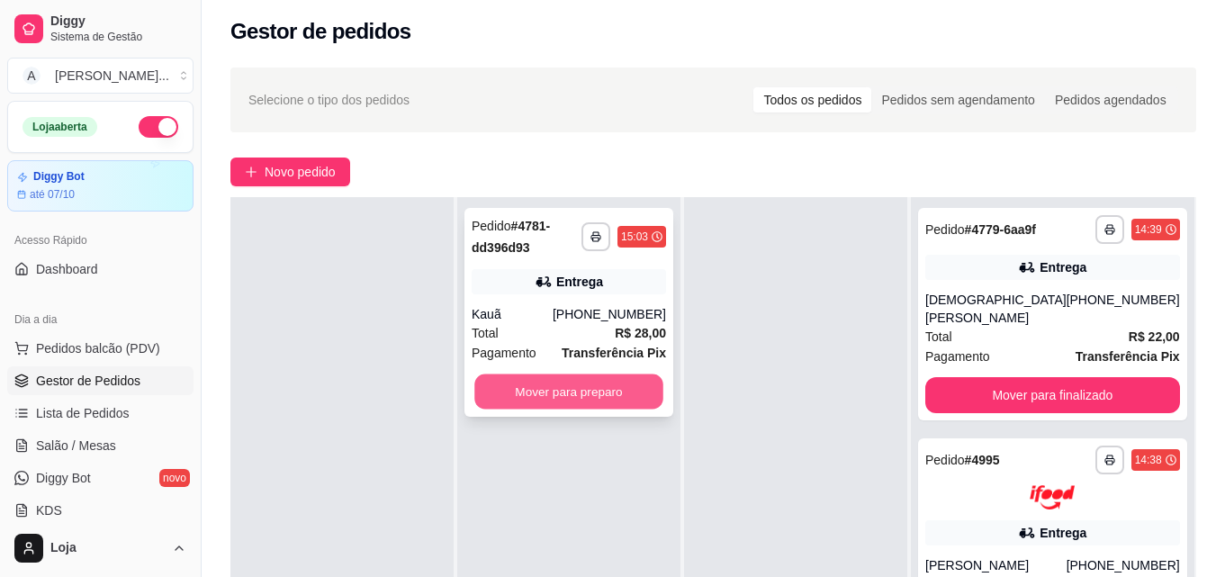
click at [628, 383] on button "Mover para preparo" at bounding box center [568, 391] width 189 height 35
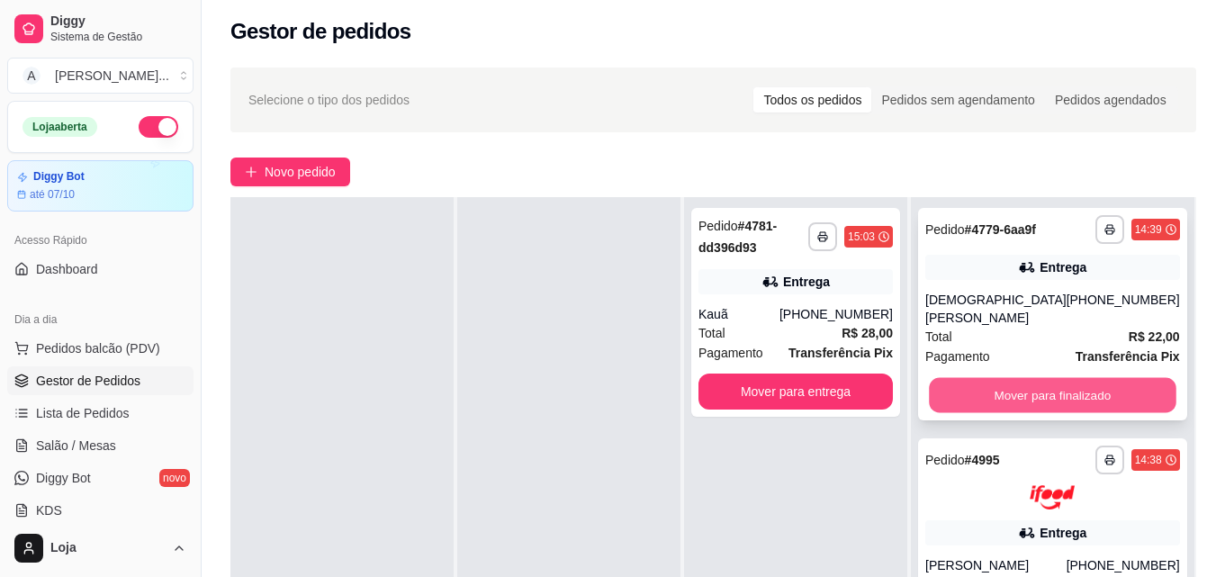
click at [1103, 413] on button "Mover para finalizado" at bounding box center [1052, 395] width 247 height 35
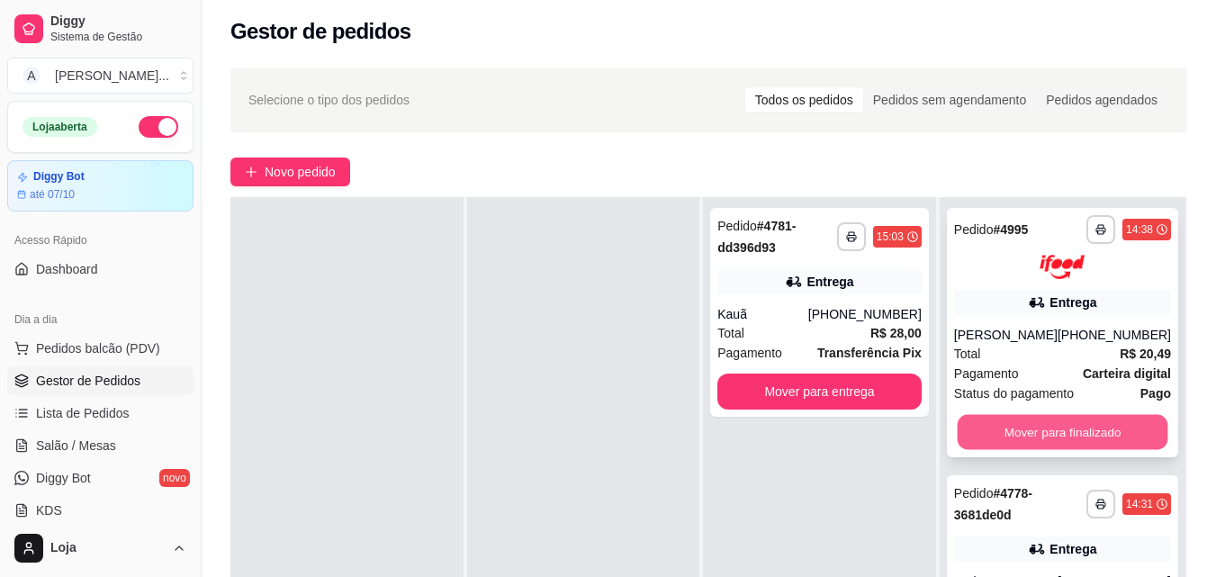
click at [1103, 449] on button "Mover para finalizado" at bounding box center [1062, 431] width 211 height 35
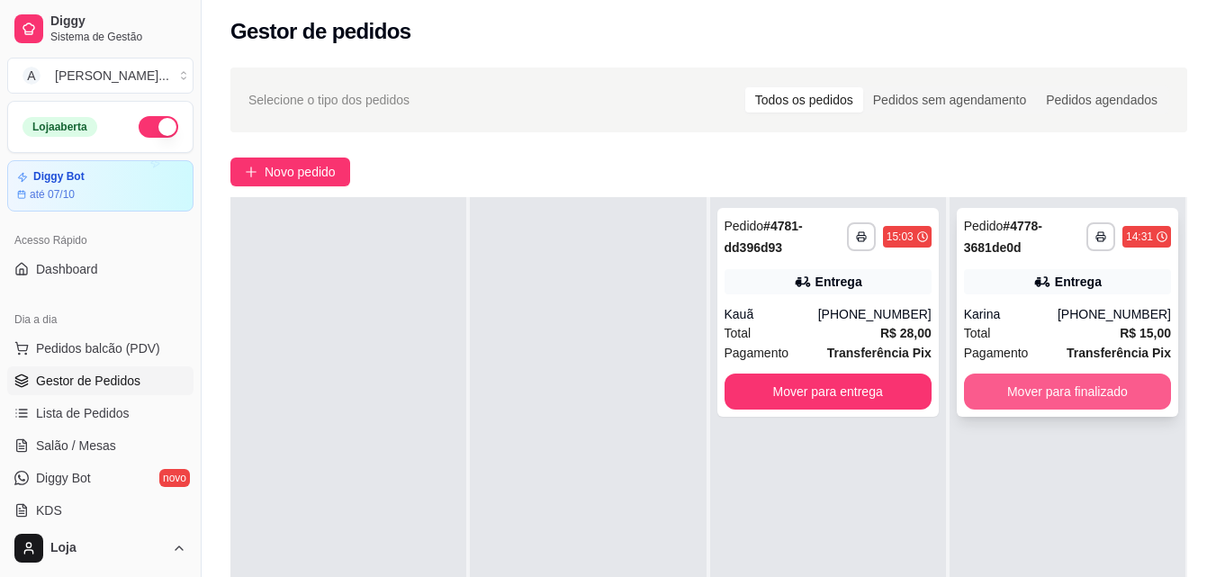
click at [1065, 398] on button "Mover para finalizado" at bounding box center [1067, 392] width 207 height 36
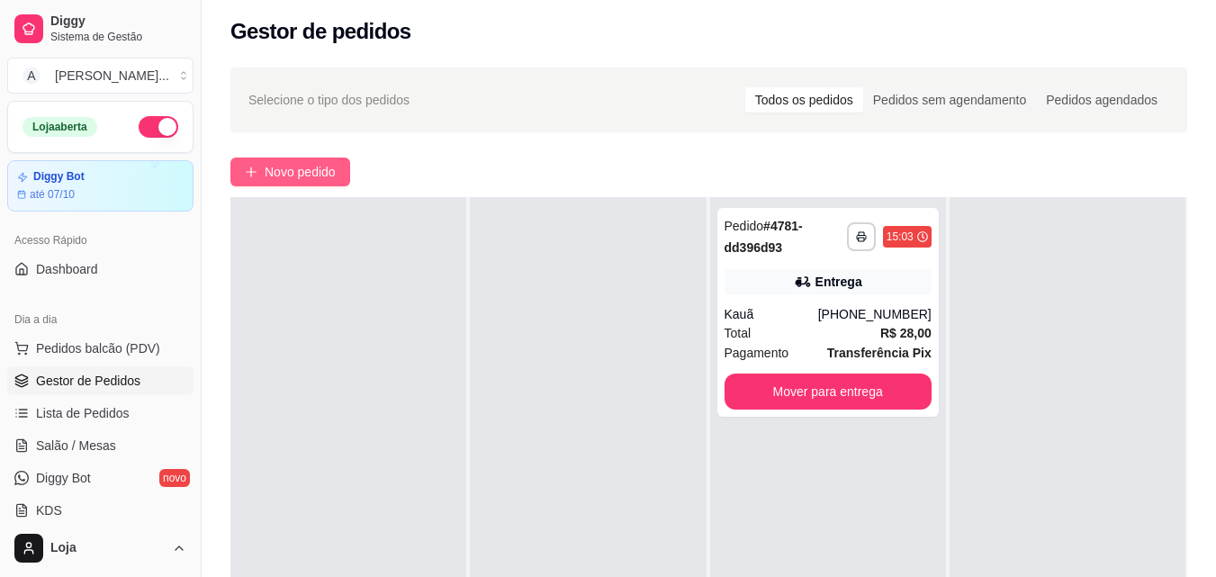
click at [319, 162] on span "Novo pedido" at bounding box center [300, 172] width 71 height 20
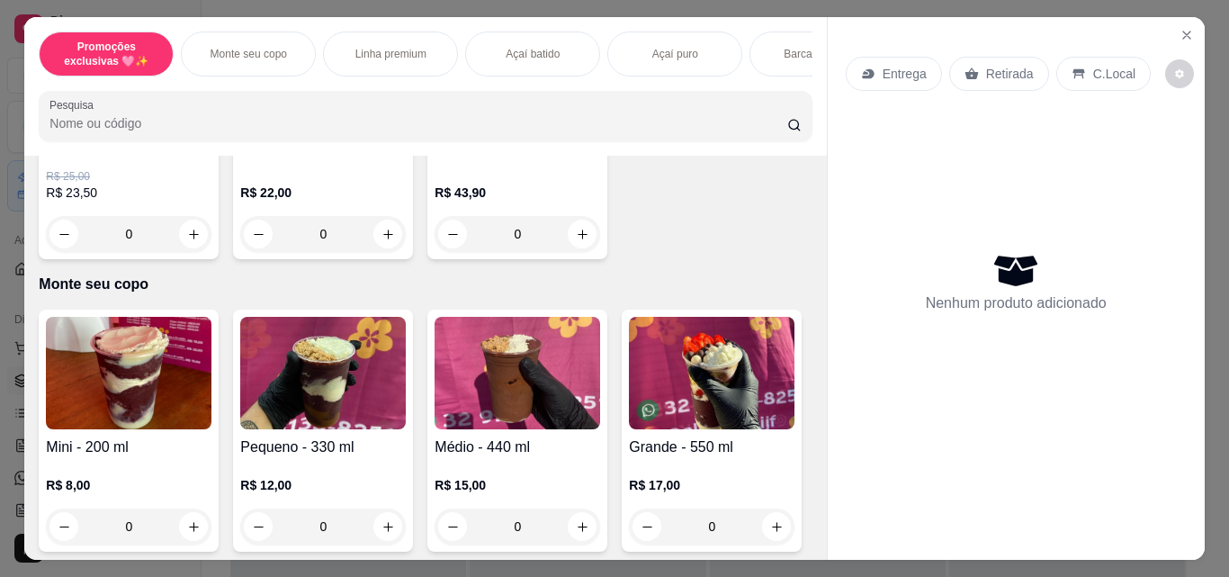
scroll to position [450, 0]
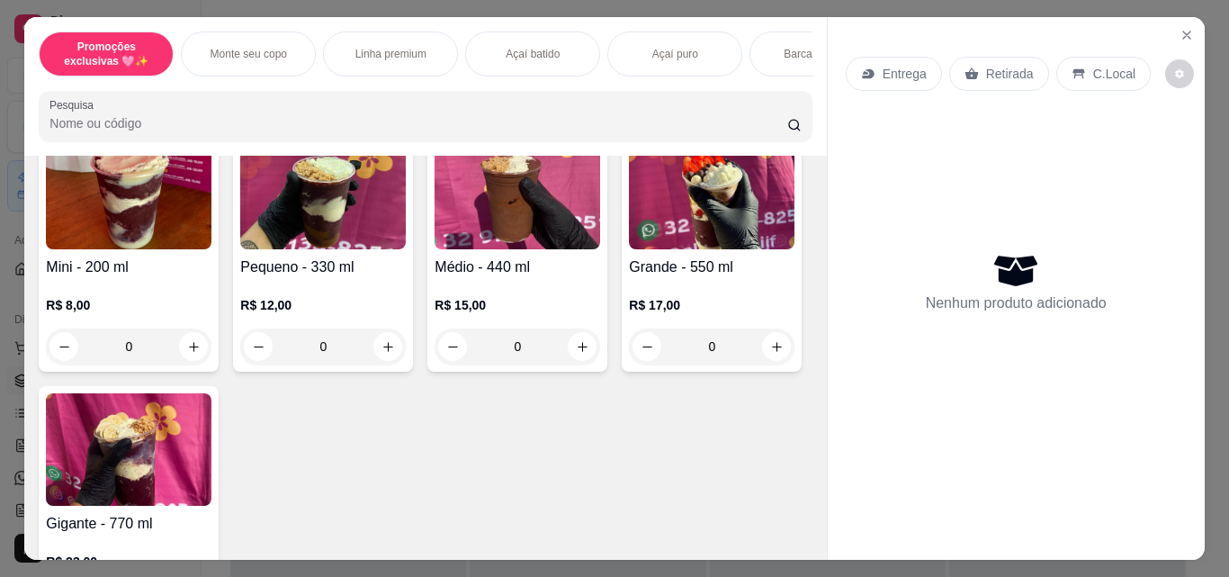
click at [159, 313] on p "R$ 8,00" at bounding box center [129, 305] width 166 height 18
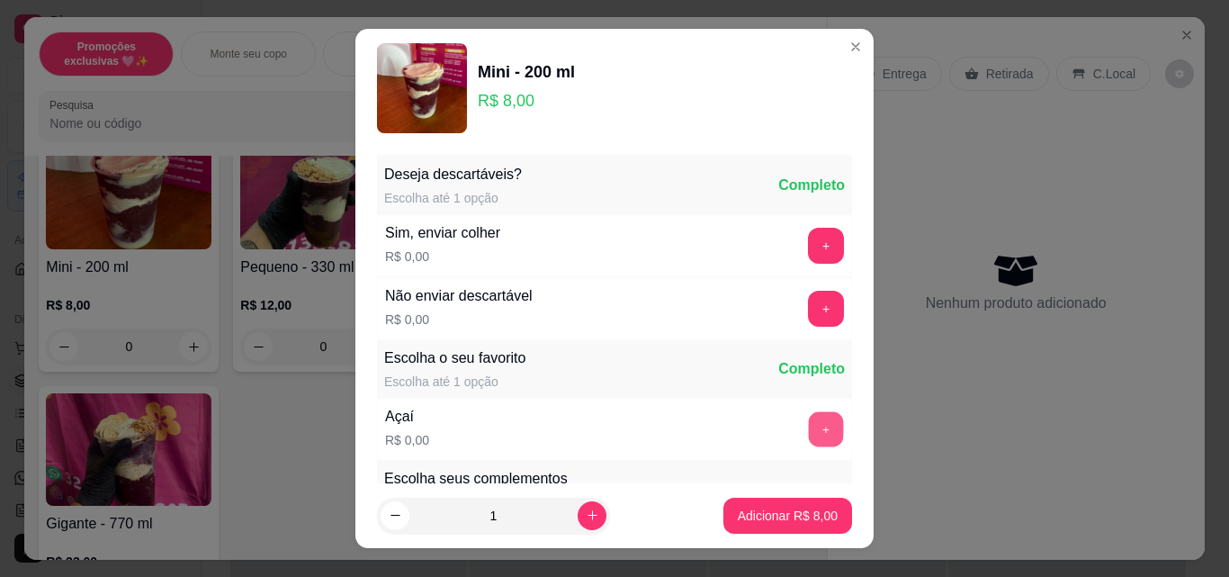
click at [809, 425] on button "+" at bounding box center [826, 429] width 35 height 35
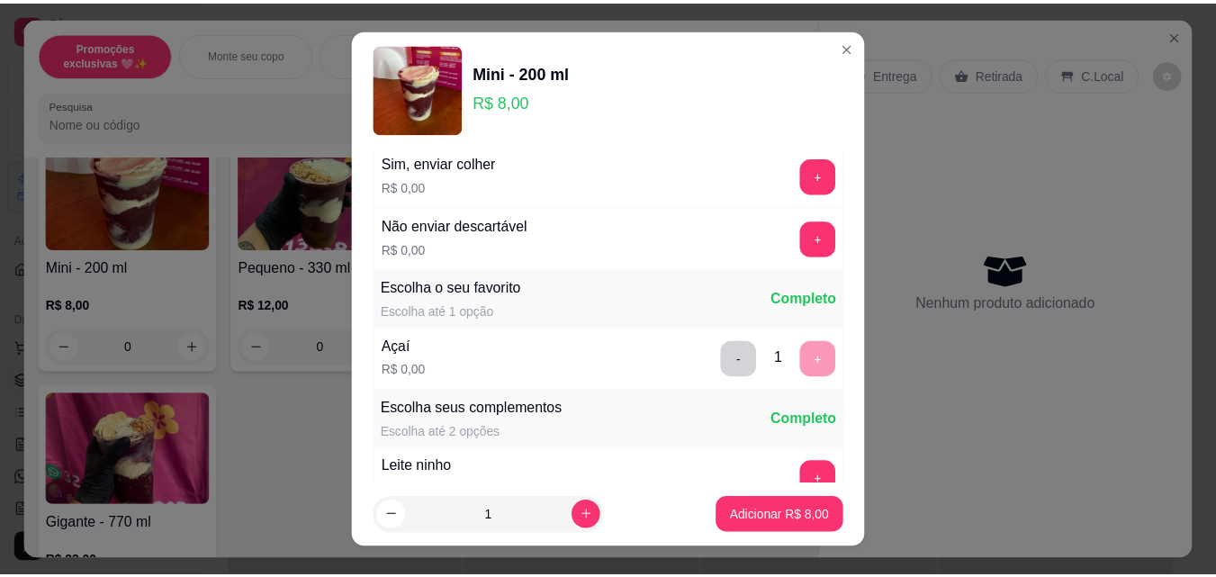
scroll to position [270, 0]
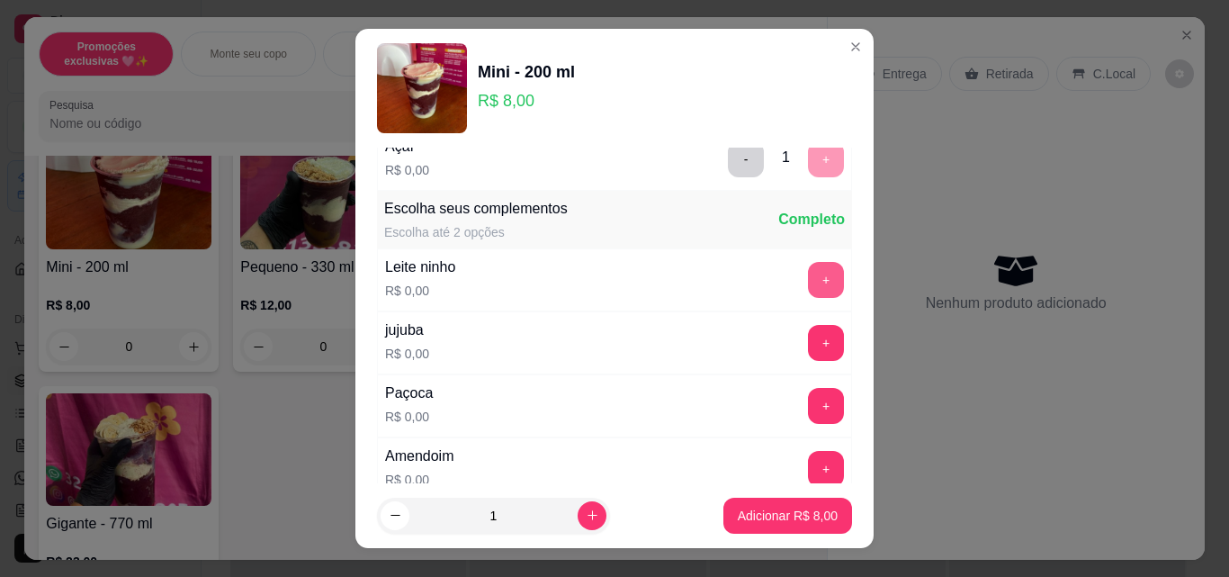
click at [808, 284] on button "+" at bounding box center [826, 280] width 36 height 36
click at [808, 463] on button "+" at bounding box center [826, 469] width 36 height 36
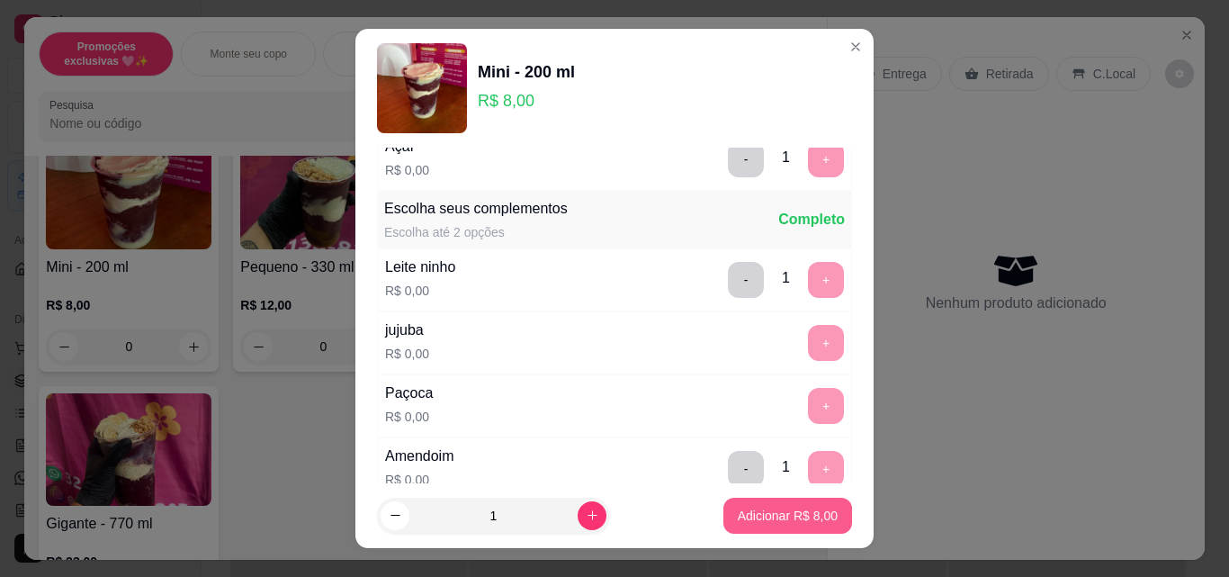
click at [794, 511] on p "Adicionar R$ 8,00" at bounding box center [788, 516] width 100 height 18
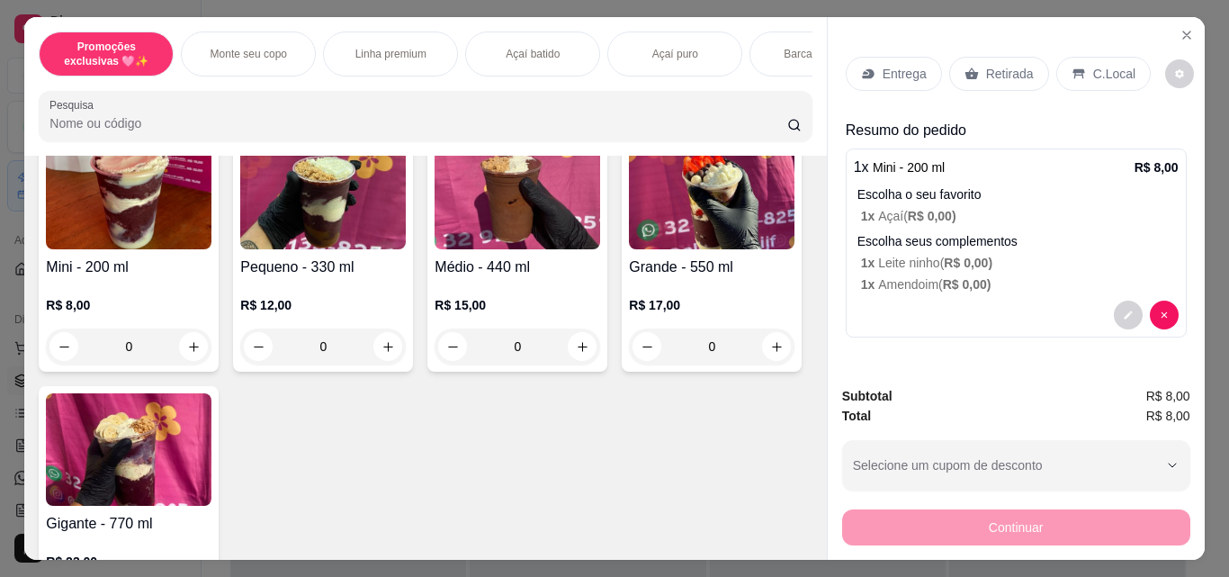
click at [1004, 67] on p "Retirada" at bounding box center [1010, 74] width 48 height 18
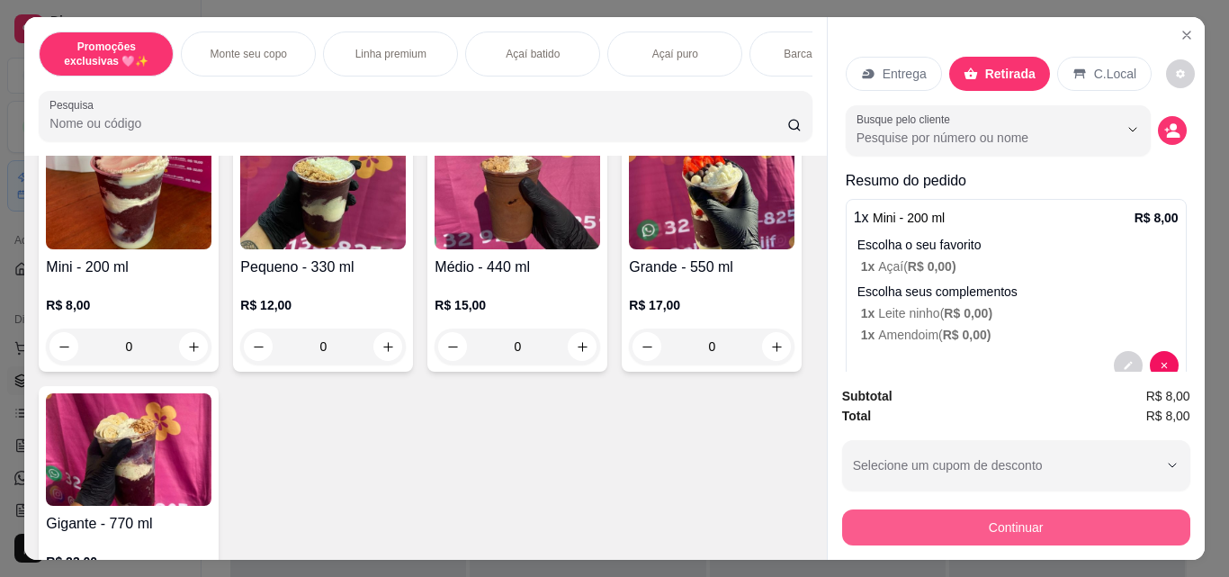
click at [1030, 509] on button "Continuar" at bounding box center [1016, 527] width 348 height 36
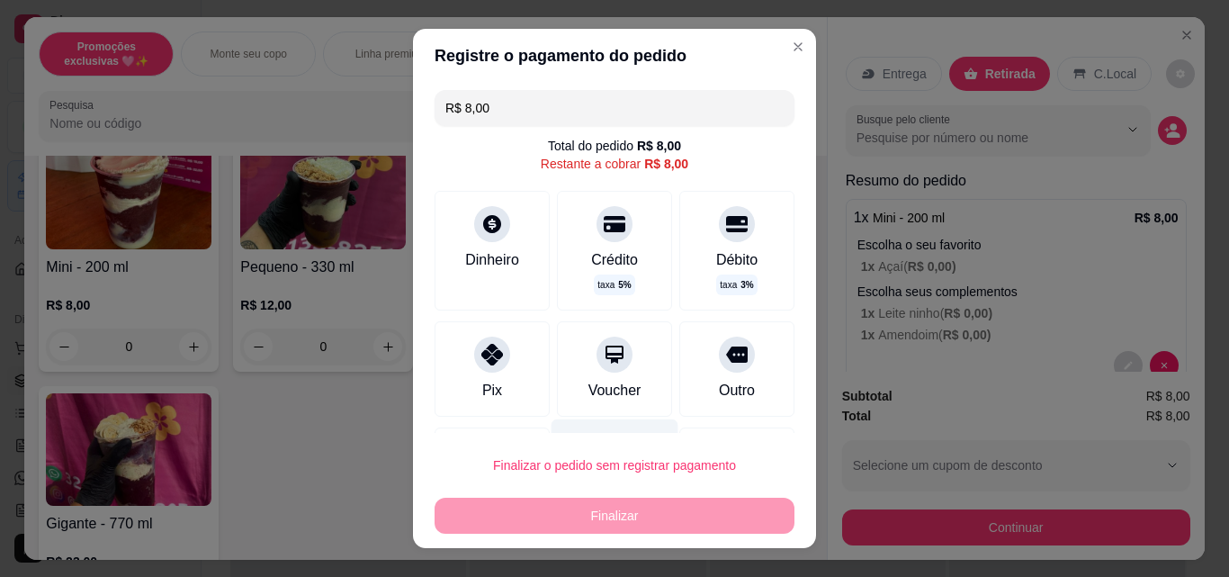
click at [622, 371] on div "Voucher" at bounding box center [614, 368] width 115 height 95
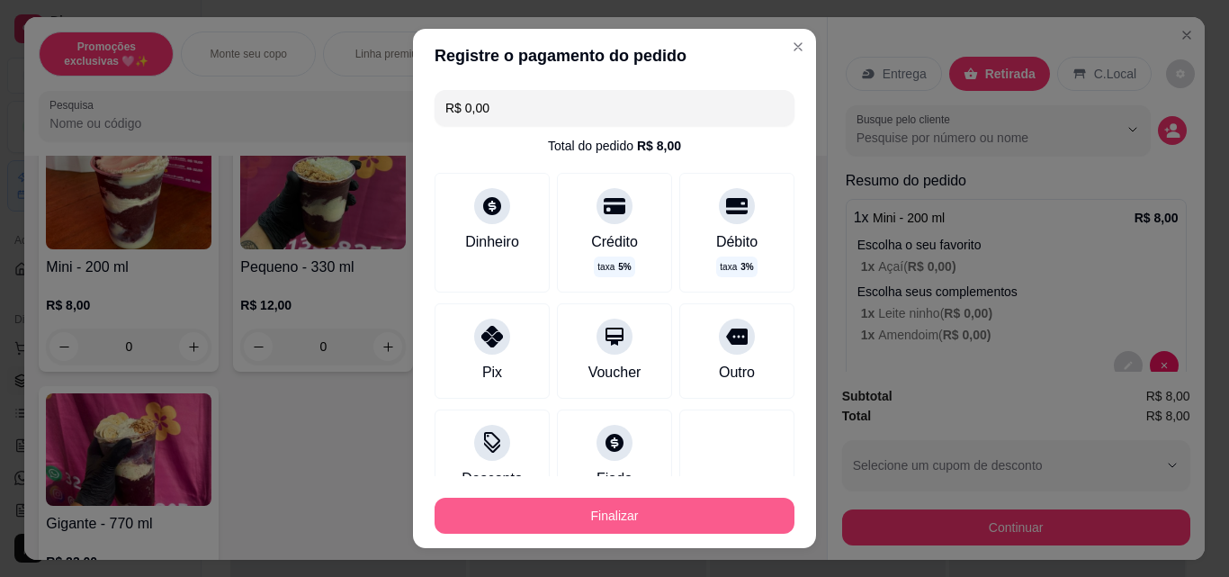
click at [676, 519] on button "Finalizar" at bounding box center [615, 516] width 360 height 36
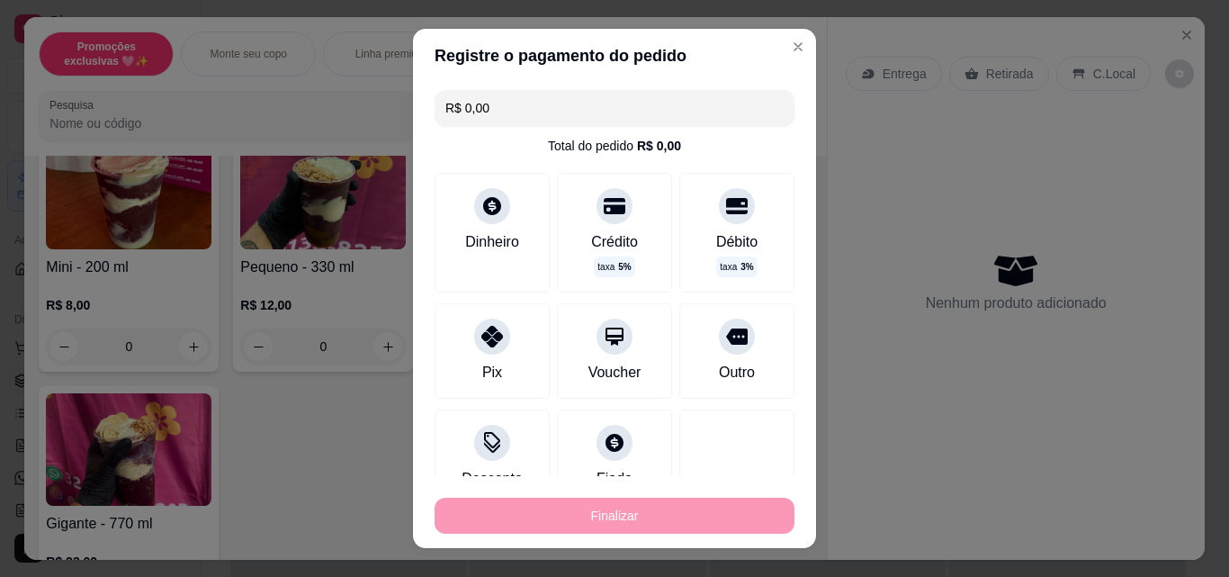
type input "-R$ 8,00"
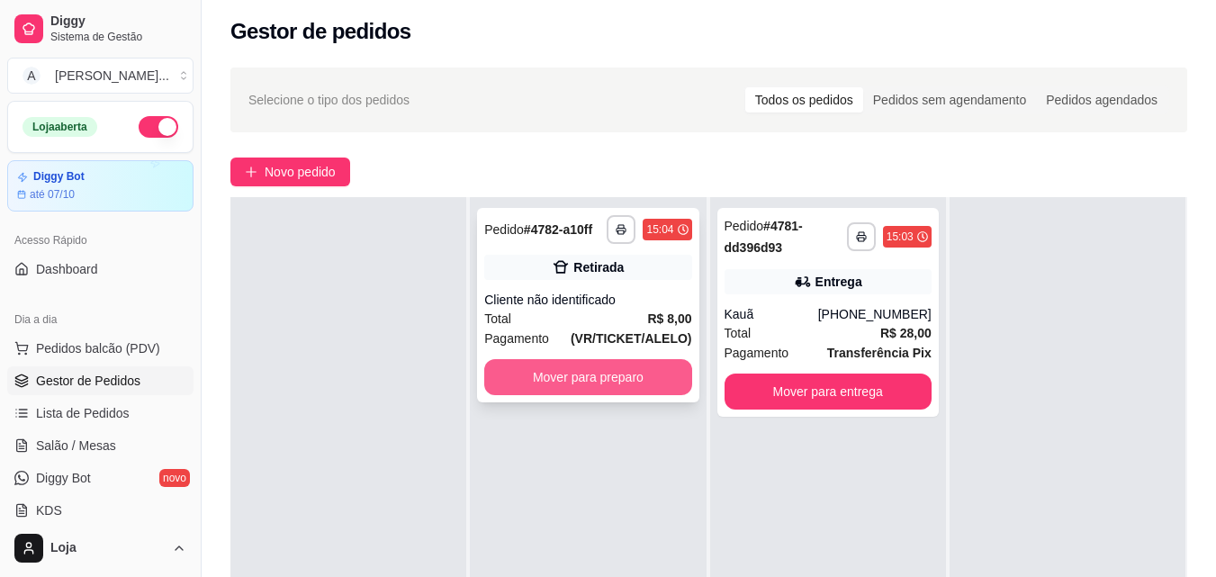
click at [652, 376] on button "Mover para preparo" at bounding box center [587, 377] width 207 height 36
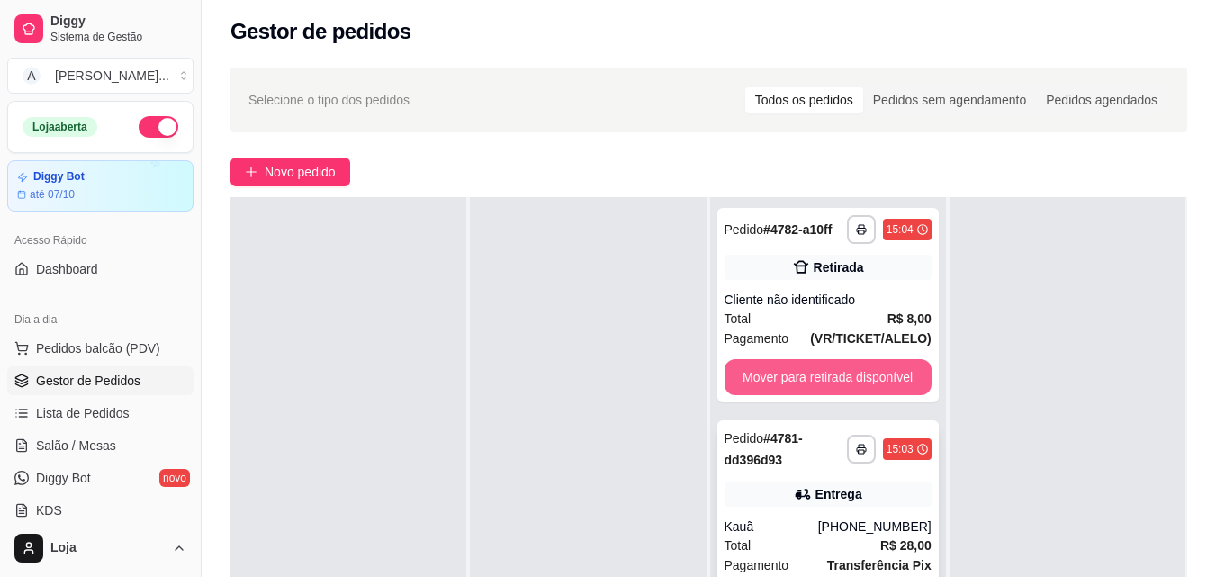
click at [835, 383] on button "Mover para retirada disponível" at bounding box center [828, 377] width 207 height 36
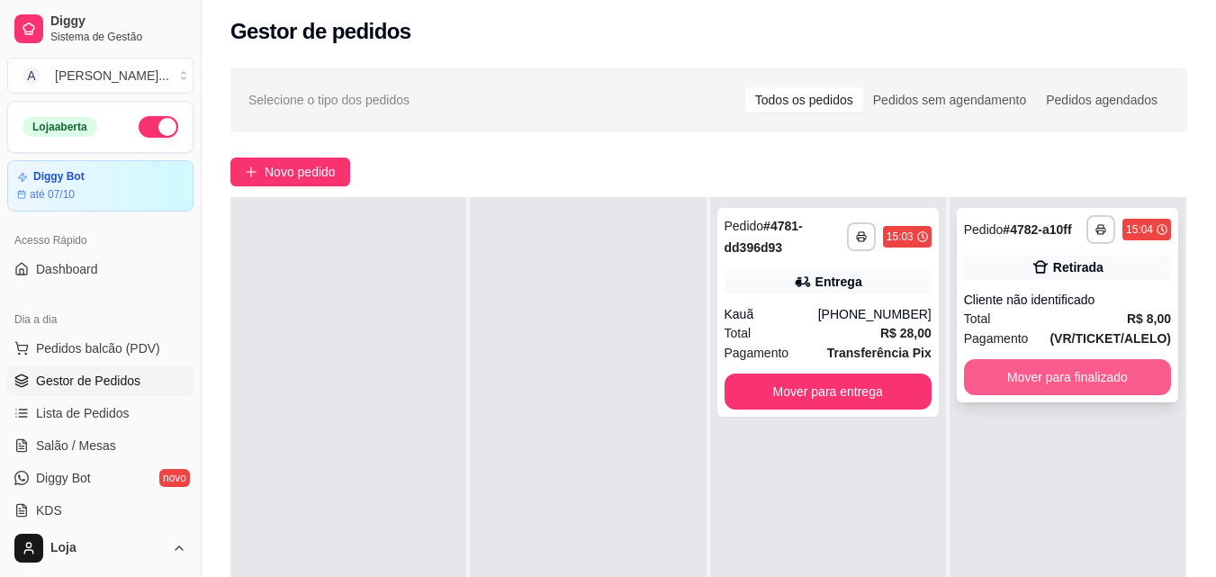
click at [1011, 371] on button "Mover para finalizado" at bounding box center [1067, 377] width 207 height 36
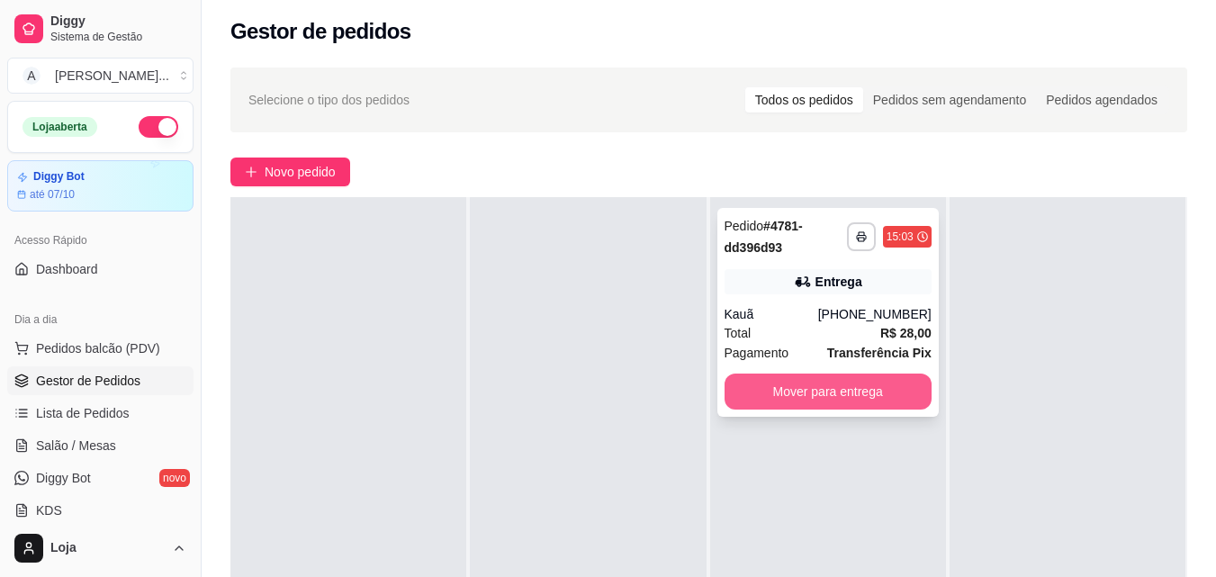
click at [889, 384] on button "Mover para entrega" at bounding box center [828, 392] width 207 height 36
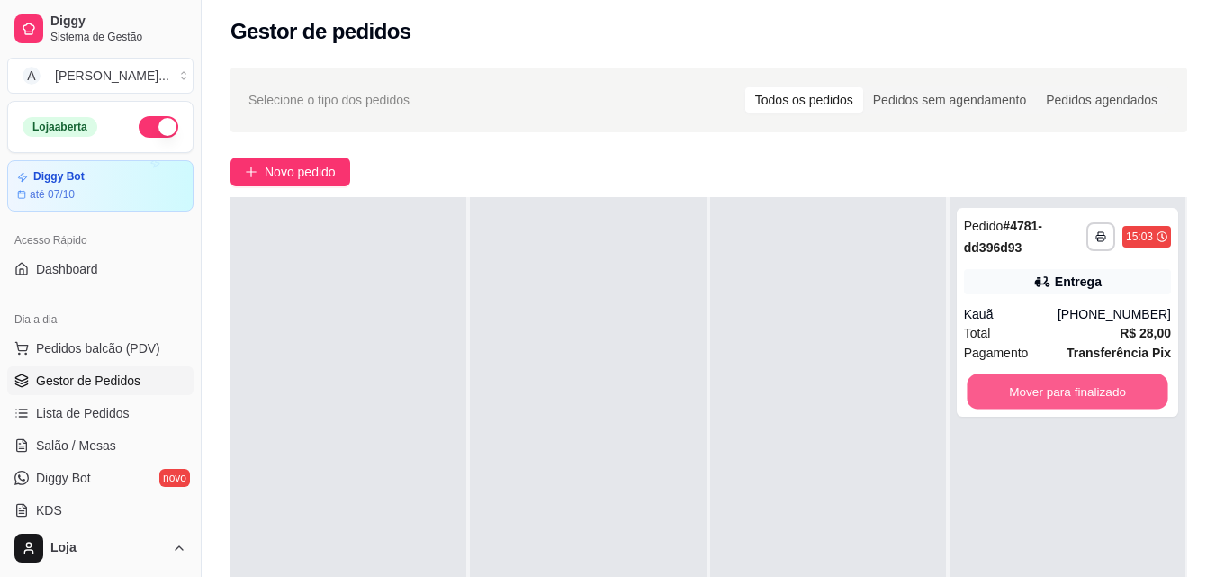
click at [1099, 392] on button "Mover para finalizado" at bounding box center [1067, 391] width 201 height 35
